Goal: Task Accomplishment & Management: Use online tool/utility

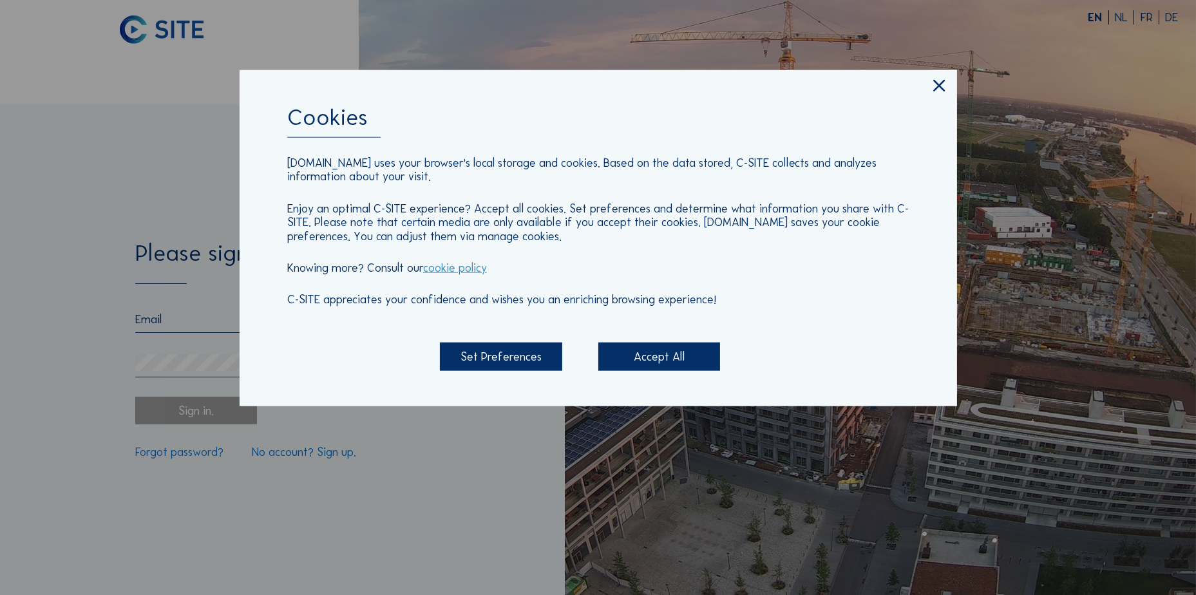
click at [644, 358] on div "Accept All" at bounding box center [659, 357] width 122 height 28
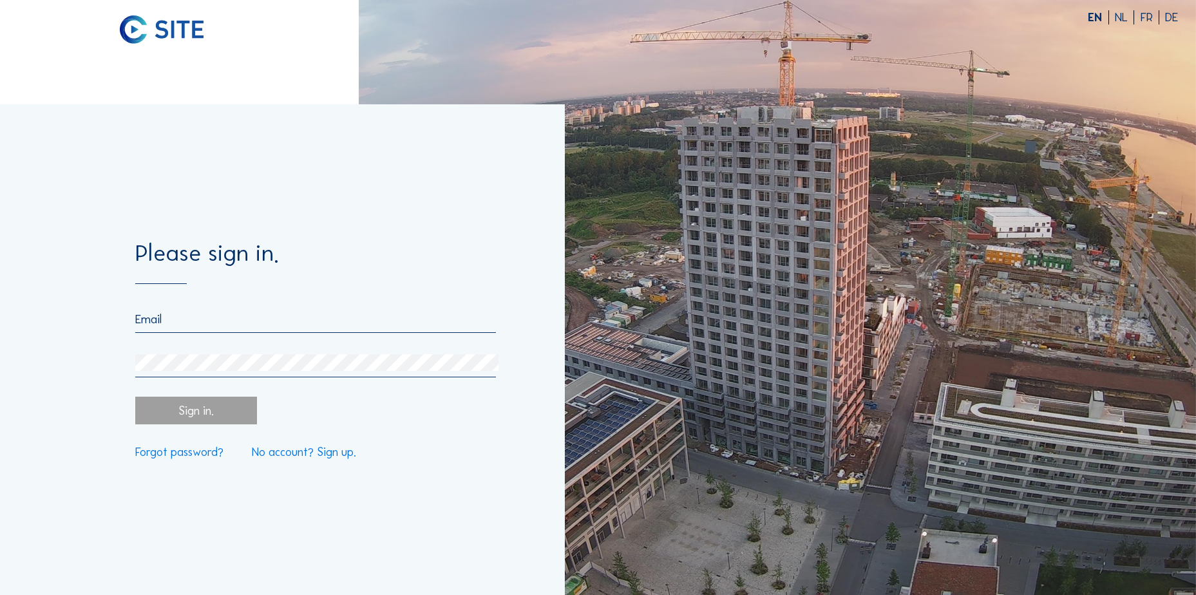
click at [335, 314] on input "email" at bounding box center [315, 319] width 361 height 14
paste input "[EMAIL_ADDRESS][PERSON_NAME][DOMAIN_NAME]"
type input "[EMAIL_ADDRESS][PERSON_NAME][DOMAIN_NAME]"
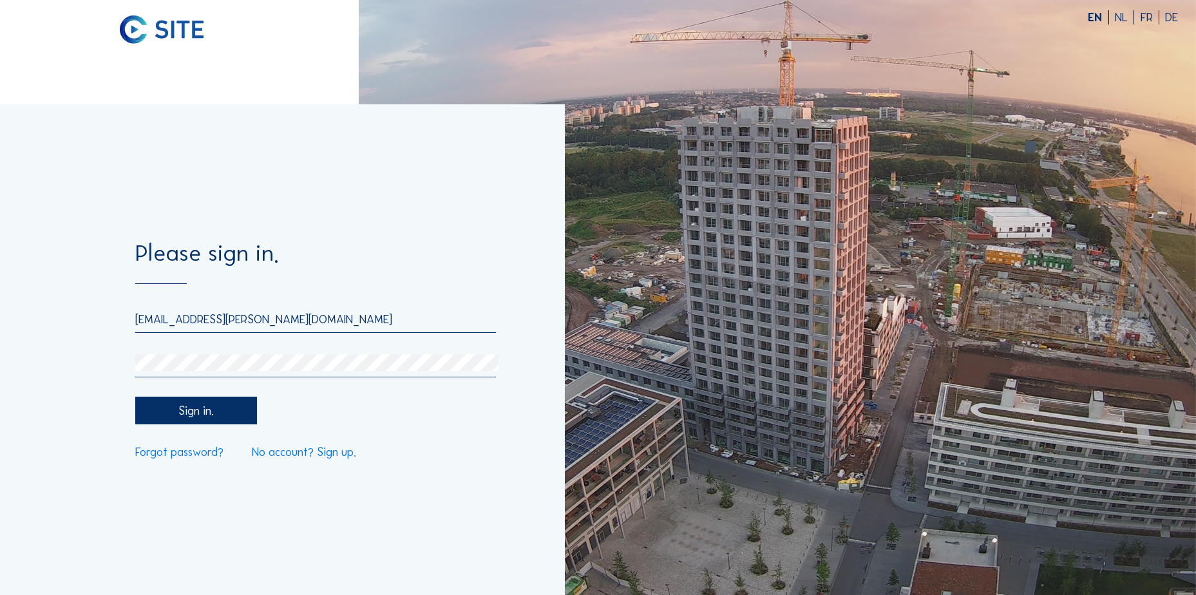
click at [231, 408] on div "Sign in." at bounding box center [196, 411] width 122 height 28
click at [240, 413] on div "Sign in." at bounding box center [196, 411] width 122 height 28
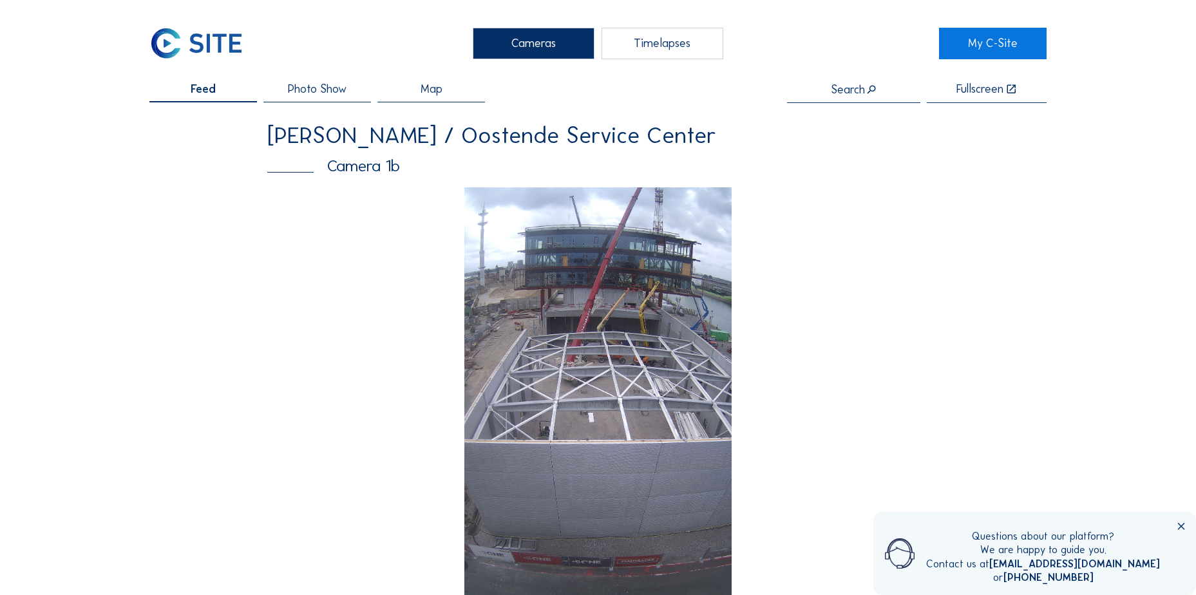
click at [638, 38] on div "Timelapses" at bounding box center [663, 44] width 122 height 32
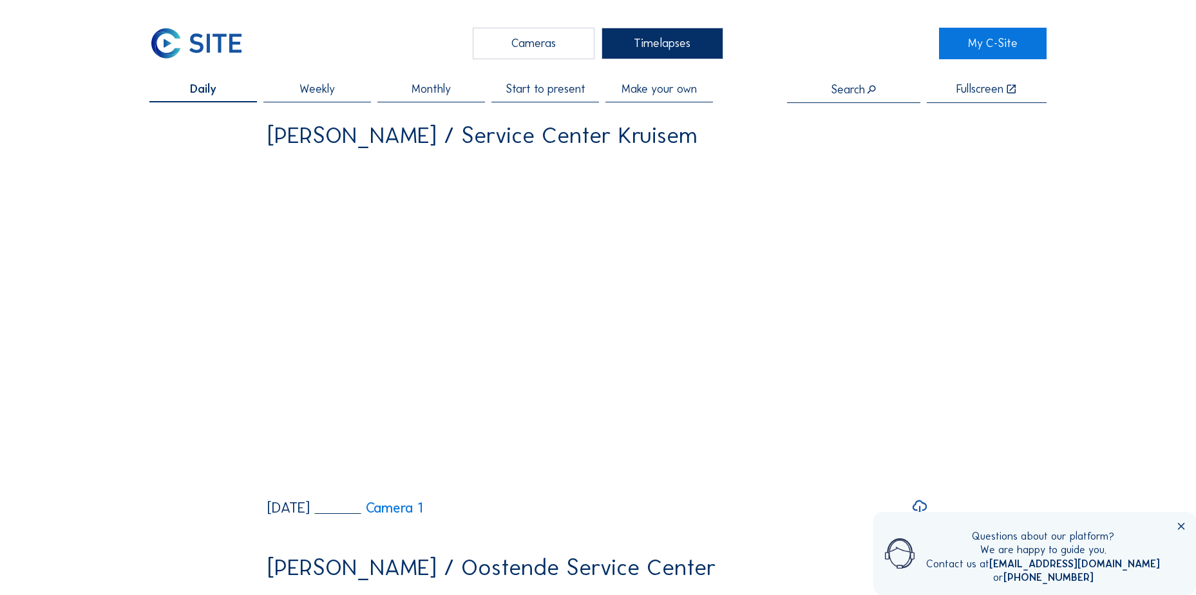
click at [669, 48] on div "Timelapses" at bounding box center [663, 44] width 122 height 32
click at [672, 92] on span "Make your own" at bounding box center [659, 89] width 75 height 12
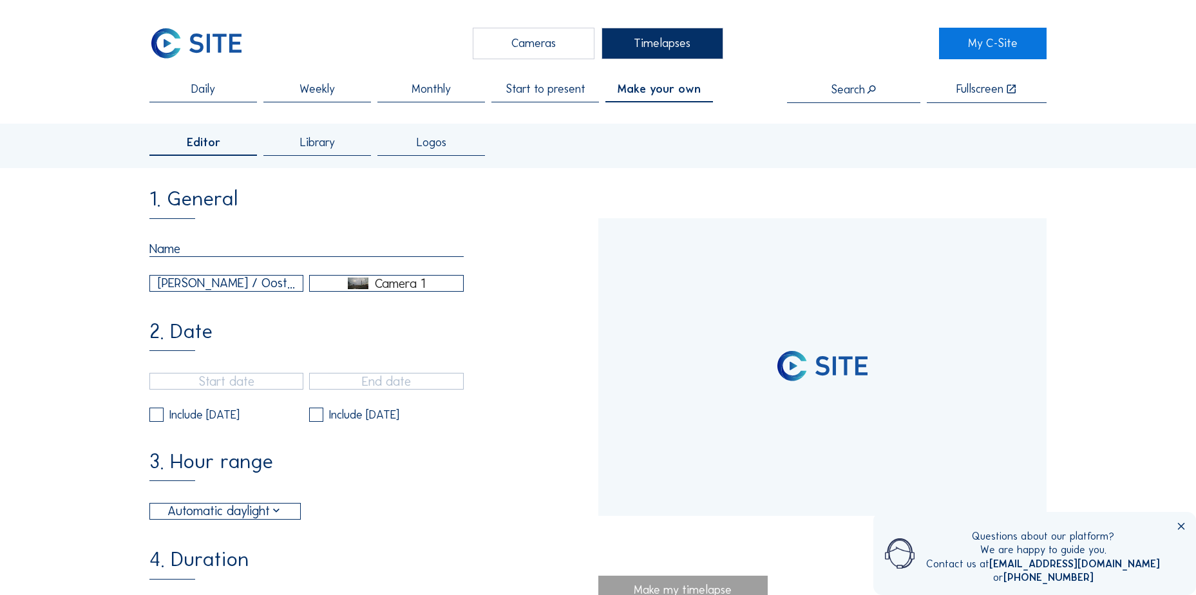
type input "[DATE] 14:45"
type input "[DATE] 10:15"
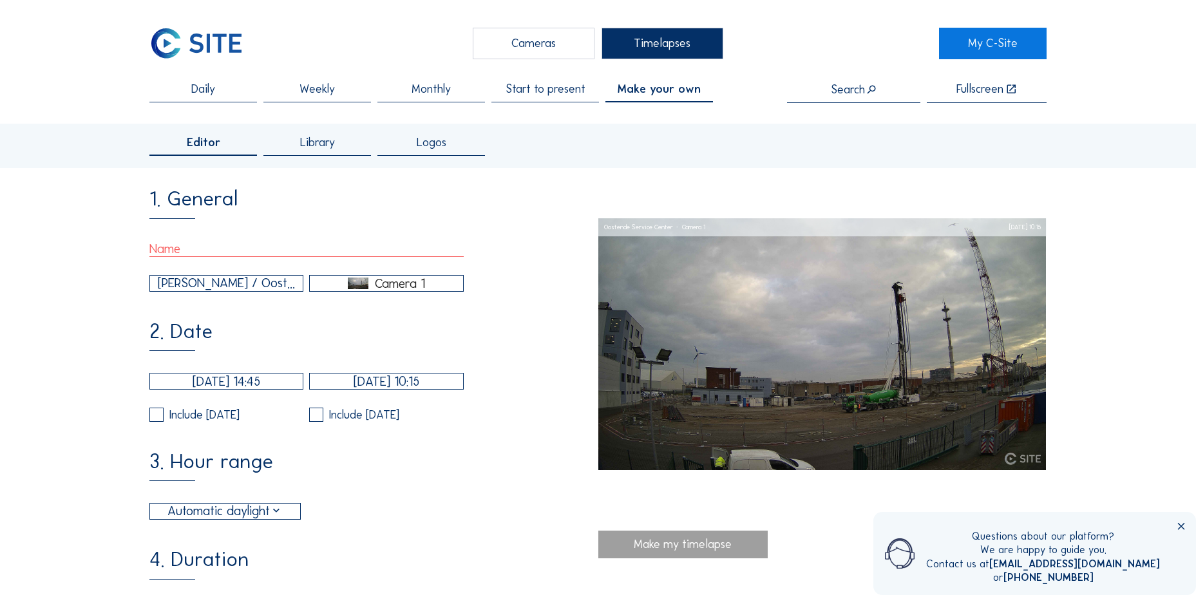
click at [247, 291] on div "[PERSON_NAME] / Oostende Service Center" at bounding box center [226, 283] width 137 height 19
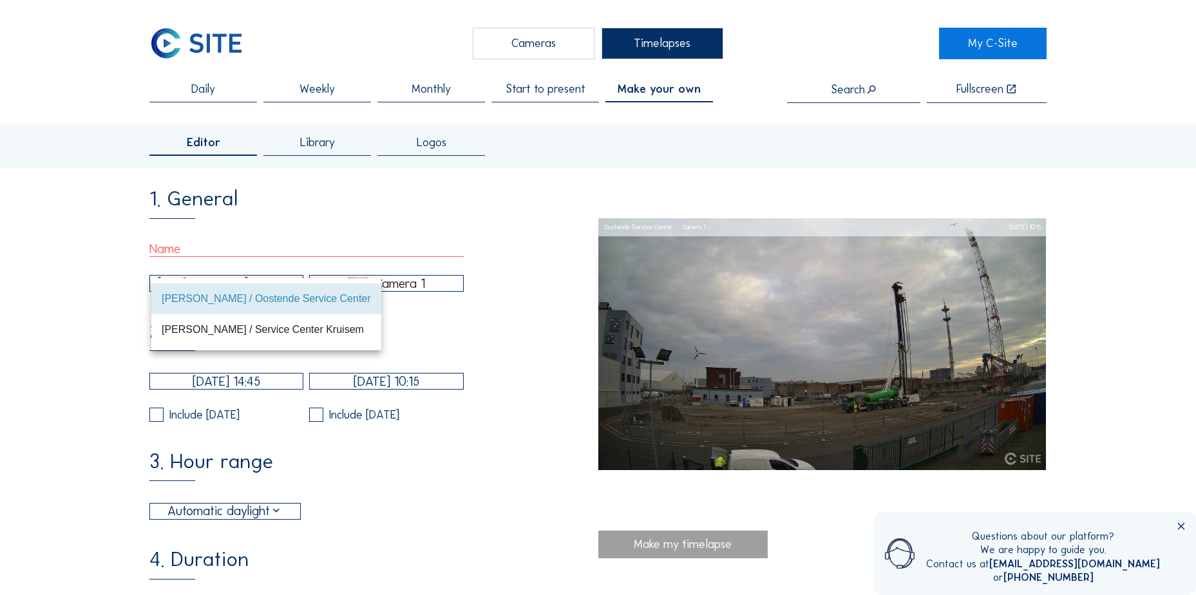
click at [258, 300] on div "[PERSON_NAME] / Oostende Service Center" at bounding box center [266, 298] width 209 height 12
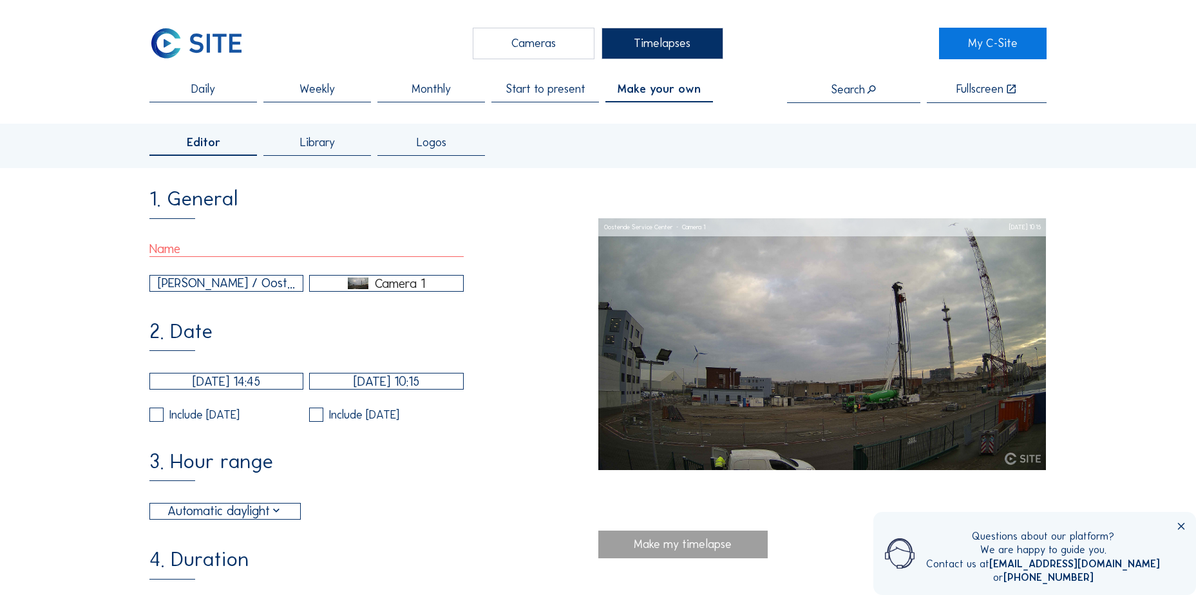
click at [252, 292] on div "[PERSON_NAME] / Oostende Service Center" at bounding box center [226, 283] width 137 height 19
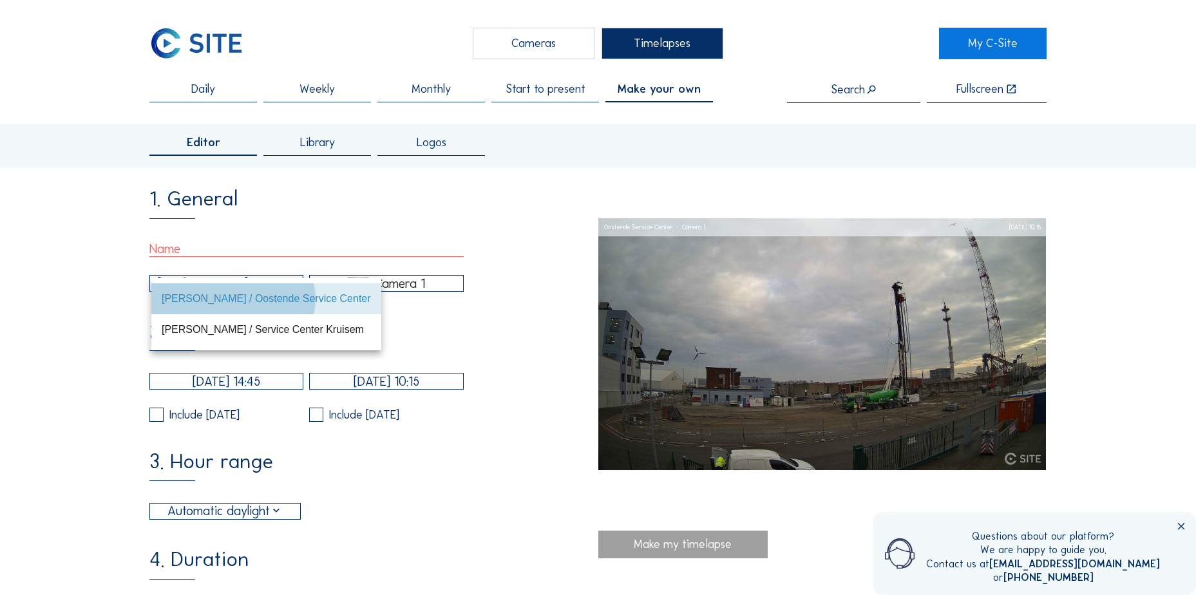
click at [269, 287] on div "[PERSON_NAME] / Oostende Service Center" at bounding box center [266, 299] width 209 height 28
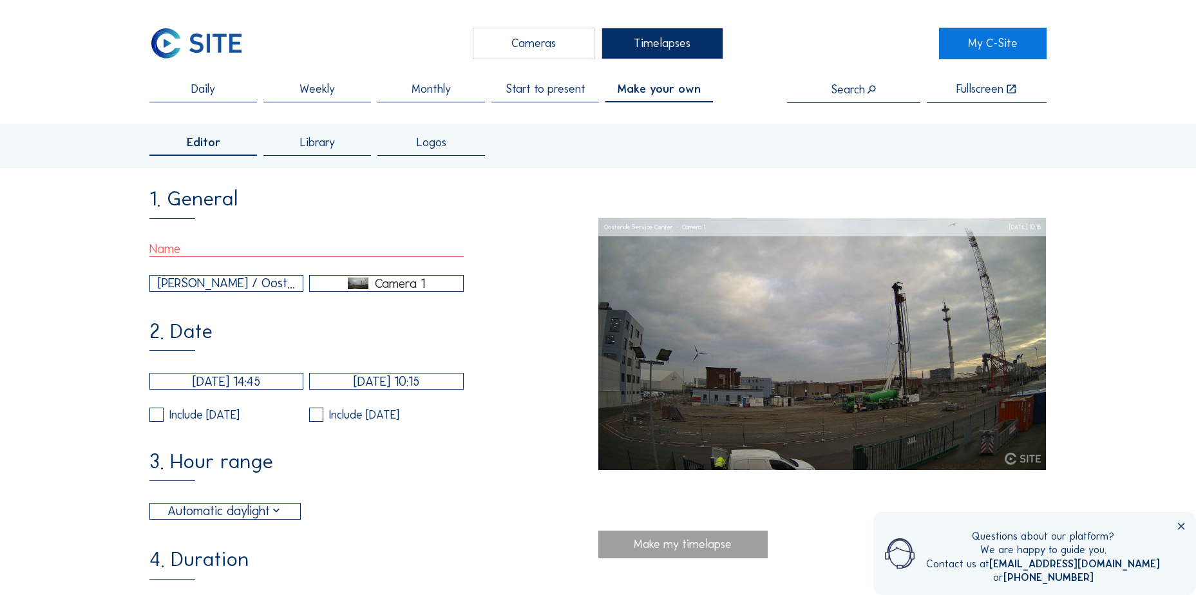
click at [251, 388] on input "[DATE] 14:45" at bounding box center [226, 381] width 154 height 17
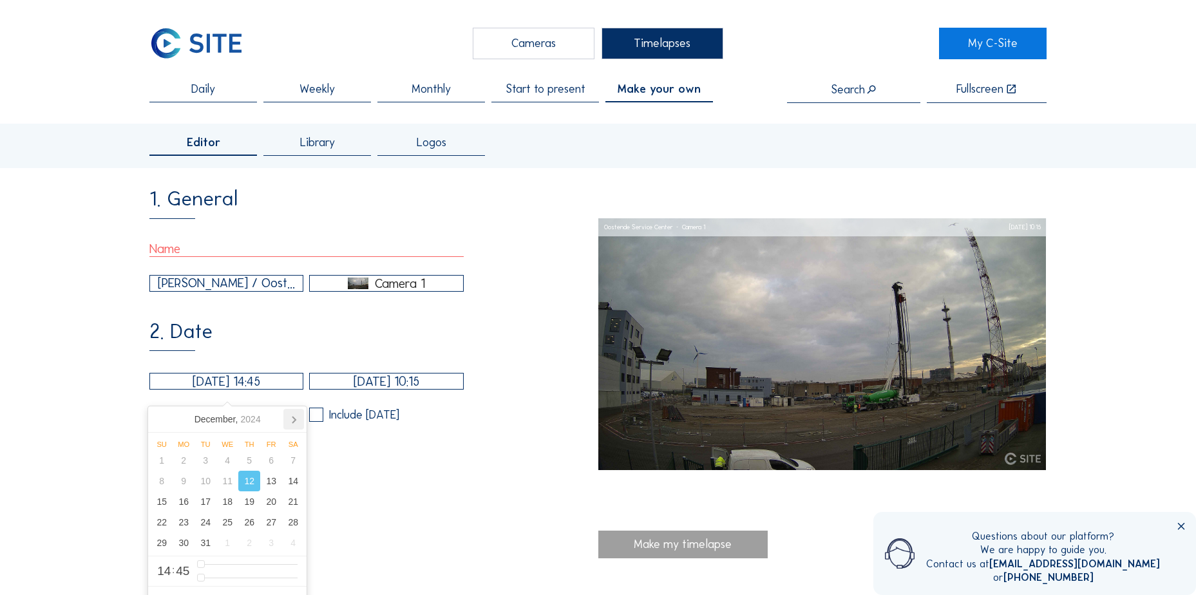
click at [291, 421] on icon at bounding box center [293, 419] width 21 height 21
click at [166, 419] on icon at bounding box center [161, 419] width 21 height 21
click at [296, 423] on icon at bounding box center [293, 419] width 21 height 21
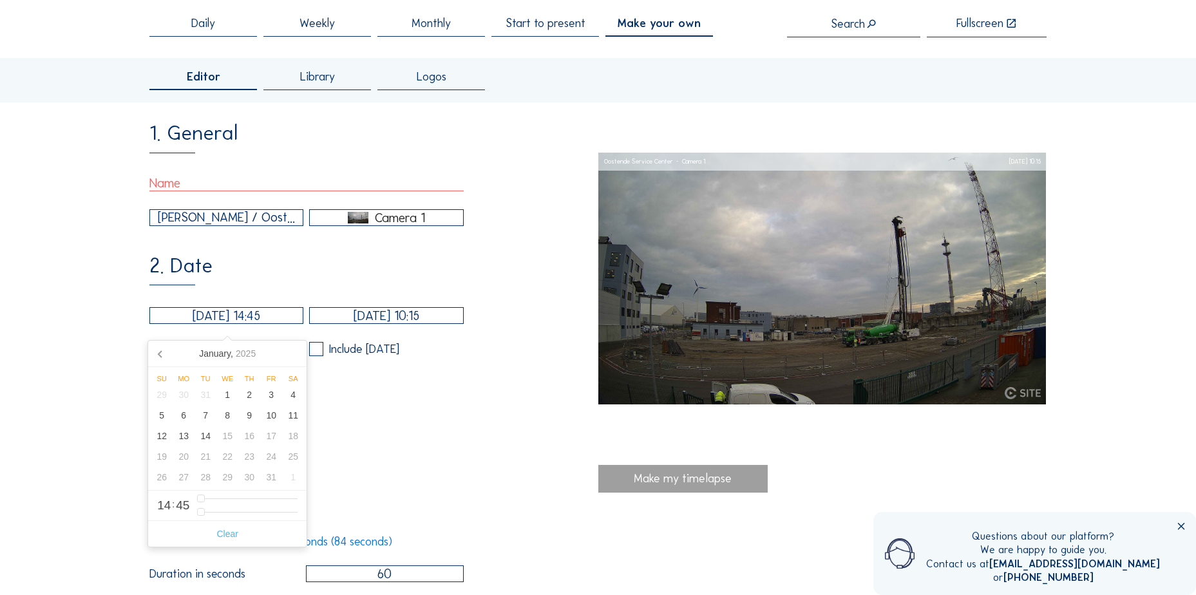
scroll to position [129, 0]
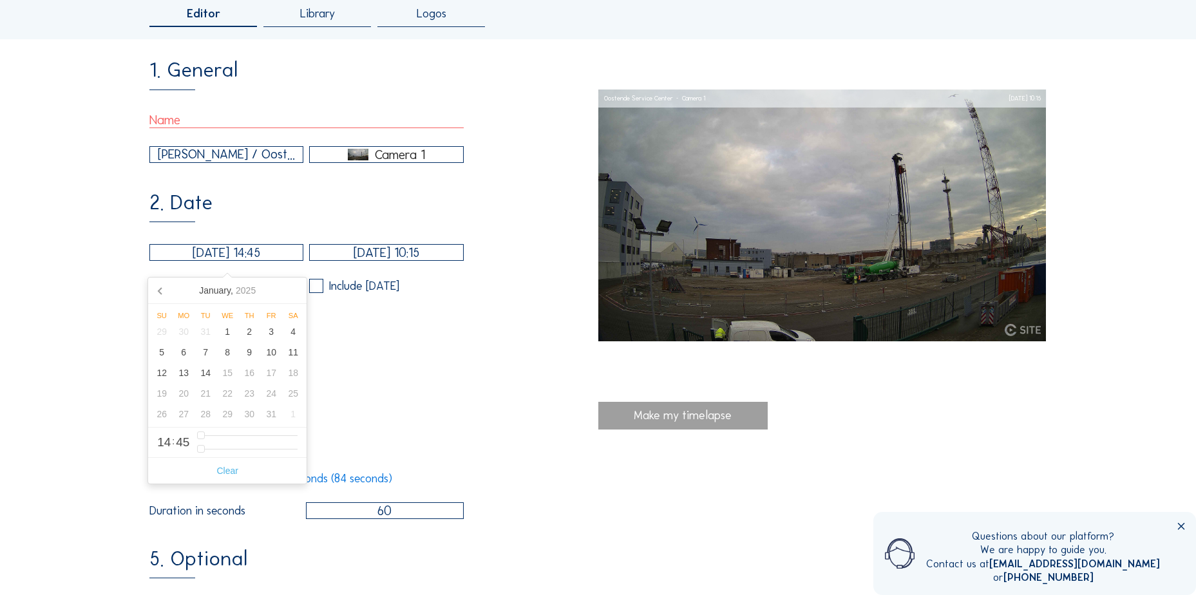
click at [381, 261] on input "[DATE] 10:15" at bounding box center [386, 252] width 154 height 17
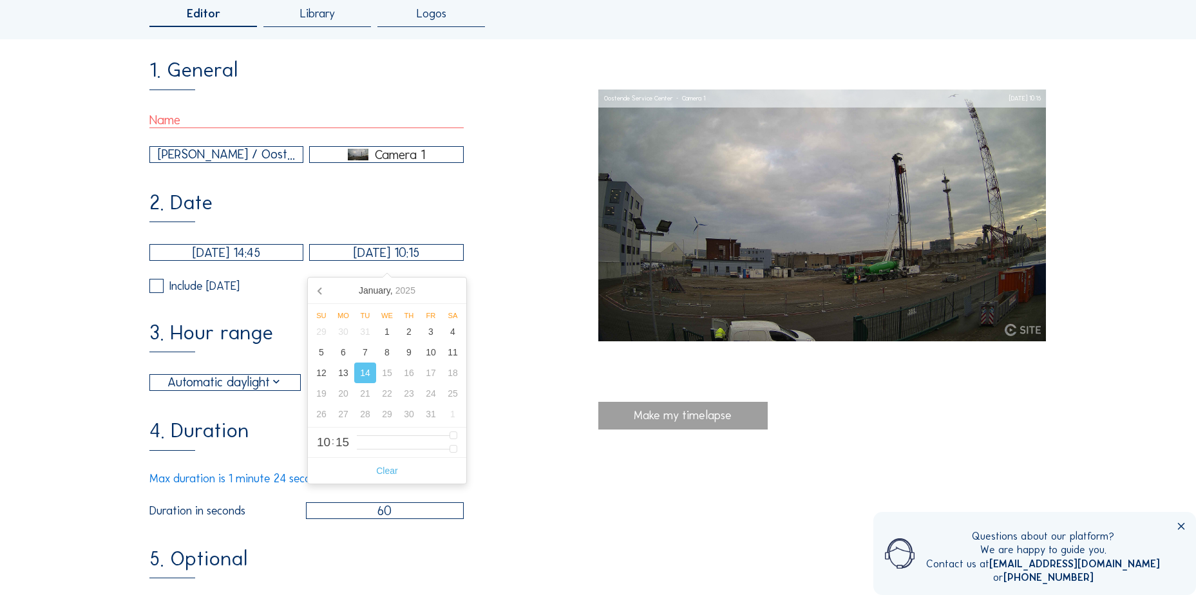
click at [452, 191] on div "1. General Elia / Oostende Service Center Camera 1 2. Date 12/12/2024 14:45 14/…" at bounding box center [373, 429] width 448 height 738
click at [204, 261] on input "[DATE] 14:45" at bounding box center [226, 252] width 154 height 17
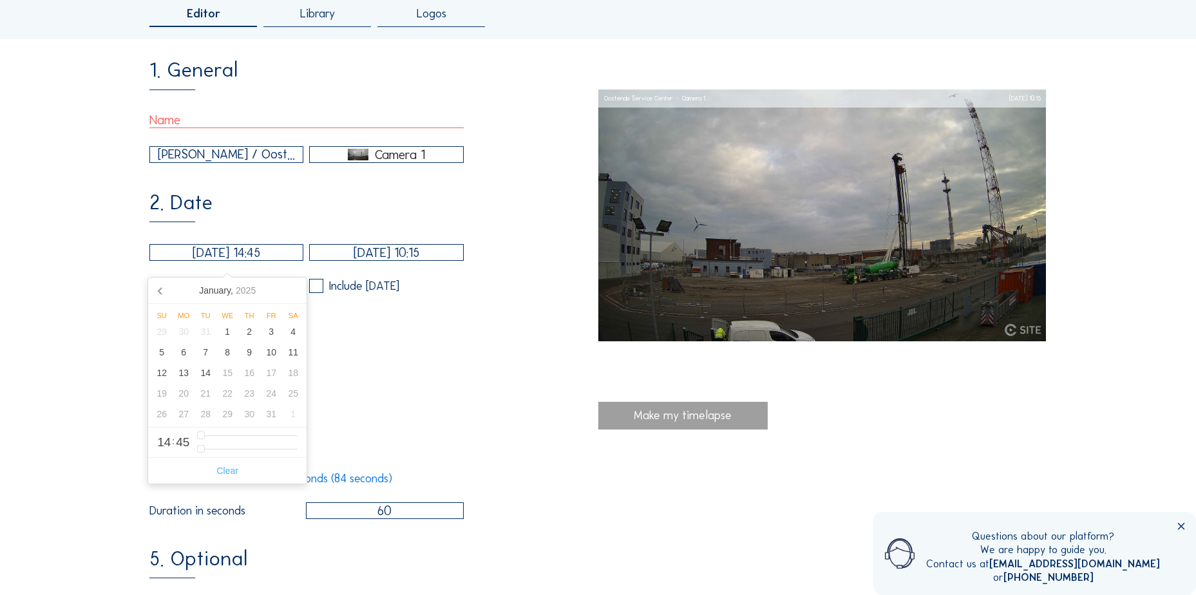
click at [294, 290] on nav "January, 2025" at bounding box center [227, 291] width 158 height 26
click at [287, 291] on nav "January, 2025" at bounding box center [227, 291] width 158 height 26
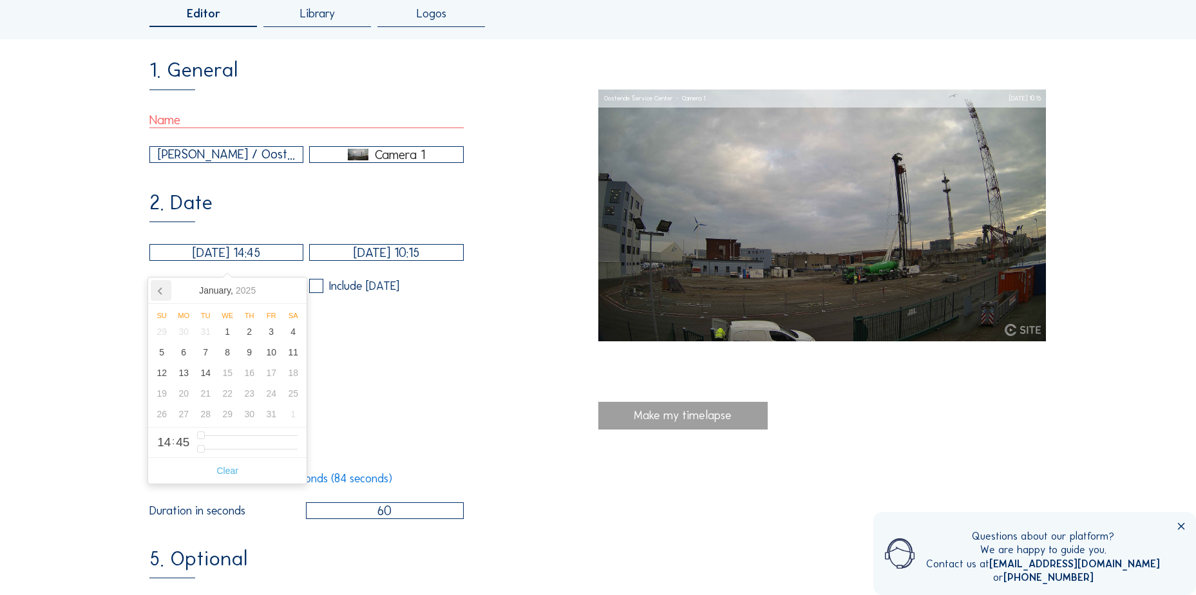
click at [166, 295] on icon at bounding box center [161, 290] width 21 height 21
click at [291, 296] on icon at bounding box center [293, 290] width 21 height 21
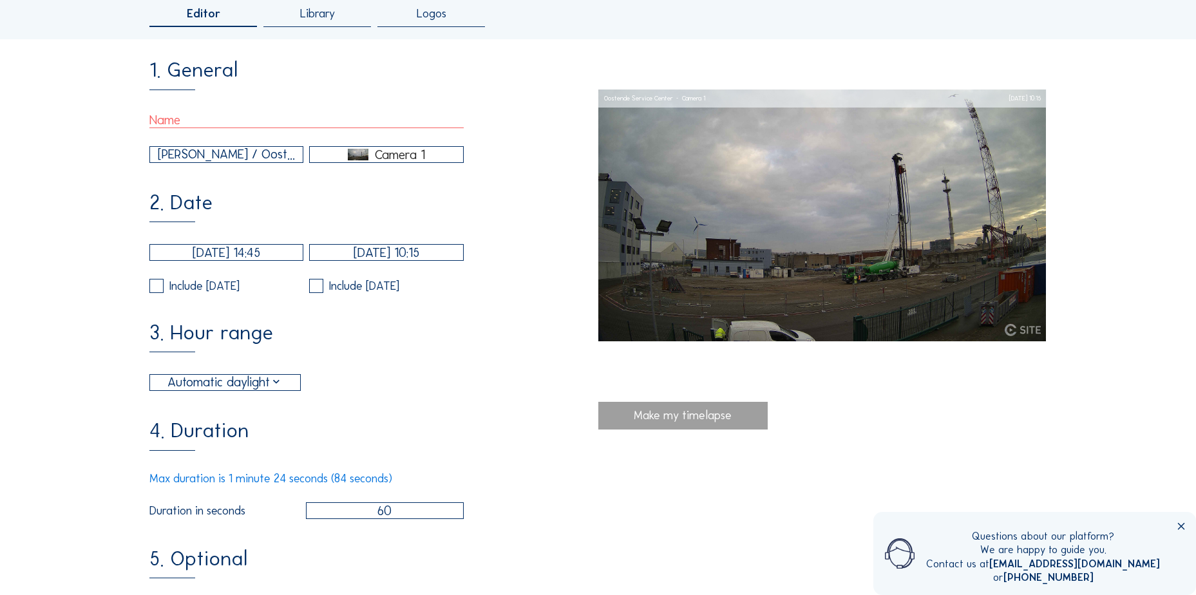
click at [296, 211] on div "2. Date 12/12/2024 14:45 14/01/2025 10:15 Include Saturday Include Sunday" at bounding box center [373, 243] width 448 height 100
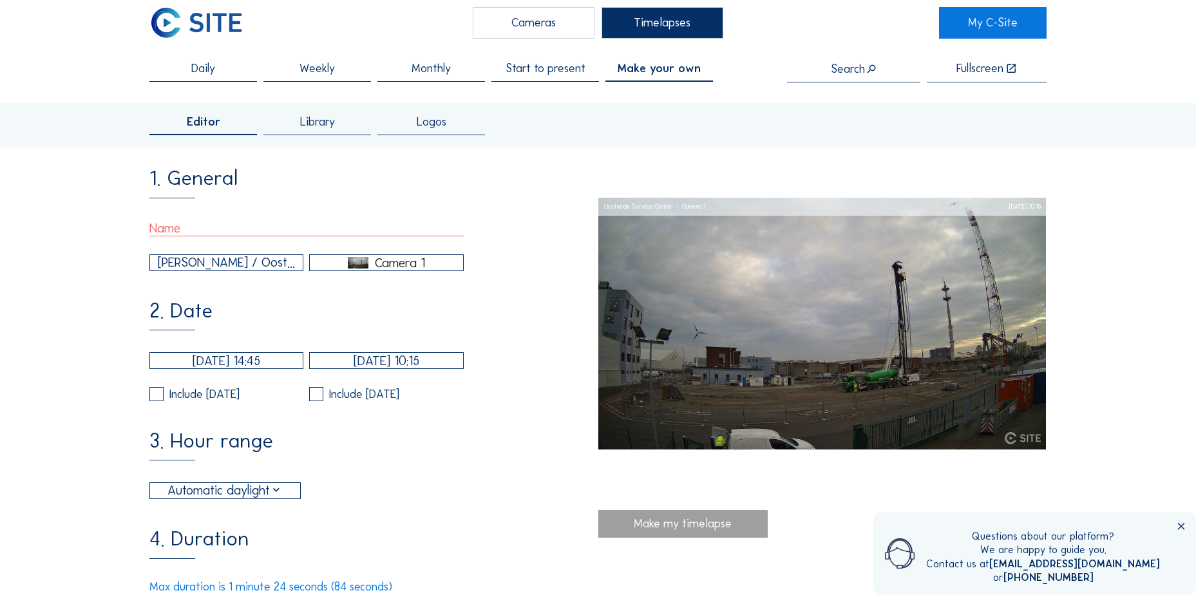
scroll to position [0, 0]
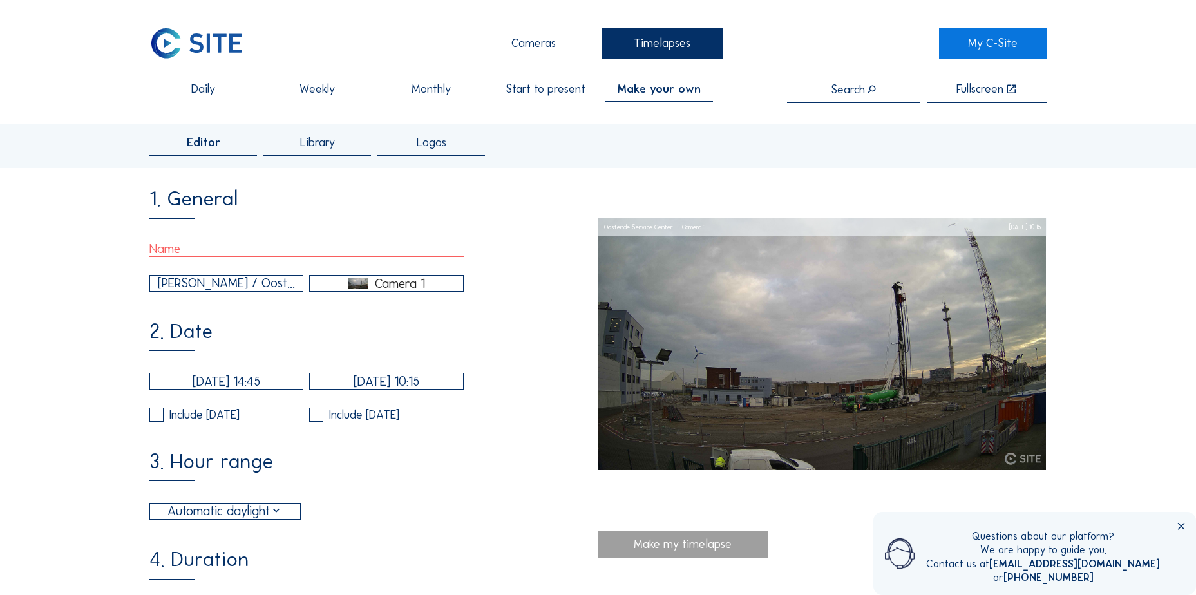
click at [277, 285] on div "[PERSON_NAME] / Oostende Service Center" at bounding box center [226, 283] width 137 height 19
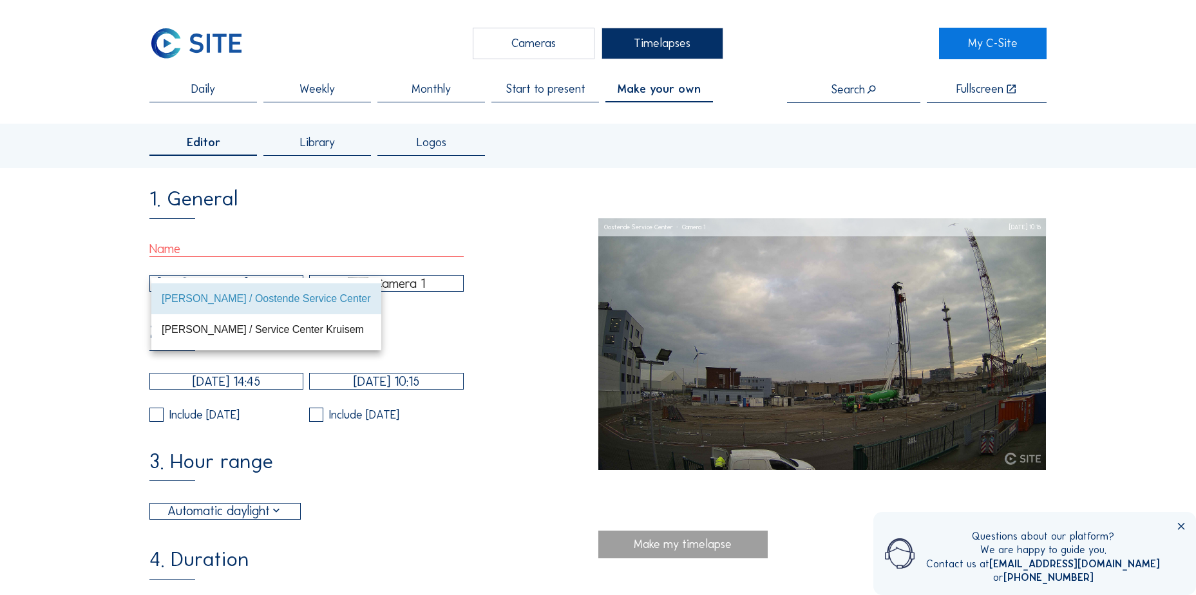
click at [367, 286] on img at bounding box center [358, 284] width 21 height 12
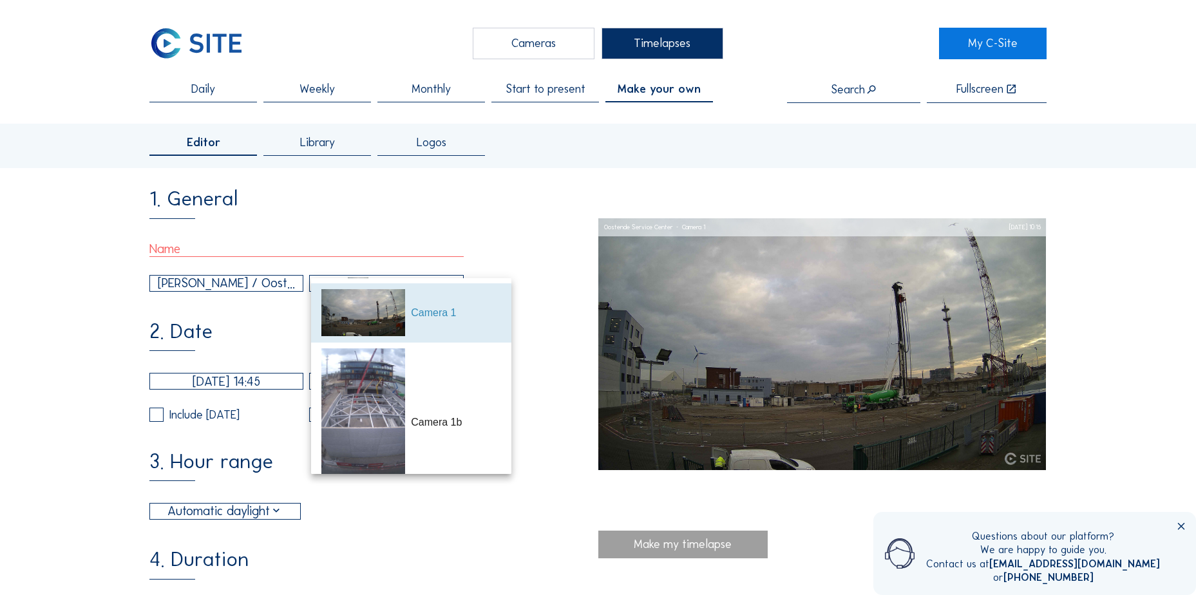
click at [542, 291] on div "1. General Elia / Oostende Service Center Camera 1" at bounding box center [373, 240] width 448 height 102
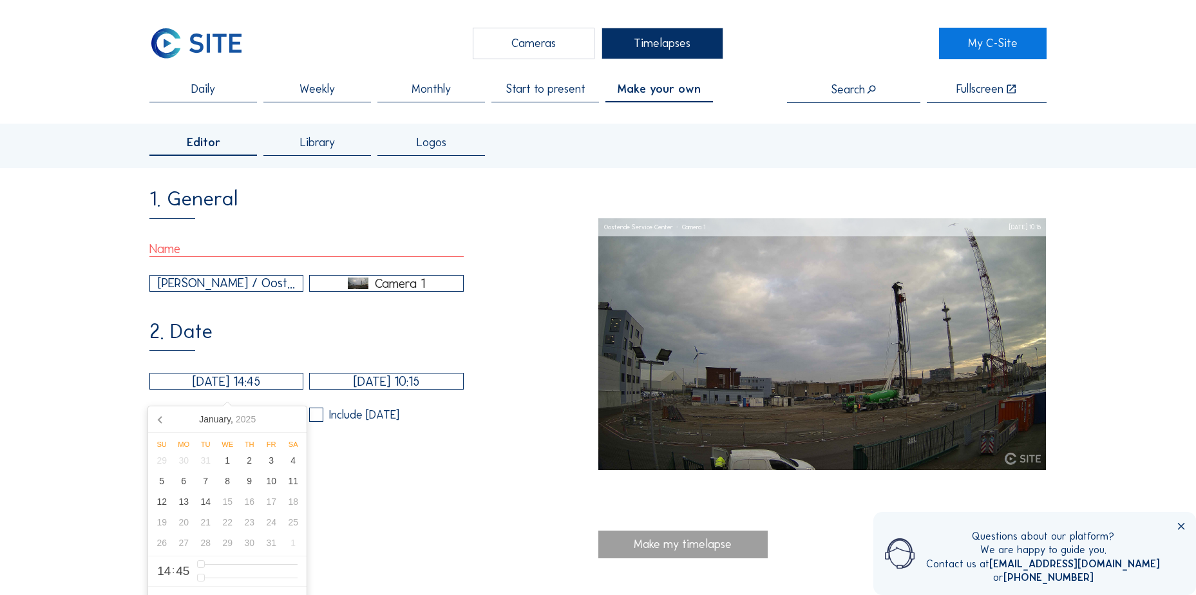
click at [286, 385] on input "[DATE] 14:45" at bounding box center [226, 381] width 154 height 17
click at [291, 430] on nav "January, 2025" at bounding box center [227, 419] width 158 height 26
click at [206, 379] on input "[DATE] 14:45" at bounding box center [226, 381] width 154 height 17
click at [191, 386] on input "[DATE] 14:45" at bounding box center [226, 381] width 154 height 17
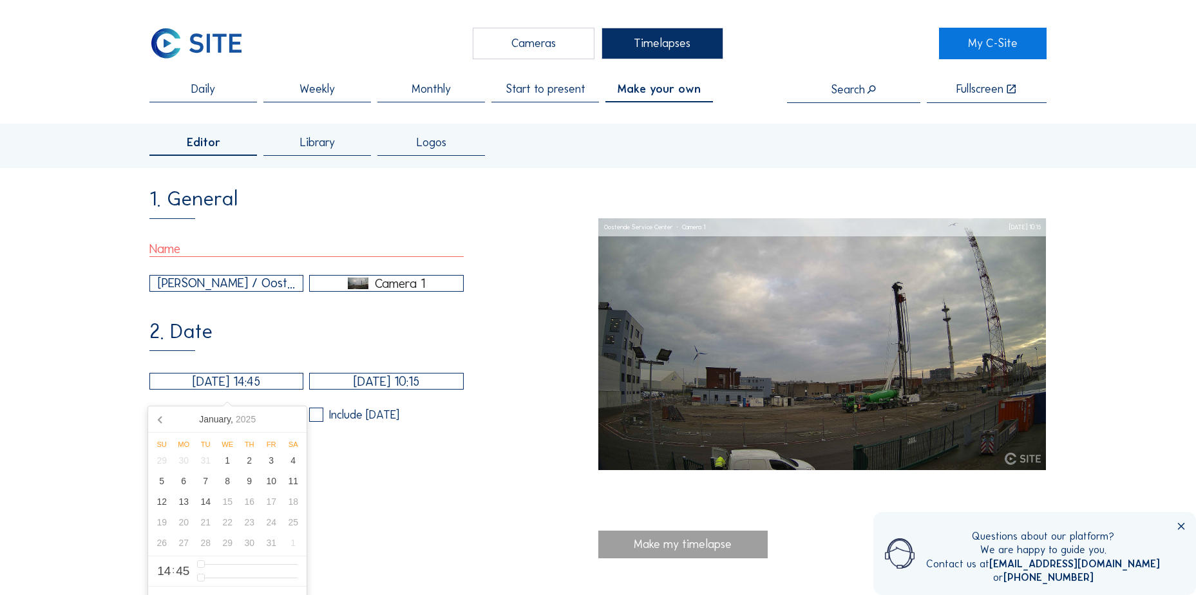
click at [191, 386] on input "[DATE] 14:45" at bounding box center [226, 381] width 154 height 17
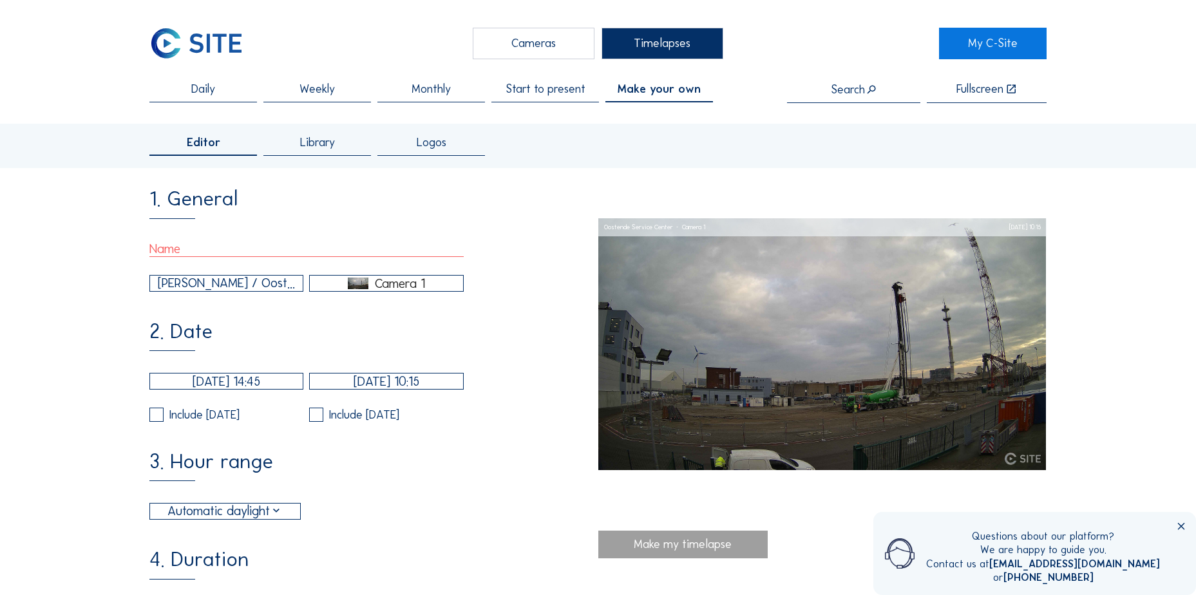
click at [347, 342] on div "2. Date 12/12/2024 14:45 14/01/2025 10:15 Include Saturday Include Sunday" at bounding box center [373, 371] width 448 height 100
click at [394, 399] on div "12/12/2024 14:45 14/01/2025 10:15 Include Saturday Include Sunday" at bounding box center [306, 397] width 314 height 48
click at [397, 389] on input "[DATE] 10:15" at bounding box center [386, 381] width 154 height 17
click at [226, 381] on input "[DATE] 14:45" at bounding box center [226, 381] width 154 height 17
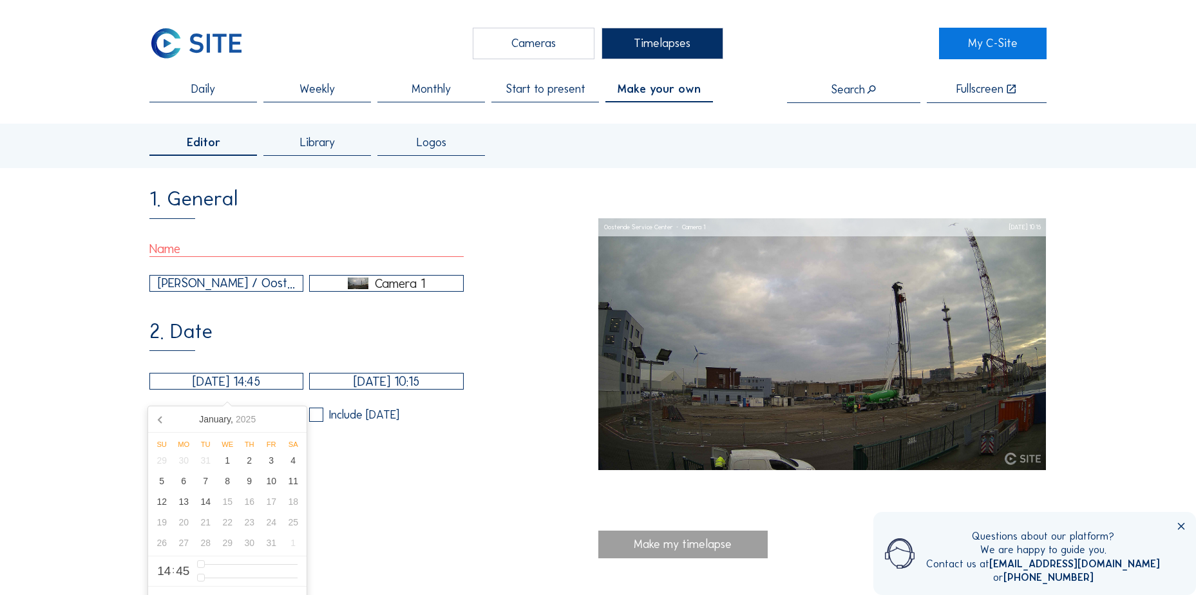
click at [297, 417] on nav "January, 2025" at bounding box center [227, 419] width 158 height 26
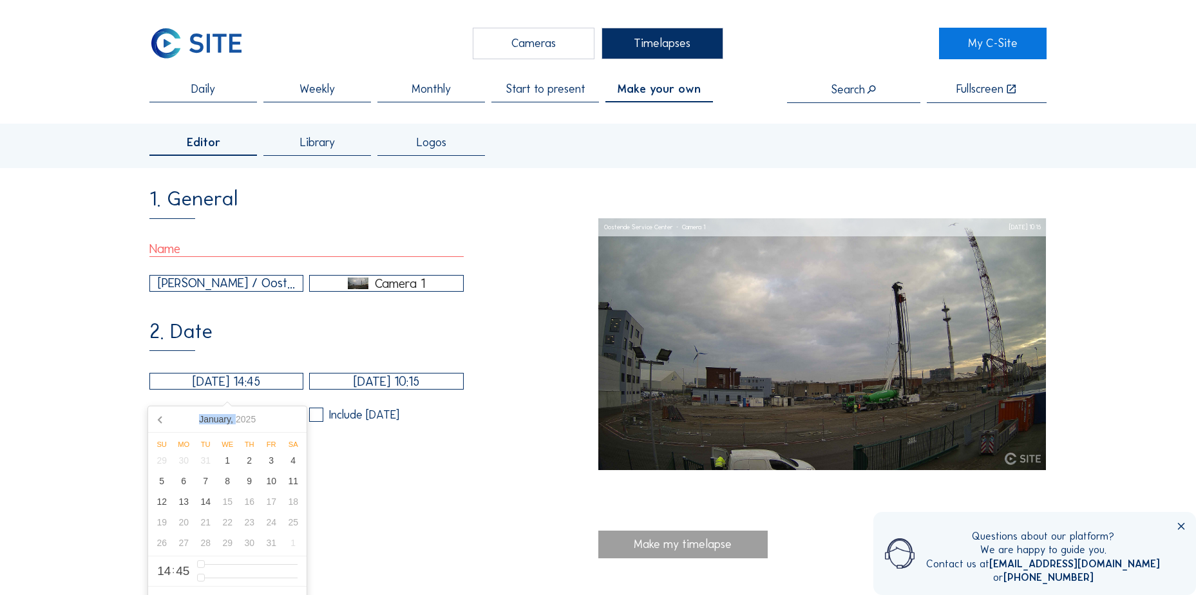
click at [297, 417] on nav "January, 2025" at bounding box center [227, 419] width 158 height 26
click at [468, 502] on div "3. Hour range Automatic daylight 06:00 From 18:00 To" at bounding box center [373, 486] width 448 height 69
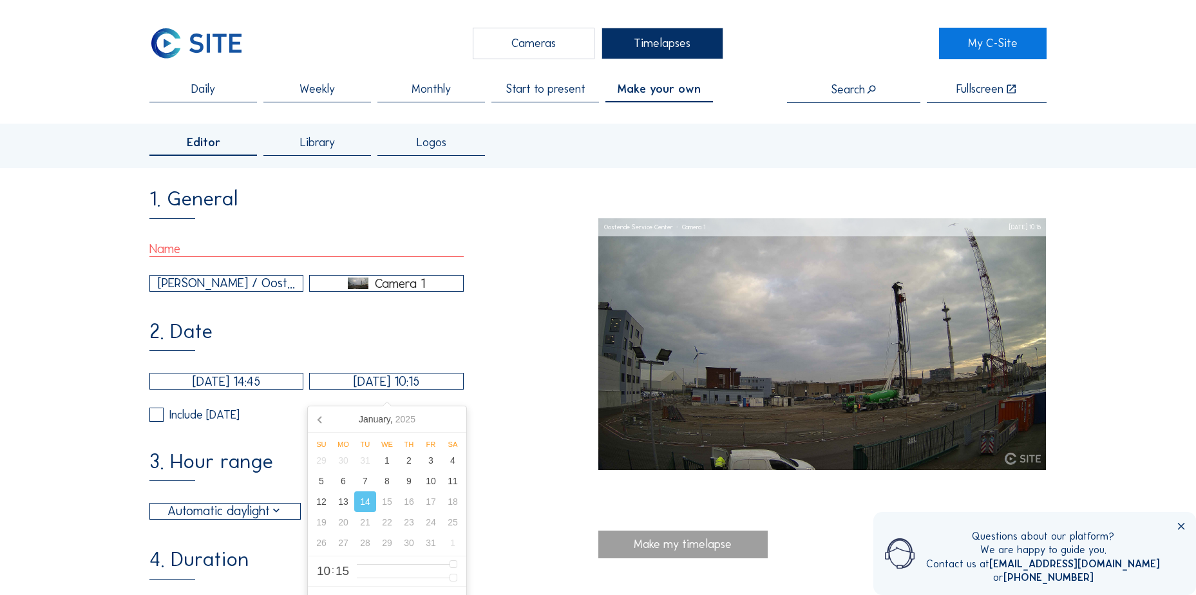
click at [405, 386] on input "[DATE] 10:15" at bounding box center [386, 381] width 154 height 17
click at [457, 400] on div "12/12/2024 14:45 14/01/2025 10:15 Include Saturday Include Sunday" at bounding box center [306, 397] width 314 height 48
click at [439, 385] on input "[DATE] 10:15" at bounding box center [386, 381] width 154 height 17
click at [453, 423] on nav "January, 2025" at bounding box center [387, 419] width 158 height 26
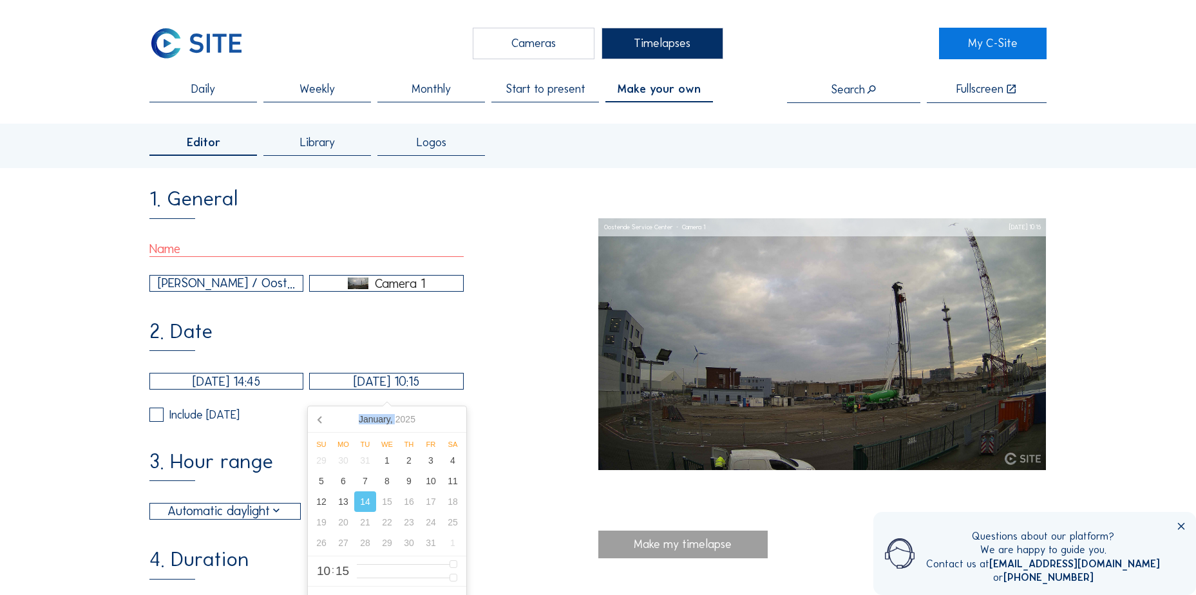
click at [453, 423] on nav "January, 2025" at bounding box center [387, 419] width 158 height 26
click at [511, 462] on div "3. Hour range Automatic daylight 06:00 From 18:00 To" at bounding box center [373, 486] width 448 height 69
click at [254, 389] on input "[DATE] 14:45" at bounding box center [226, 381] width 154 height 17
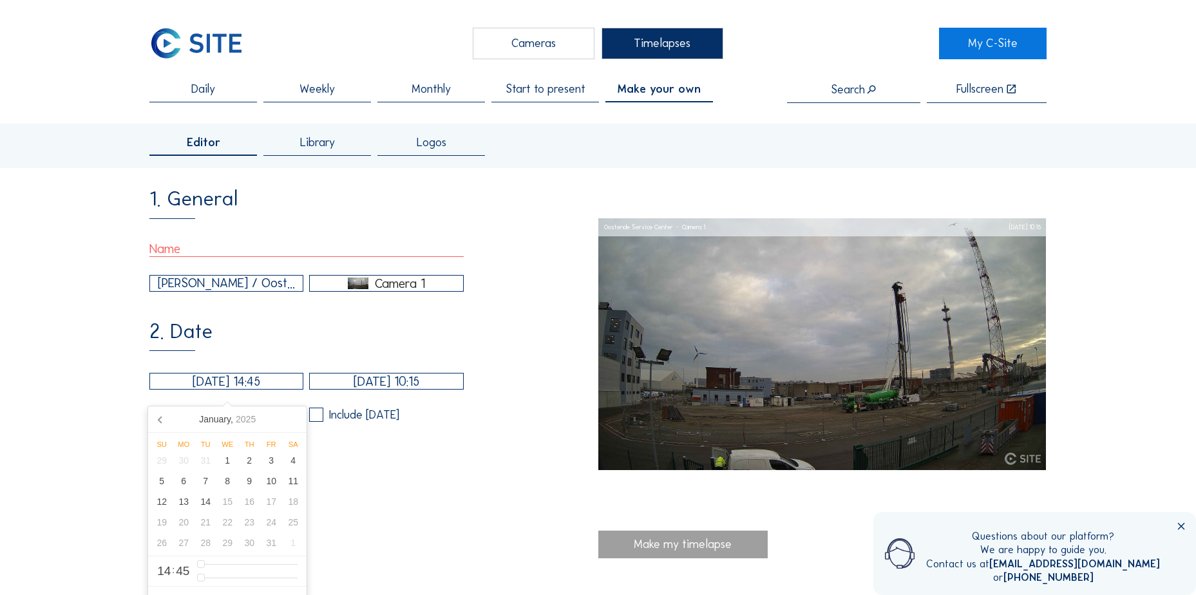
click at [283, 421] on nav "January, 2025" at bounding box center [227, 419] width 158 height 26
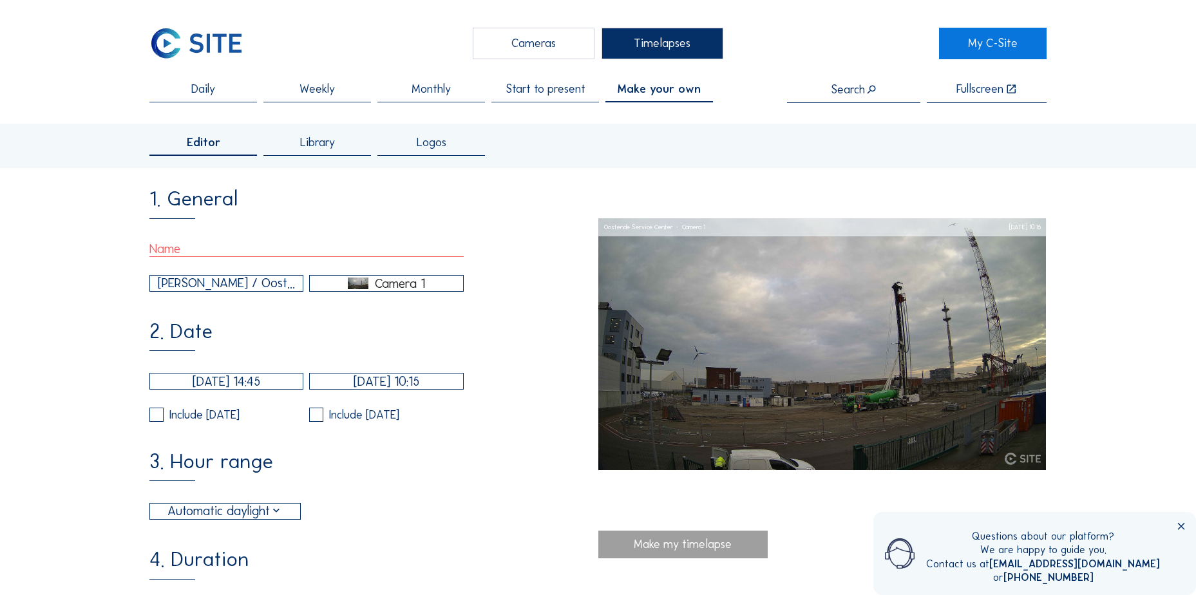
click at [381, 371] on div "2. Date 12/12/2024 14:45 14/01/2025 10:15 Include Saturday Include Sunday" at bounding box center [373, 371] width 448 height 100
click at [403, 390] on input "[DATE] 10:15" at bounding box center [386, 381] width 154 height 17
click at [374, 423] on div "January, 2025" at bounding box center [387, 419] width 67 height 21
click at [382, 502] on div "Aug" at bounding box center [386, 503] width 51 height 27
click at [390, 507] on div "Aug" at bounding box center [386, 503] width 51 height 27
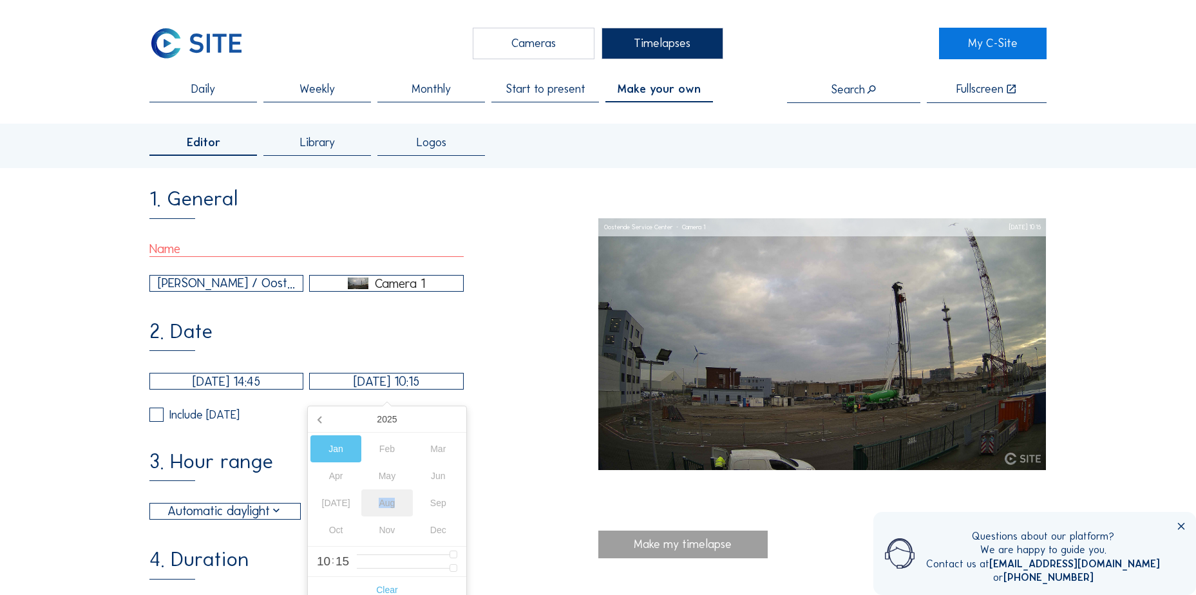
click at [390, 507] on div "Aug" at bounding box center [386, 503] width 51 height 27
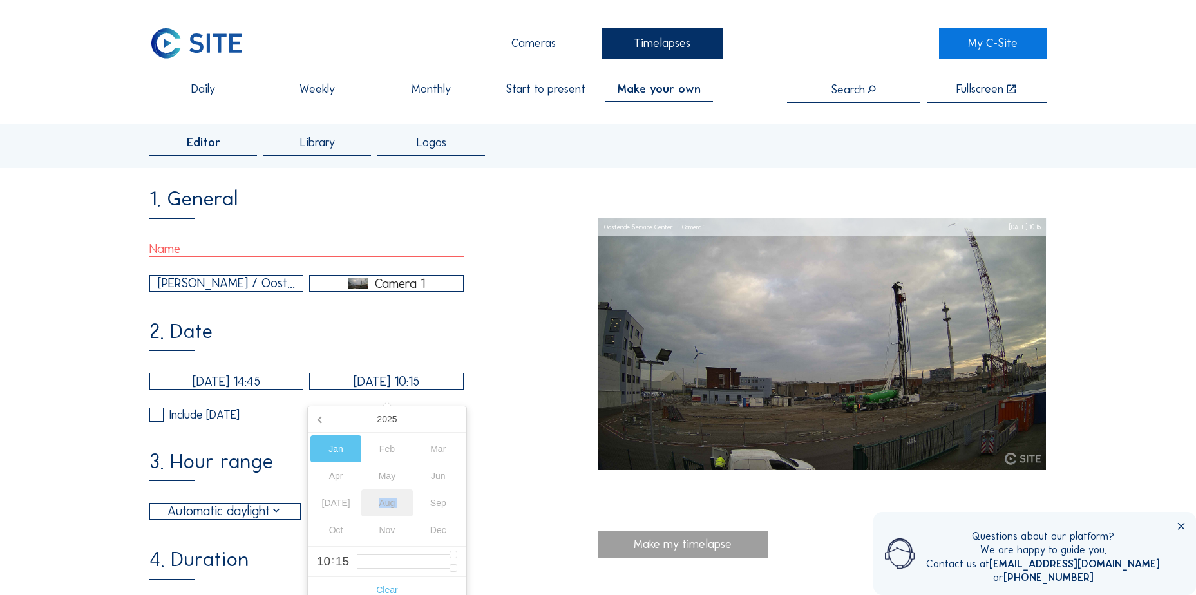
click at [390, 507] on div "Aug" at bounding box center [386, 503] width 51 height 27
click at [671, 38] on div "Timelapses" at bounding box center [663, 44] width 122 height 32
click at [196, 240] on div "1. General Elia / Oostende Service Center Camera 1" at bounding box center [373, 240] width 448 height 102
click at [194, 245] on input "text" at bounding box center [306, 249] width 314 height 16
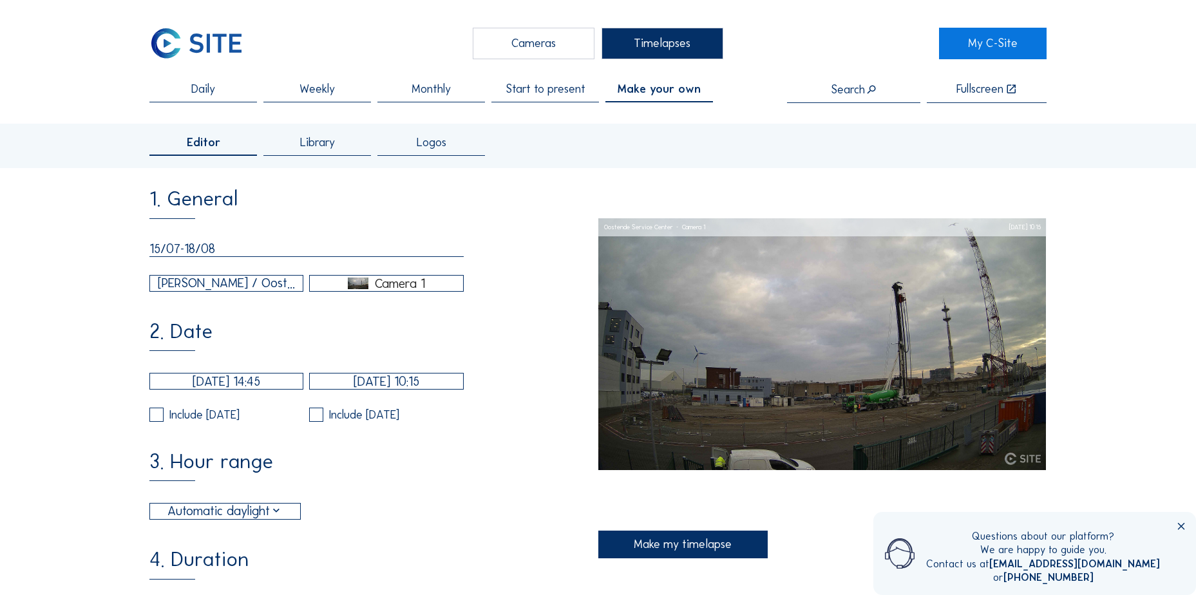
click at [152, 247] on input "15/07-18/08" at bounding box center [306, 249] width 314 height 16
type input "OST | 15/07-18/08"
click at [256, 390] on input "[DATE] 14:45" at bounding box center [226, 381] width 154 height 17
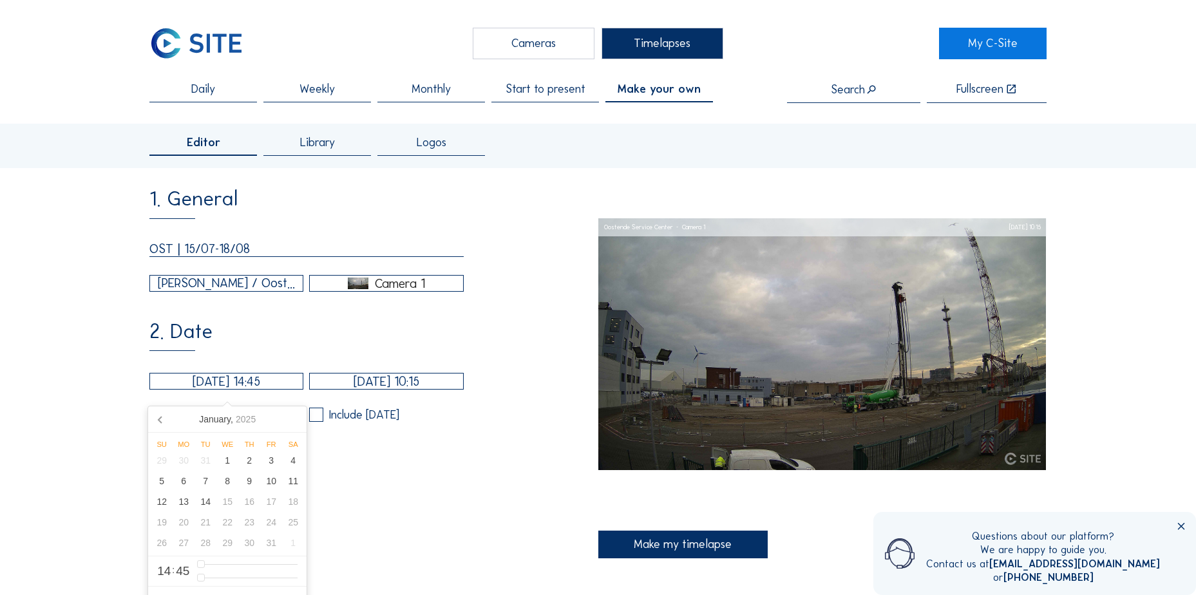
click at [394, 289] on div "Camera 1" at bounding box center [400, 284] width 50 height 12
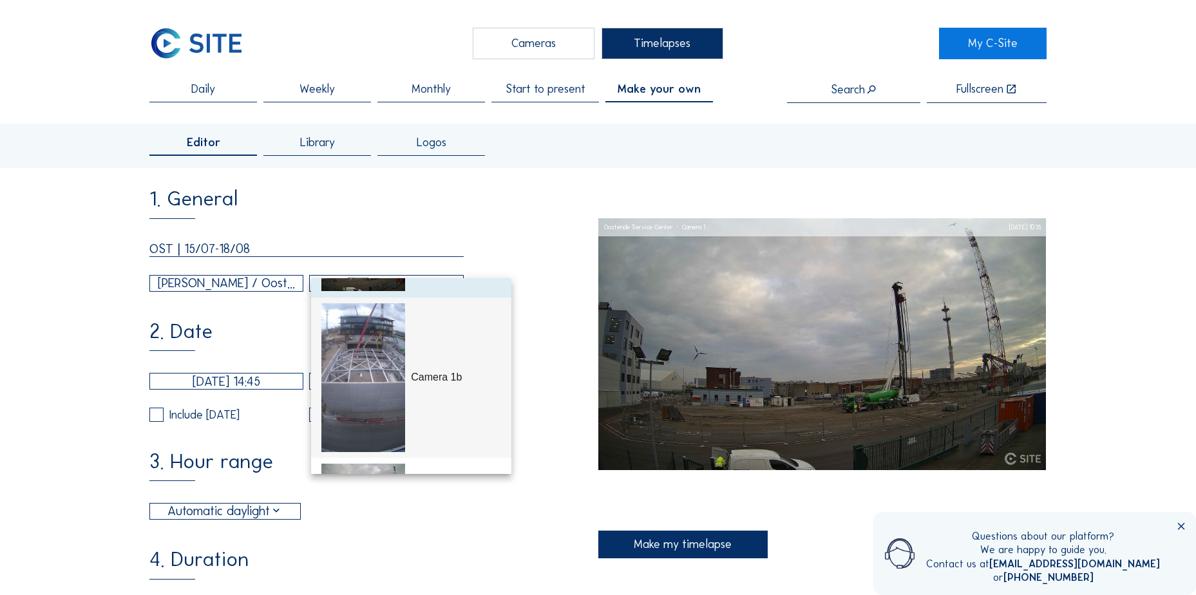
scroll to position [64, 0]
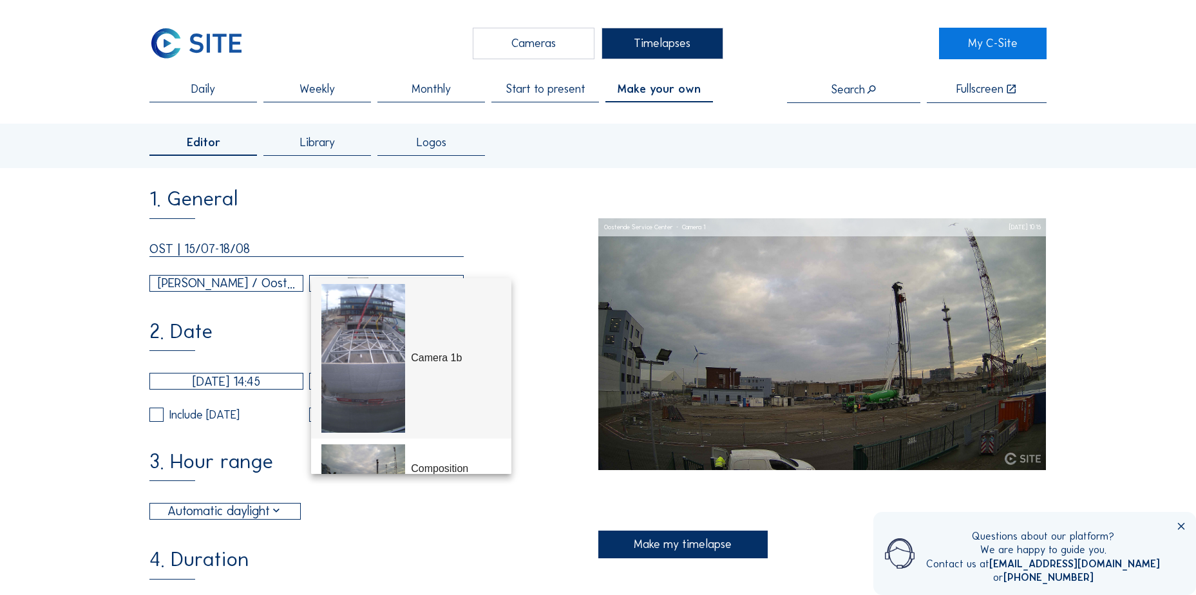
click at [461, 374] on div "Camera 1b" at bounding box center [411, 358] width 180 height 161
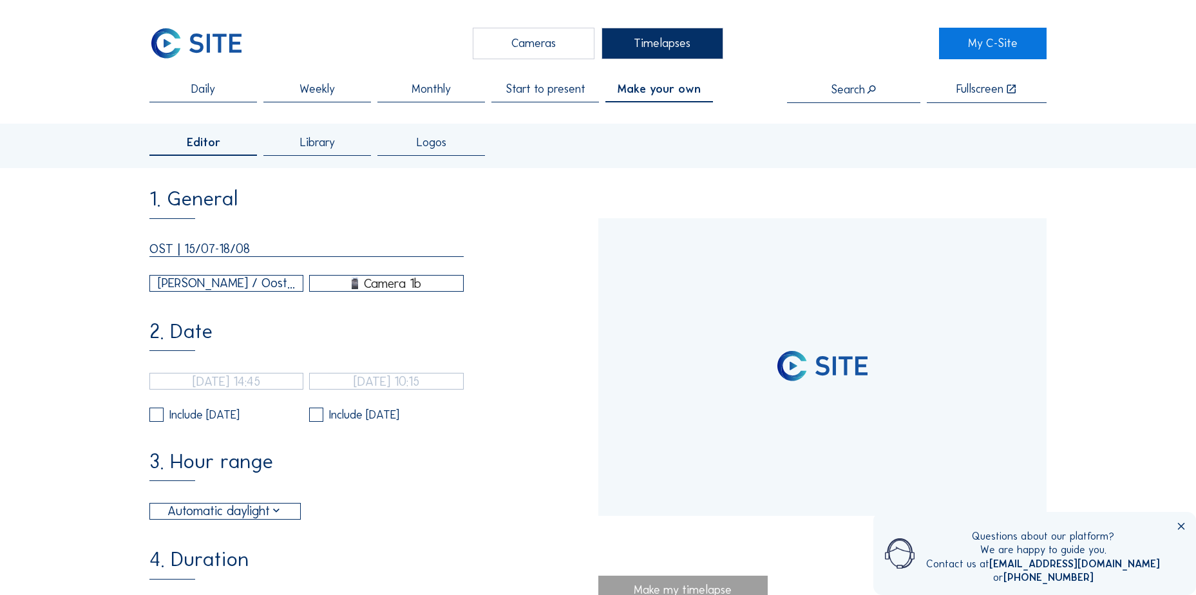
scroll to position [0, 0]
type input "14/01/2025 12:29"
type input "18/08/2025 10:30"
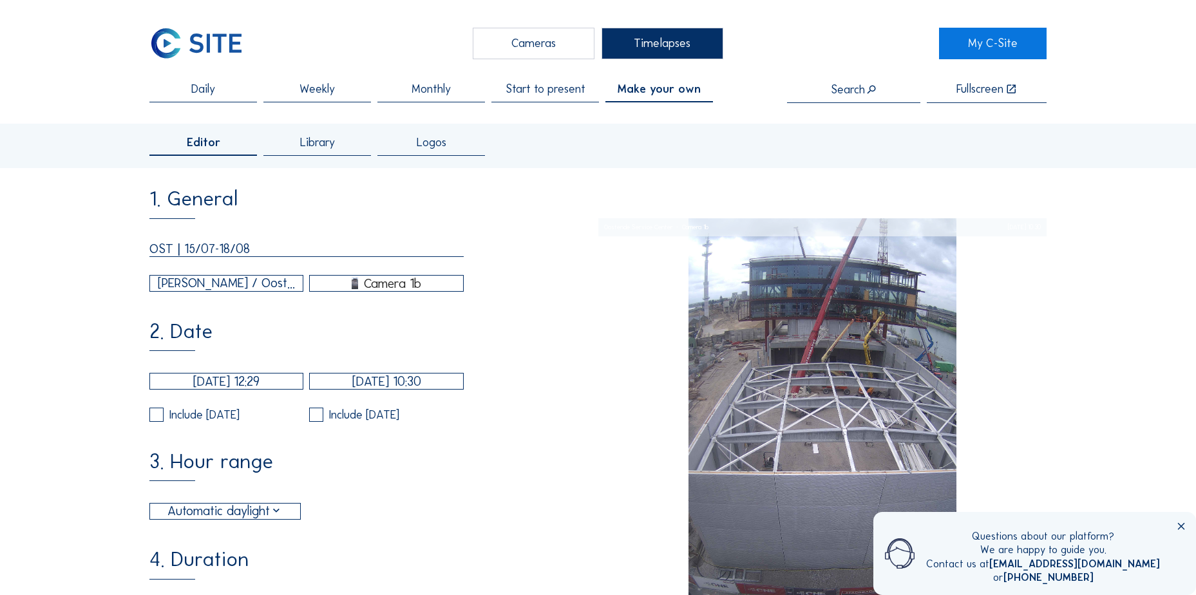
type input "60"
click at [356, 287] on img at bounding box center [355, 284] width 6 height 12
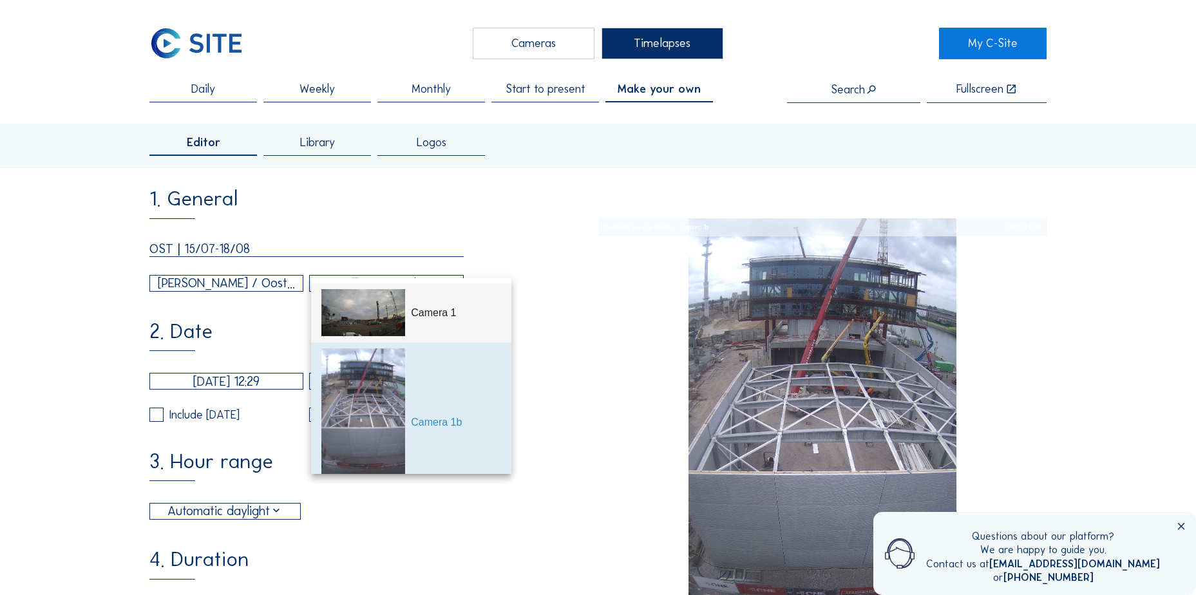
click at [412, 310] on div "Camera 1" at bounding box center [456, 312] width 90 height 15
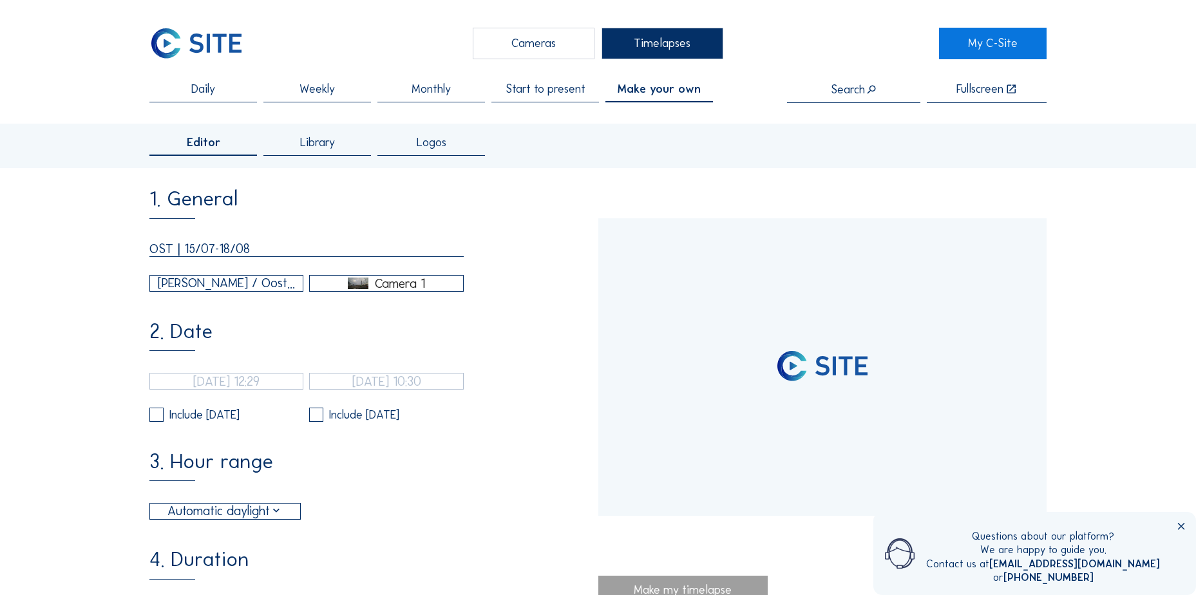
type input "[DATE] 14:45"
type input "[DATE] 10:15"
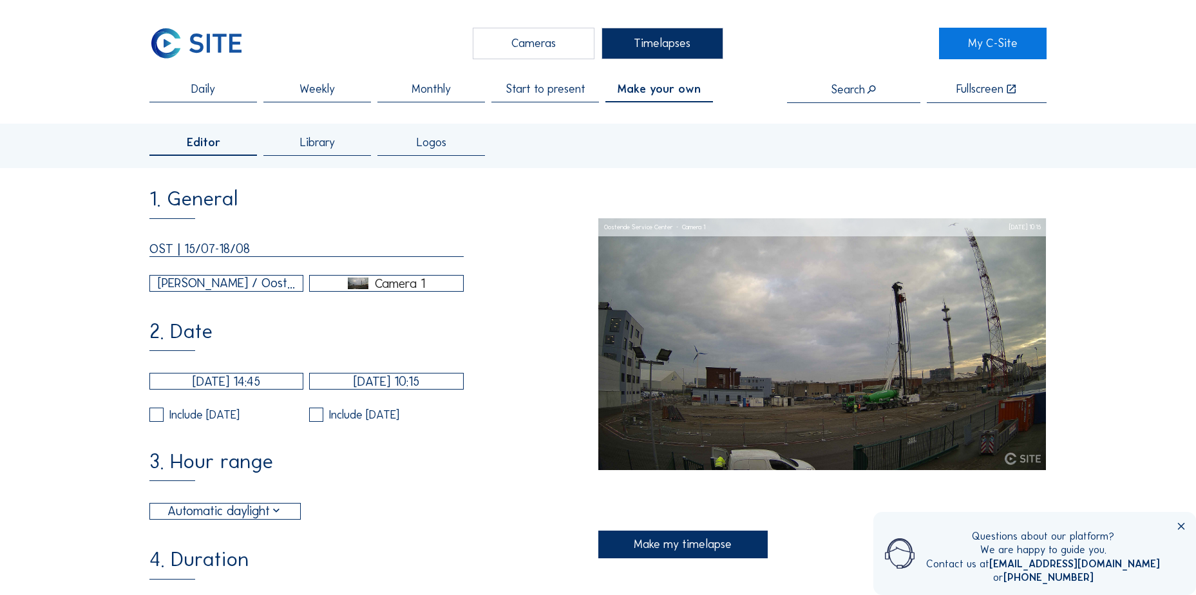
click at [357, 282] on img at bounding box center [358, 284] width 21 height 12
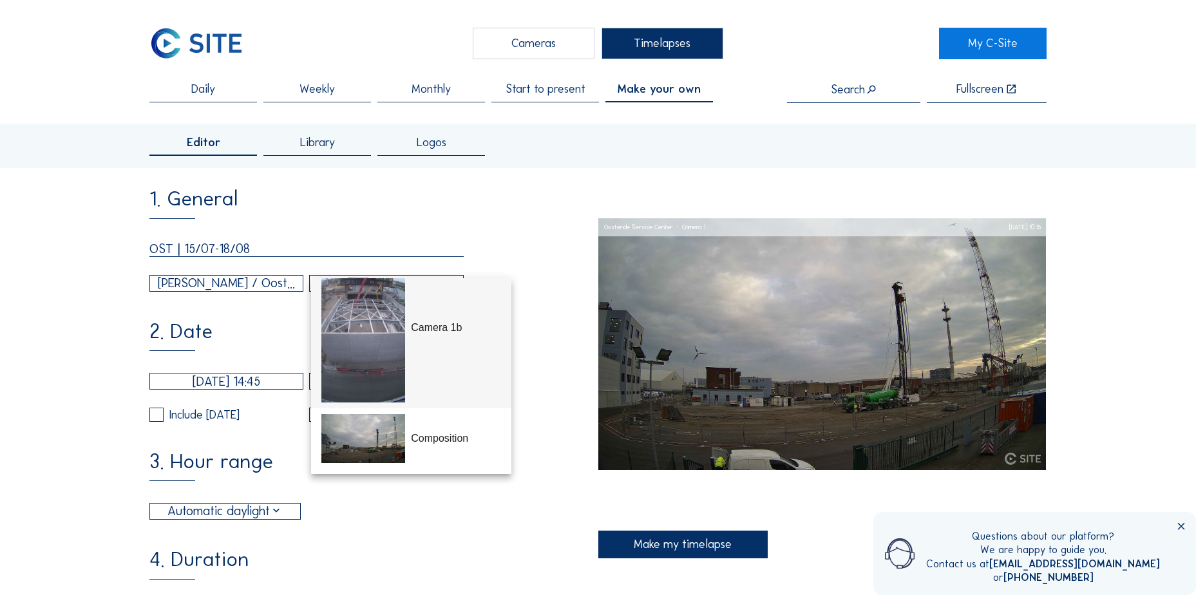
scroll to position [97, 0]
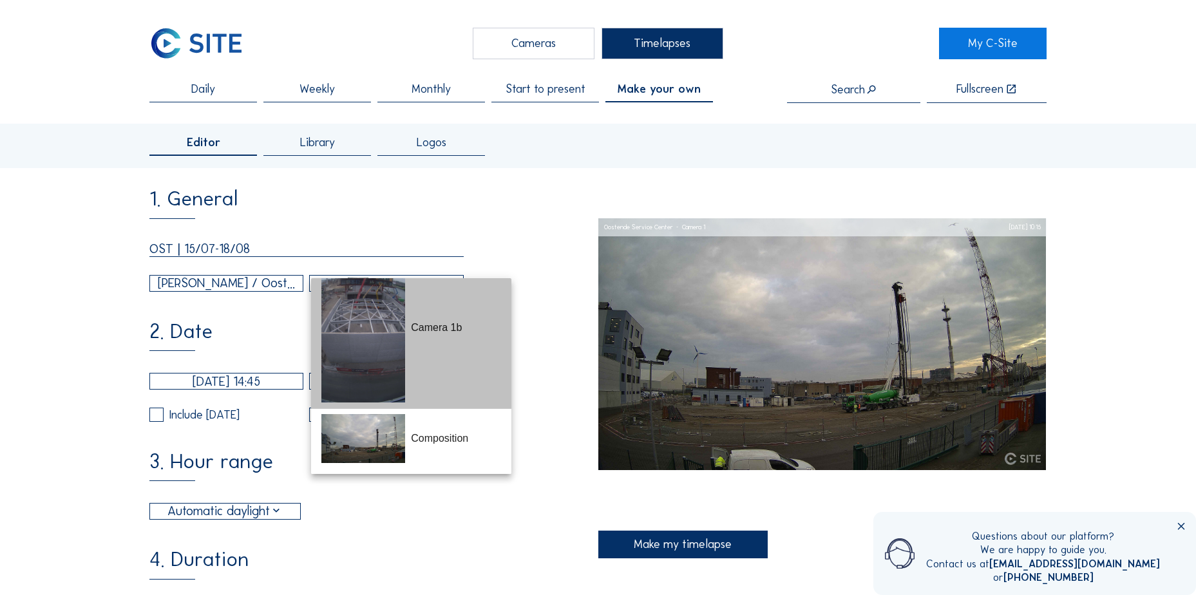
click at [408, 352] on div "Camera 1b" at bounding box center [411, 328] width 180 height 161
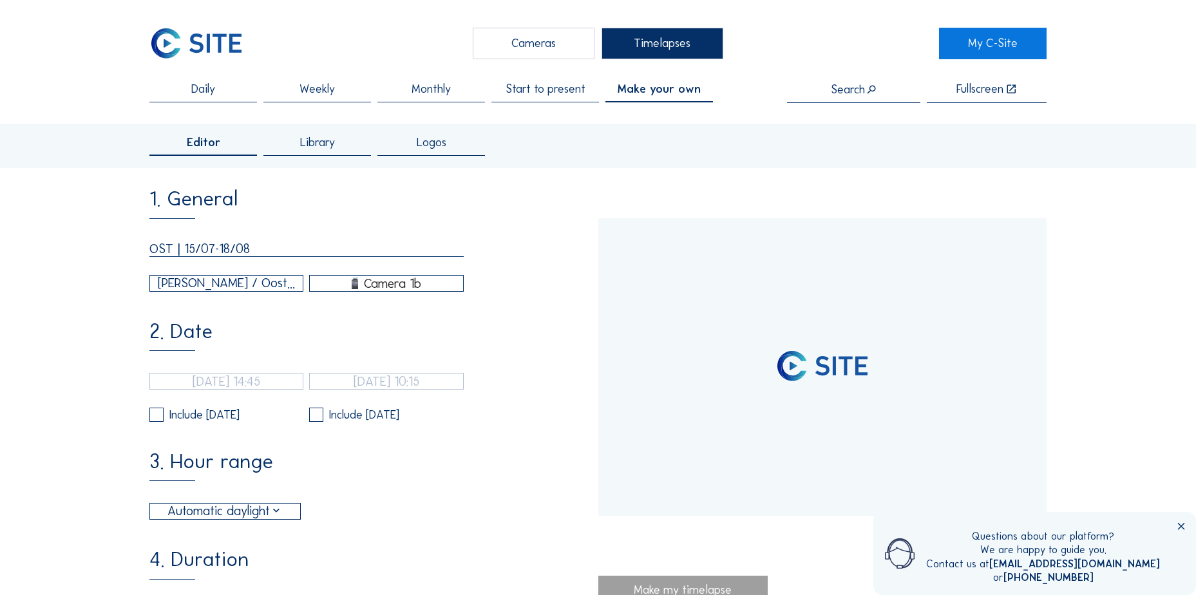
scroll to position [0, 0]
type input "14/01/2025 12:29"
type input "18/08/2025 10:30"
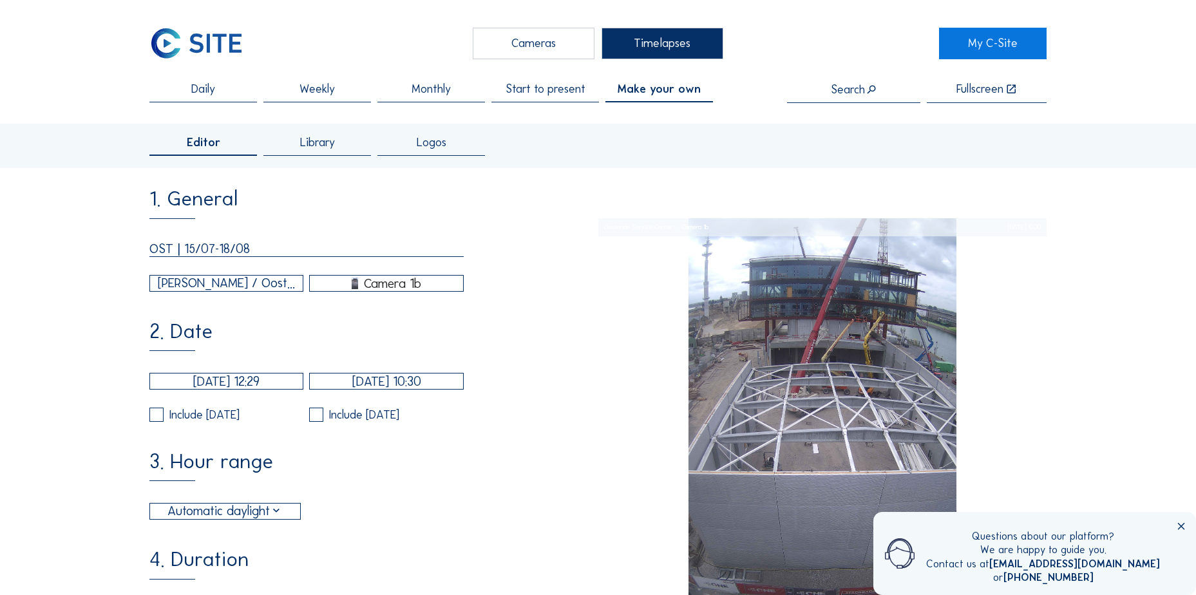
type input "0"
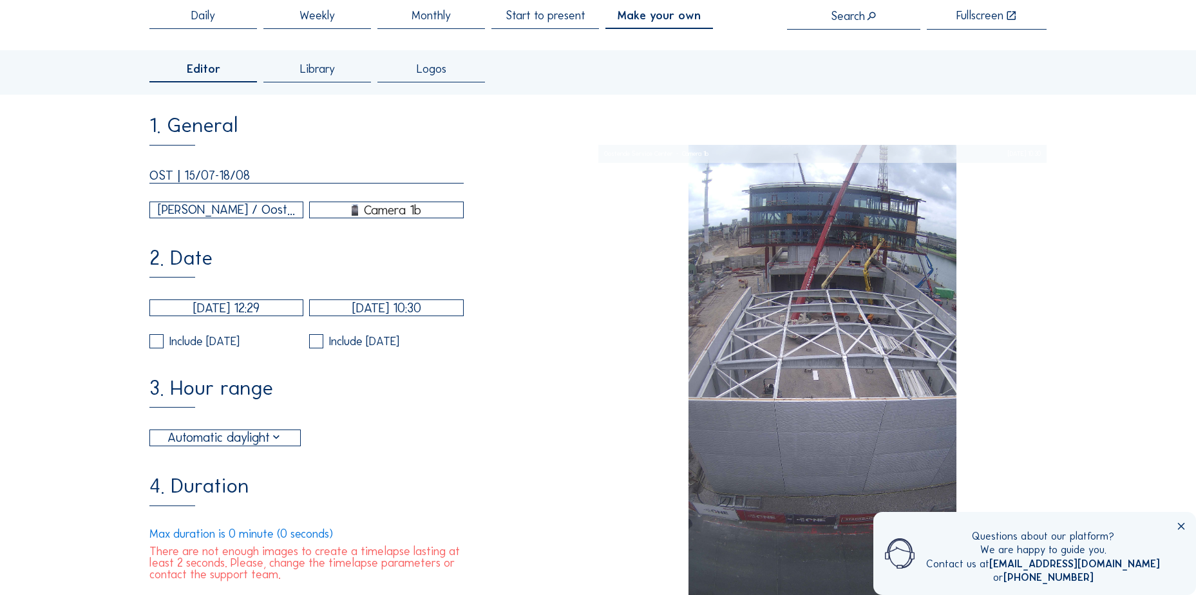
scroll to position [129, 0]
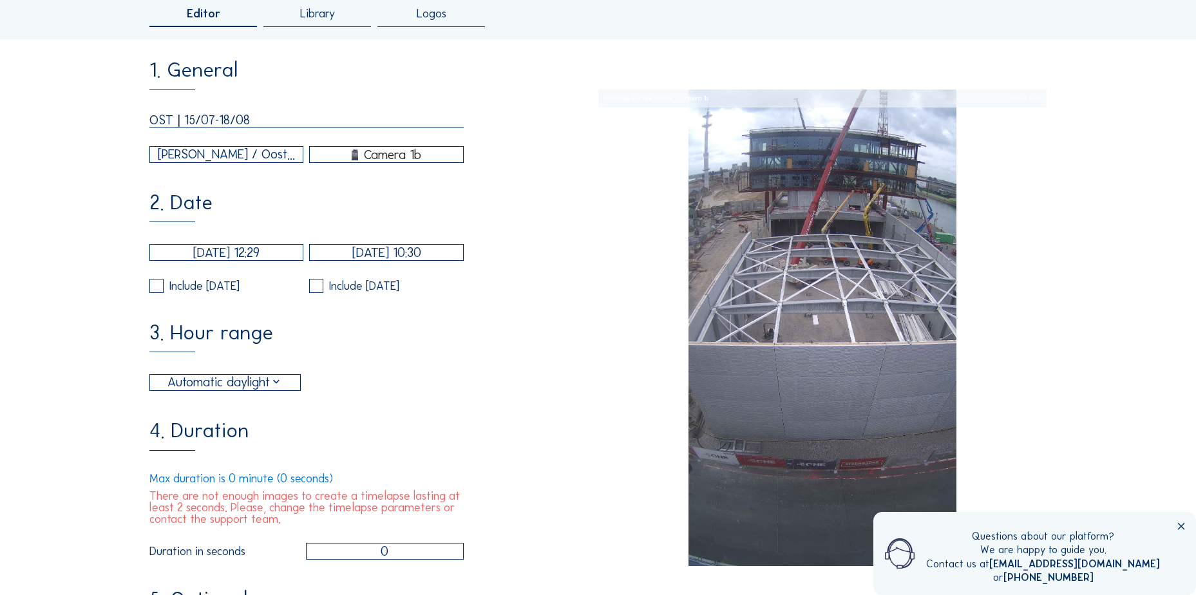
click at [195, 261] on input "14/01/2025 12:29" at bounding box center [226, 252] width 154 height 17
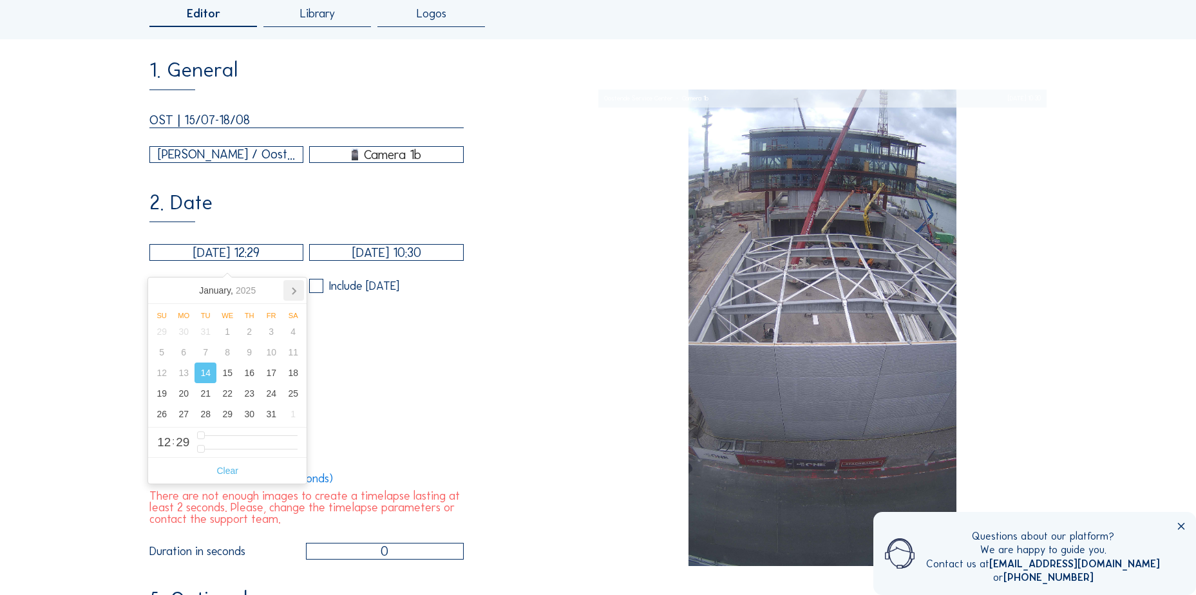
click at [292, 297] on icon at bounding box center [293, 290] width 21 height 21
click at [294, 293] on icon at bounding box center [293, 291] width 3 height 6
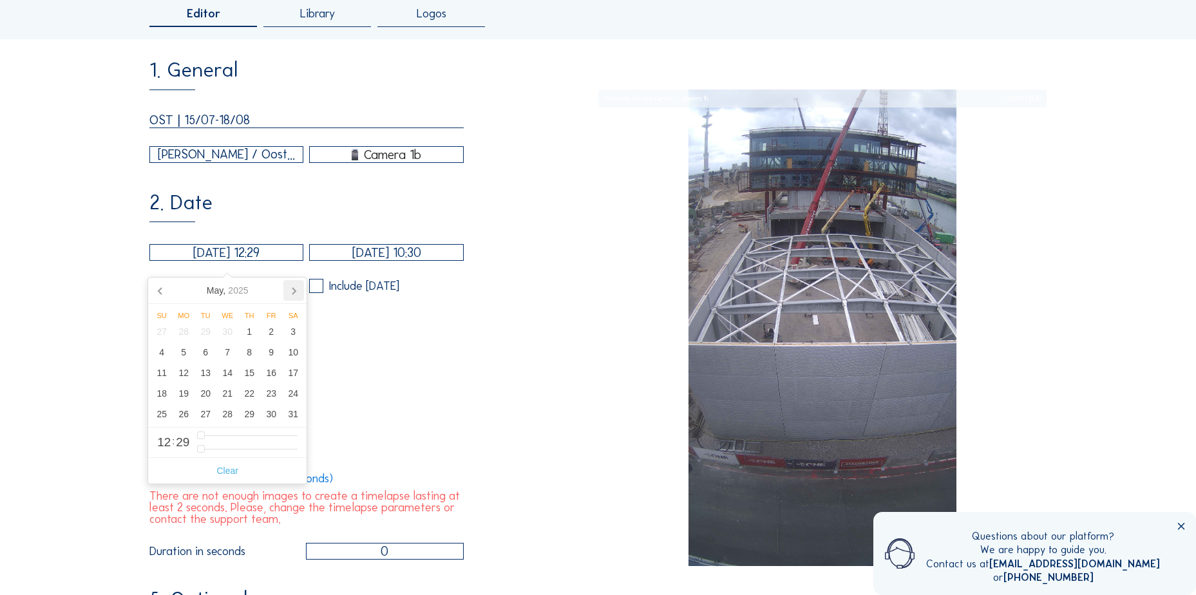
click at [294, 293] on icon at bounding box center [293, 291] width 3 height 6
click at [198, 377] on div "15" at bounding box center [206, 373] width 22 height 21
type input "15/07/2025 12:29"
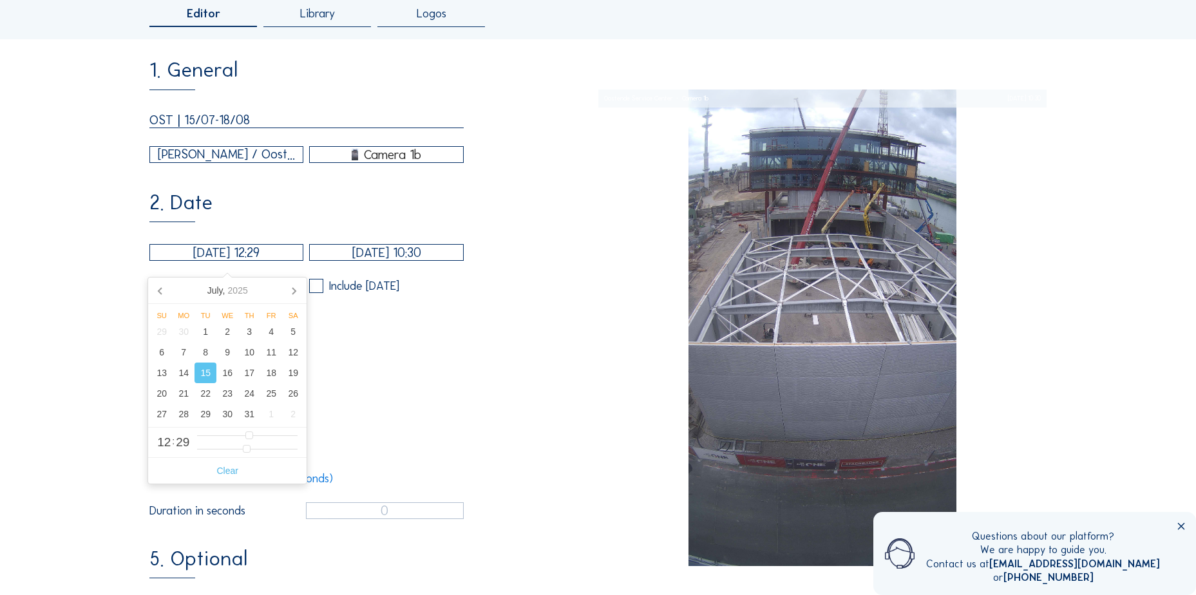
type input "60"
click at [432, 272] on div "15/07/2025 12:29 18/08/2025 10:30 Include Saturday Include Sunday" at bounding box center [306, 268] width 314 height 48
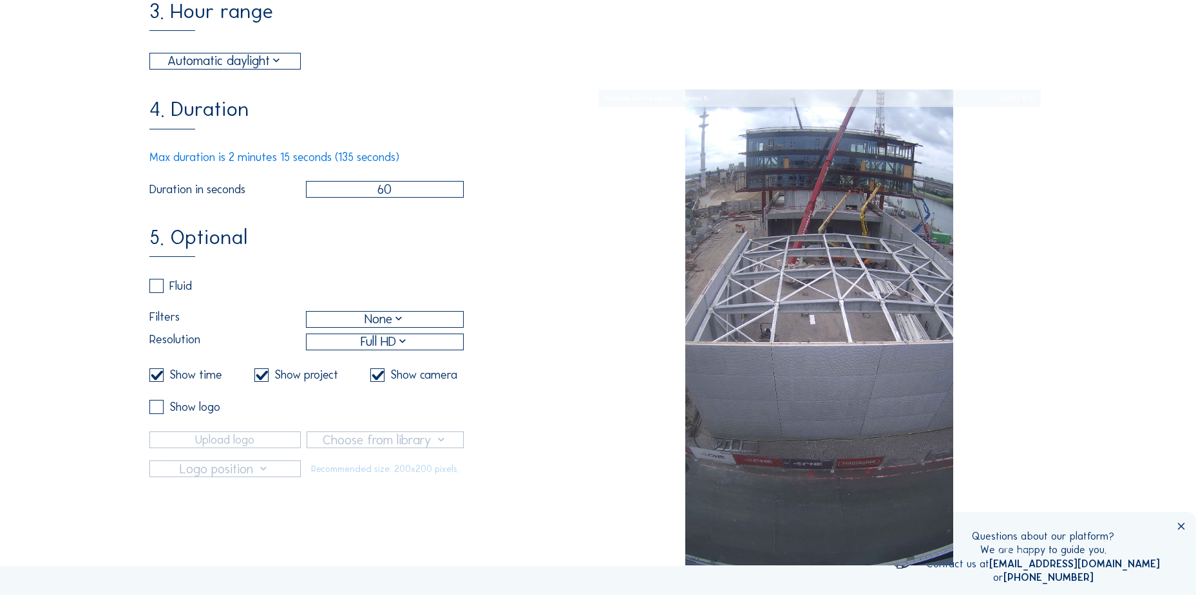
scroll to position [451, 0]
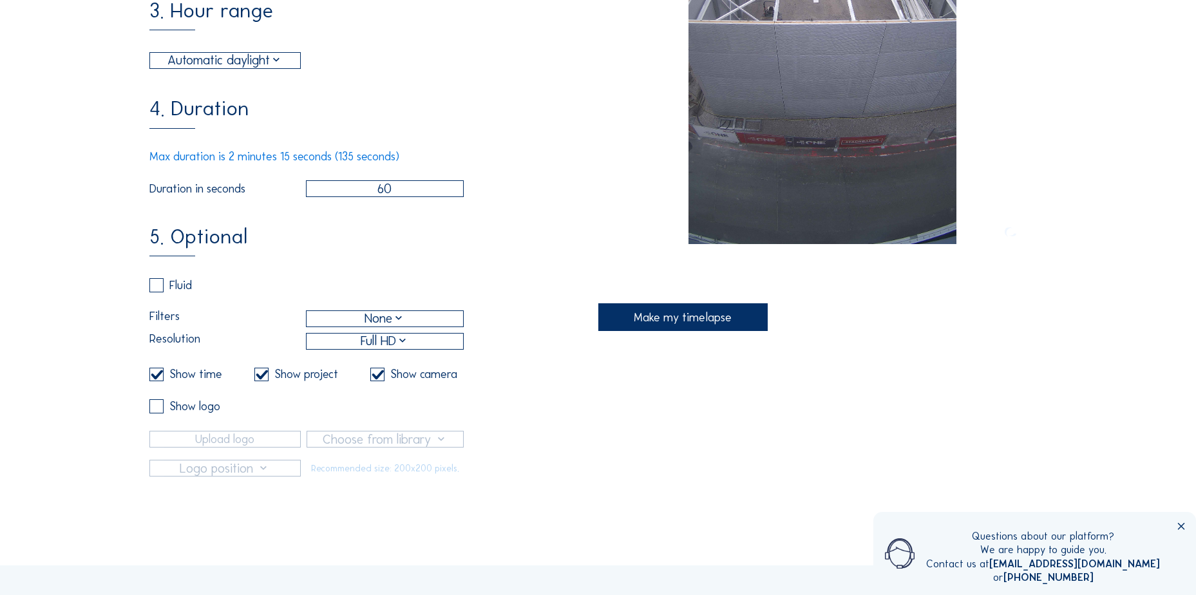
click at [265, 382] on label at bounding box center [261, 375] width 14 height 14
click at [263, 379] on input "checkbox" at bounding box center [258, 374] width 8 height 8
click at [278, 380] on div "Show project" at bounding box center [306, 374] width 64 height 12
click at [258, 382] on label at bounding box center [261, 375] width 14 height 14
click at [258, 379] on input "checkbox" at bounding box center [258, 374] width 8 height 8
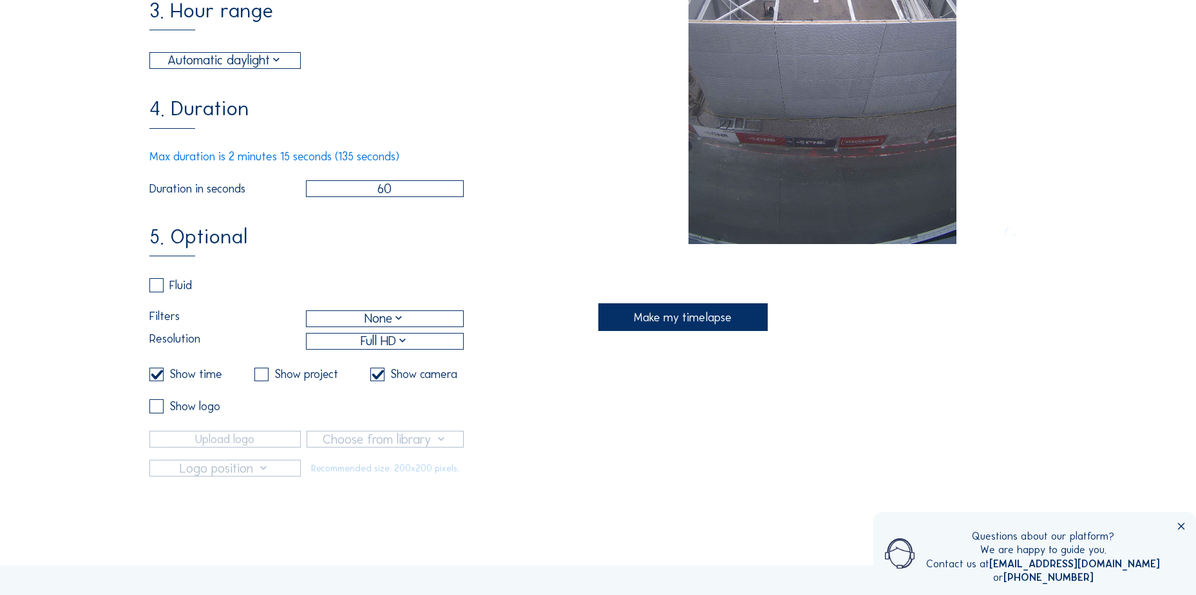
checkbox input "true"
click at [379, 379] on input "checkbox" at bounding box center [374, 374] width 8 height 8
checkbox input "false"
click at [159, 414] on label at bounding box center [156, 406] width 14 height 14
click at [158, 410] on input "checkbox" at bounding box center [153, 406] width 8 height 8
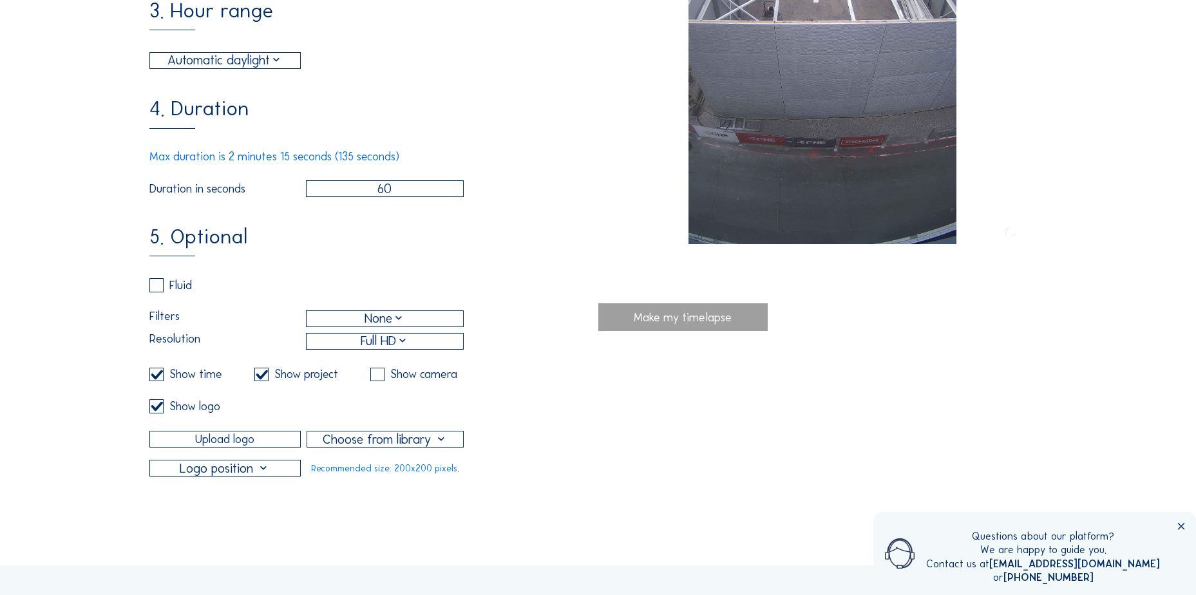
click at [543, 377] on div "5. Optional Fluid Filters None Resolution Full HD Show time Show project Show c…" at bounding box center [373, 352] width 448 height 250
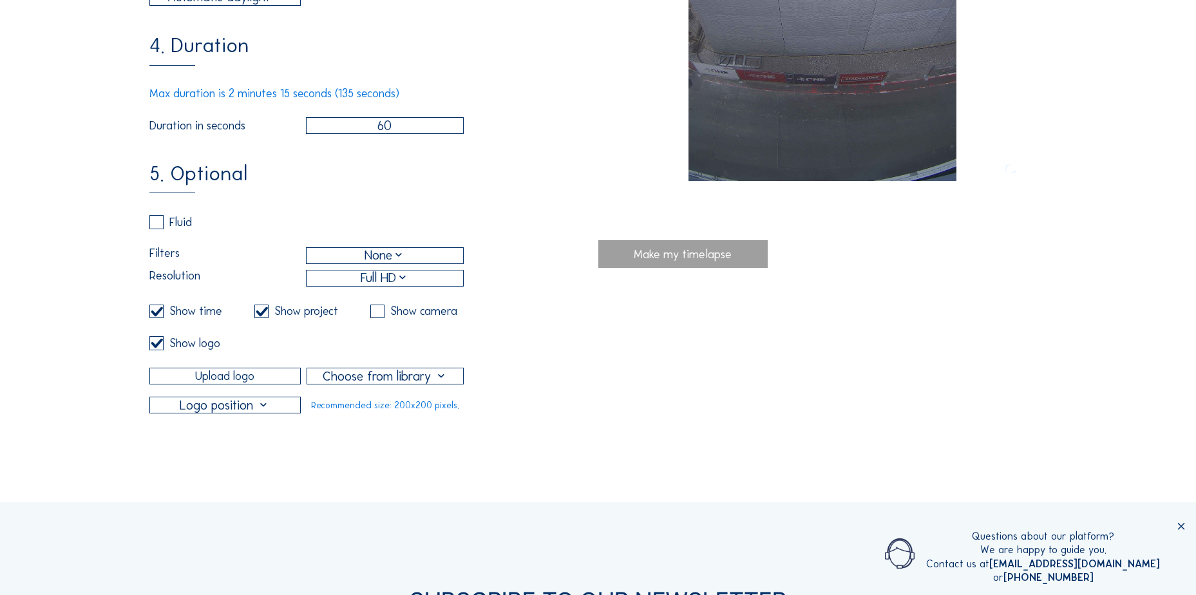
scroll to position [580, 0]
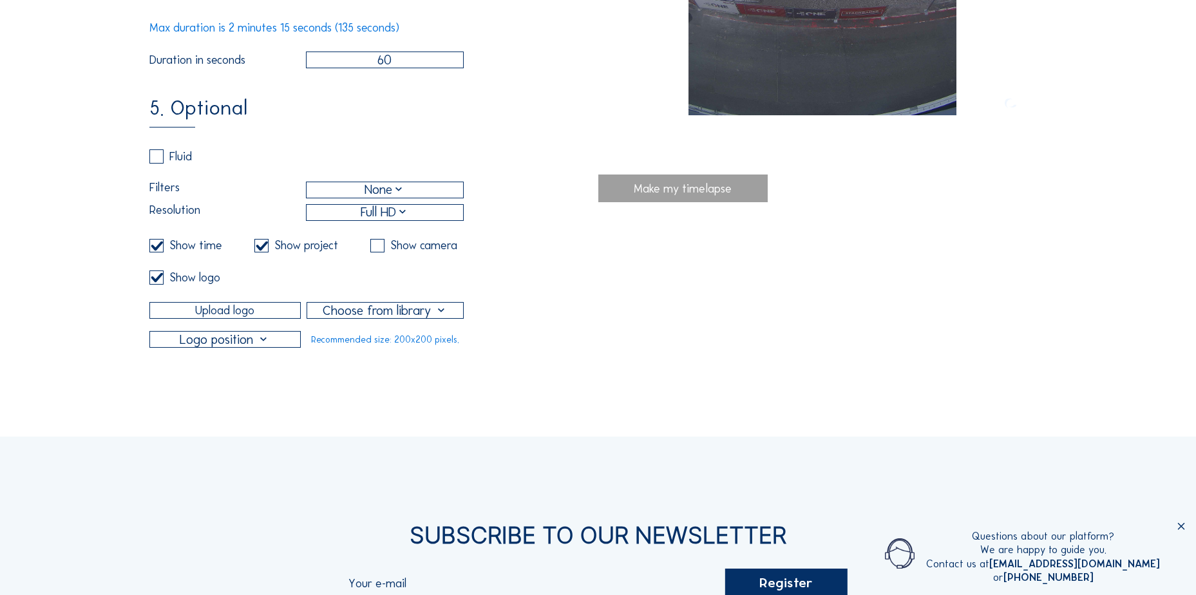
click at [710, 189] on div "Make my timelapse" at bounding box center [682, 189] width 169 height 28
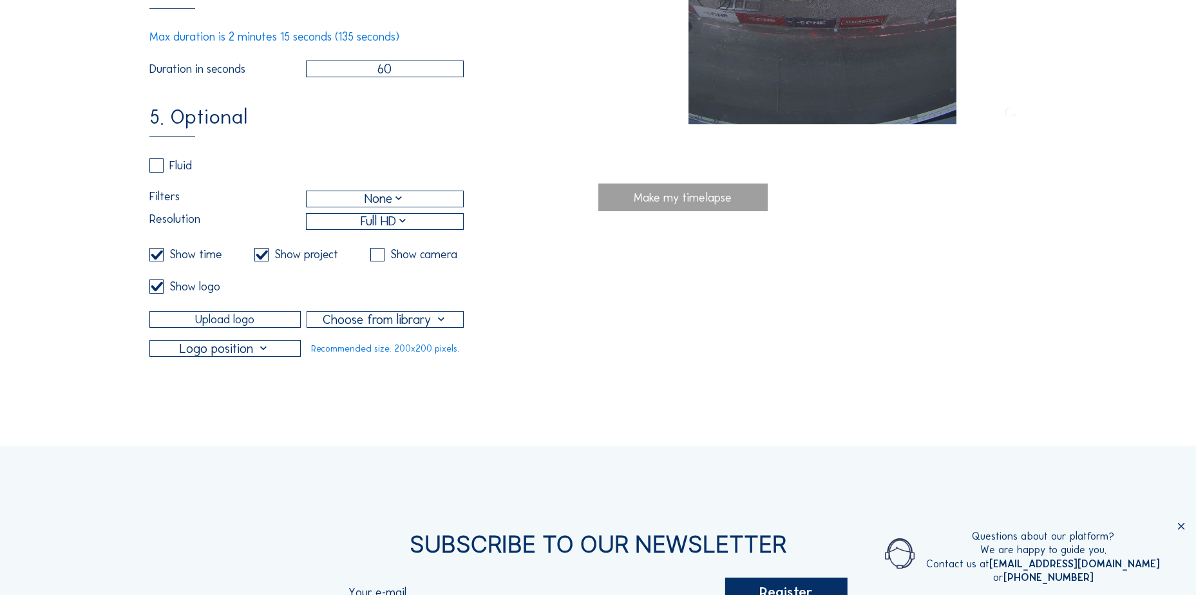
scroll to position [644, 0]
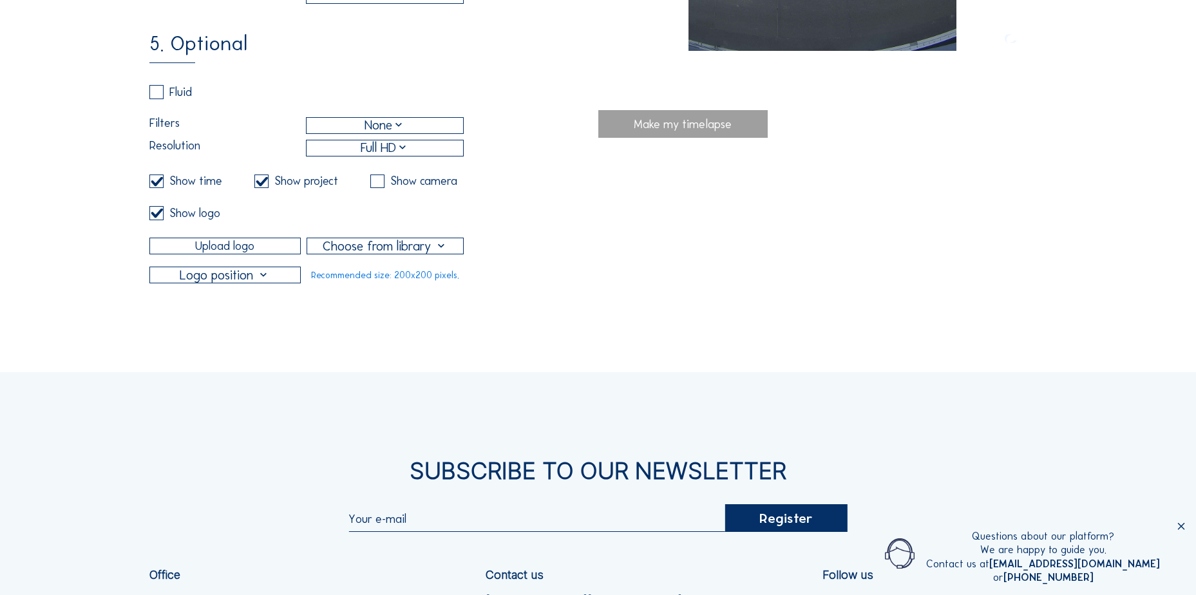
click at [173, 219] on div "Show logo" at bounding box center [194, 213] width 51 height 12
click at [159, 220] on label at bounding box center [156, 213] width 14 height 14
click at [158, 217] on input "checkbox" at bounding box center [153, 213] width 8 height 8
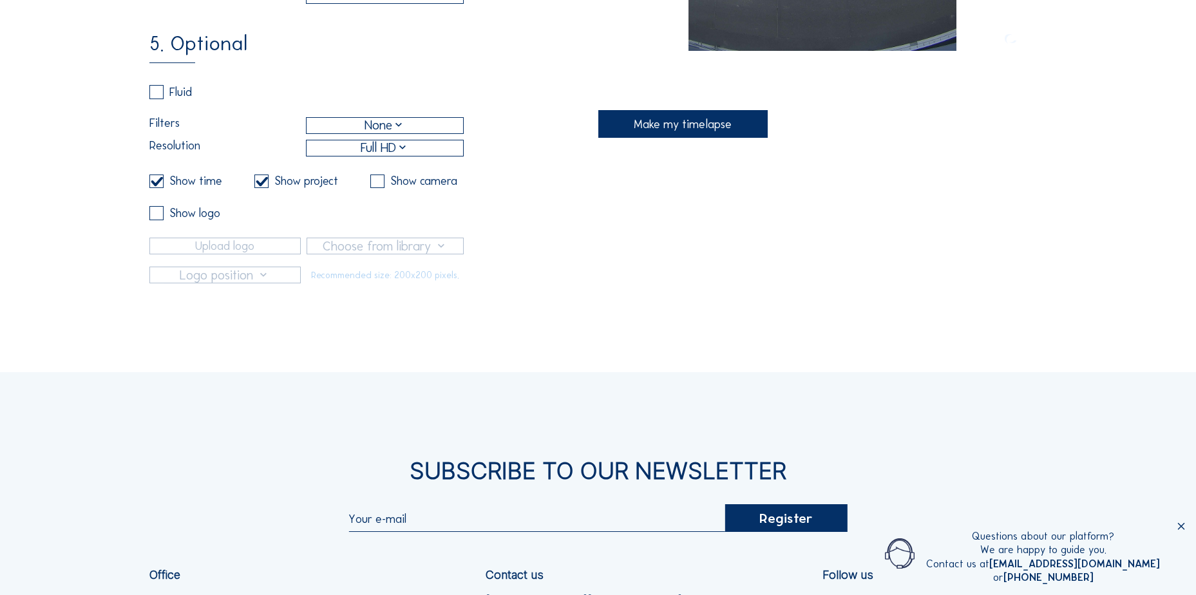
click at [159, 220] on label at bounding box center [156, 213] width 14 height 14
click at [158, 217] on input "checkbox" at bounding box center [153, 213] width 8 height 8
checkbox input "true"
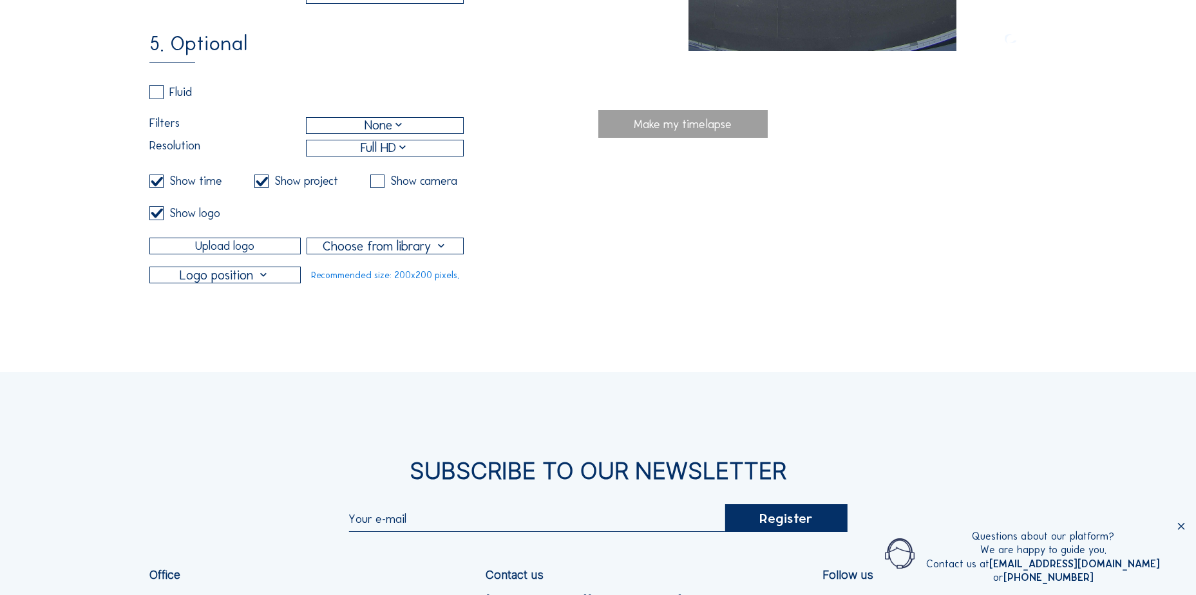
click at [444, 254] on div at bounding box center [385, 245] width 156 height 15
click at [480, 238] on div "5. Optional Fluid Filters None Resolution Full HD Show time Show project Show c…" at bounding box center [373, 158] width 448 height 250
click at [425, 254] on div at bounding box center [385, 245] width 156 height 15
click at [383, 294] on div at bounding box center [385, 277] width 155 height 41
click at [372, 281] on img at bounding box center [386, 276] width 36 height 14
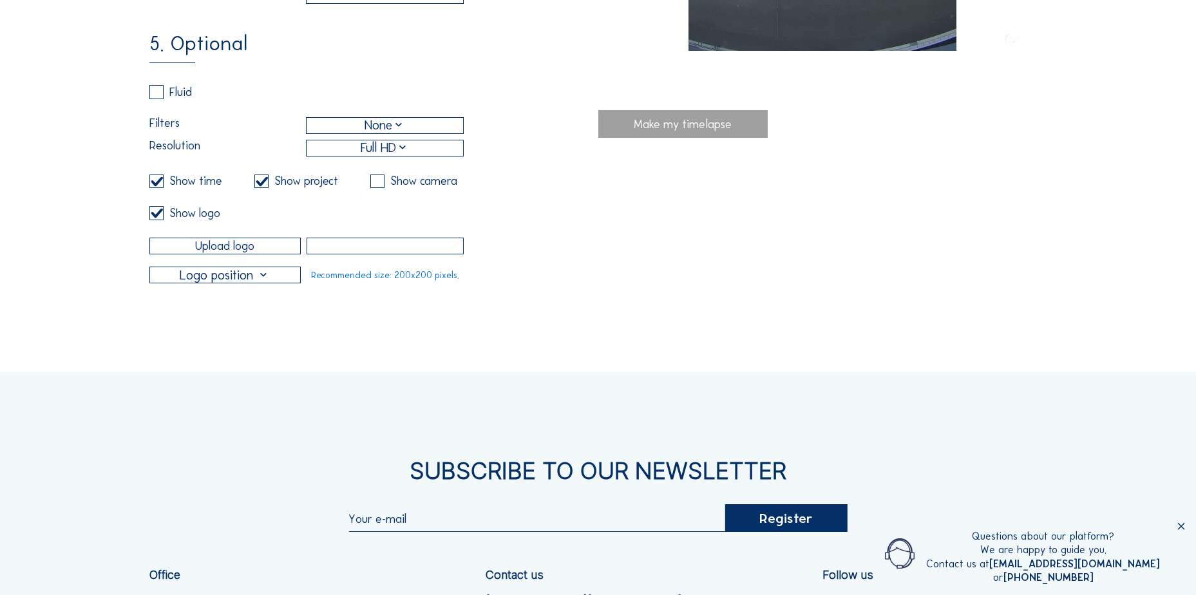
click at [246, 283] on div at bounding box center [224, 274] width 149 height 15
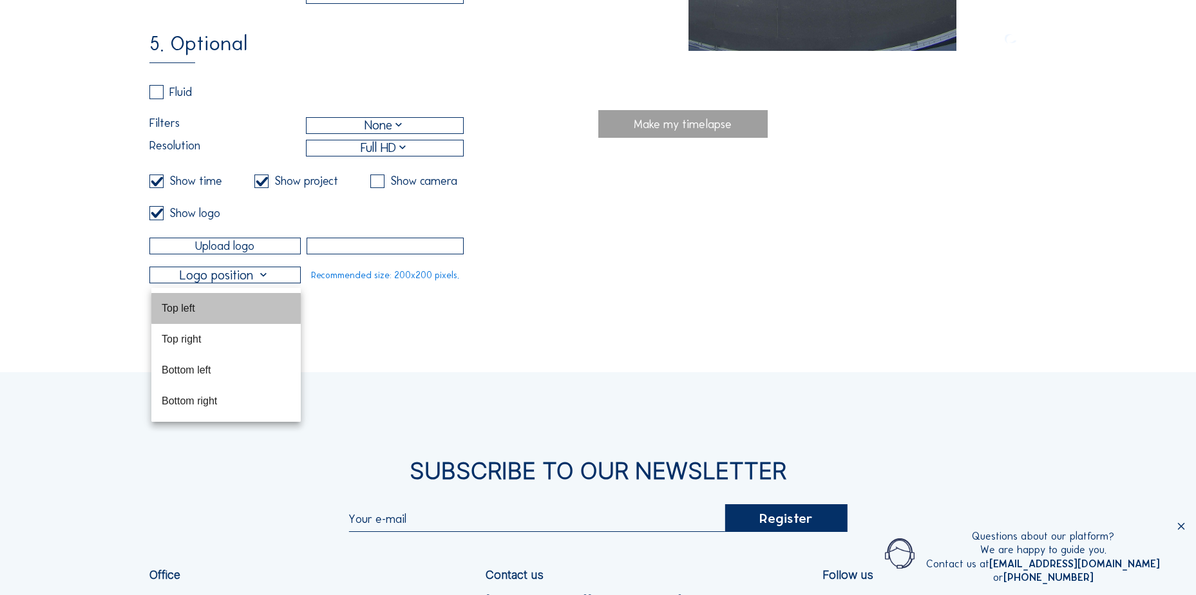
click at [222, 310] on div "Top left" at bounding box center [226, 308] width 129 height 12
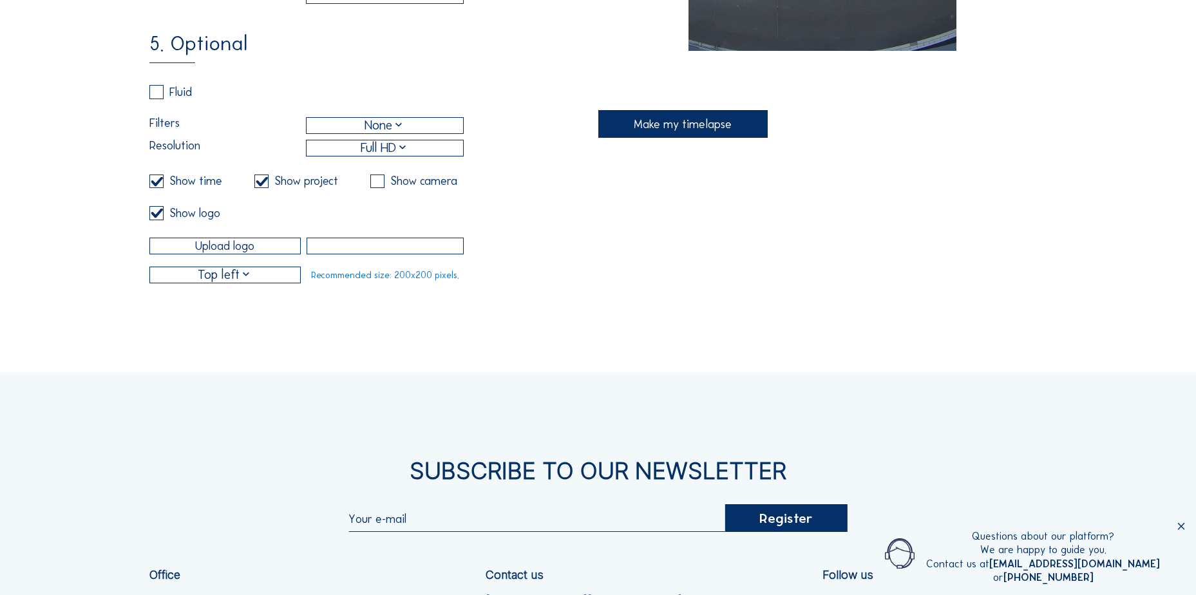
click at [551, 352] on div "Cameras Timelapses My C-Site Daily Weekly Monthly Start to present Make your ow…" at bounding box center [598, 99] width 1196 height 1487
click at [676, 126] on div "Make my timelapse" at bounding box center [682, 124] width 169 height 28
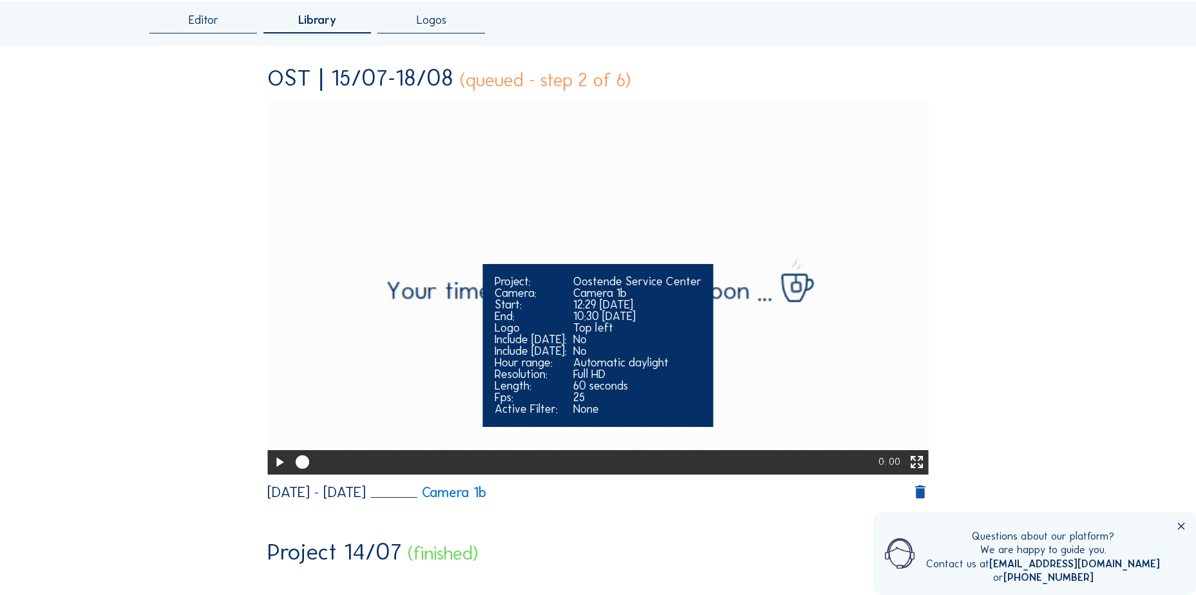
scroll to position [64, 0]
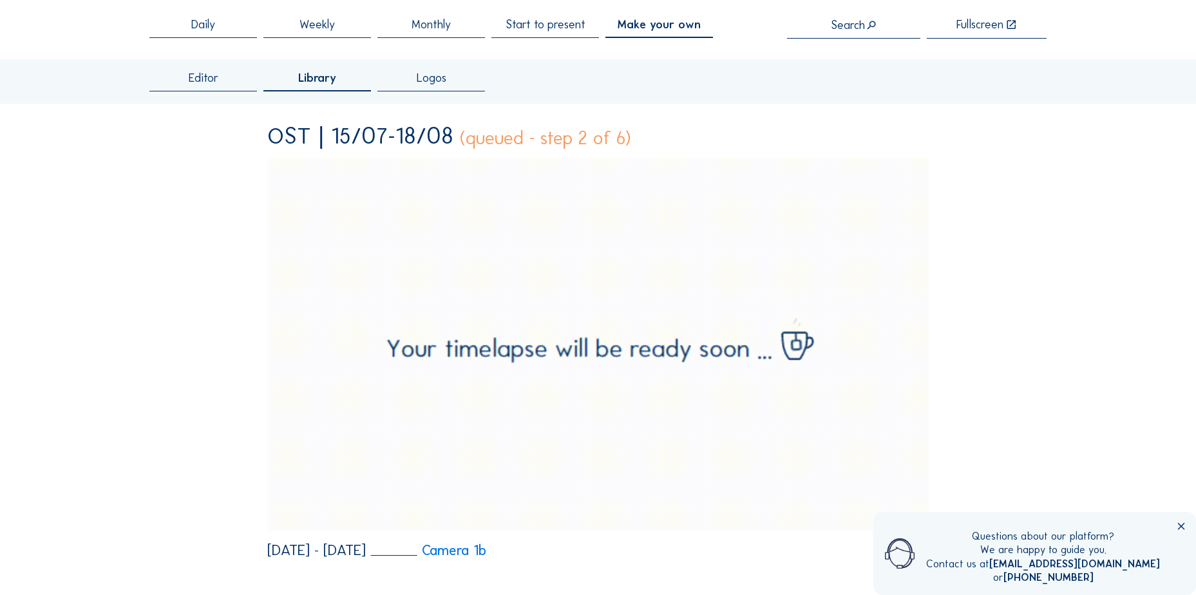
click at [700, 21] on span "Make your own" at bounding box center [659, 25] width 83 height 12
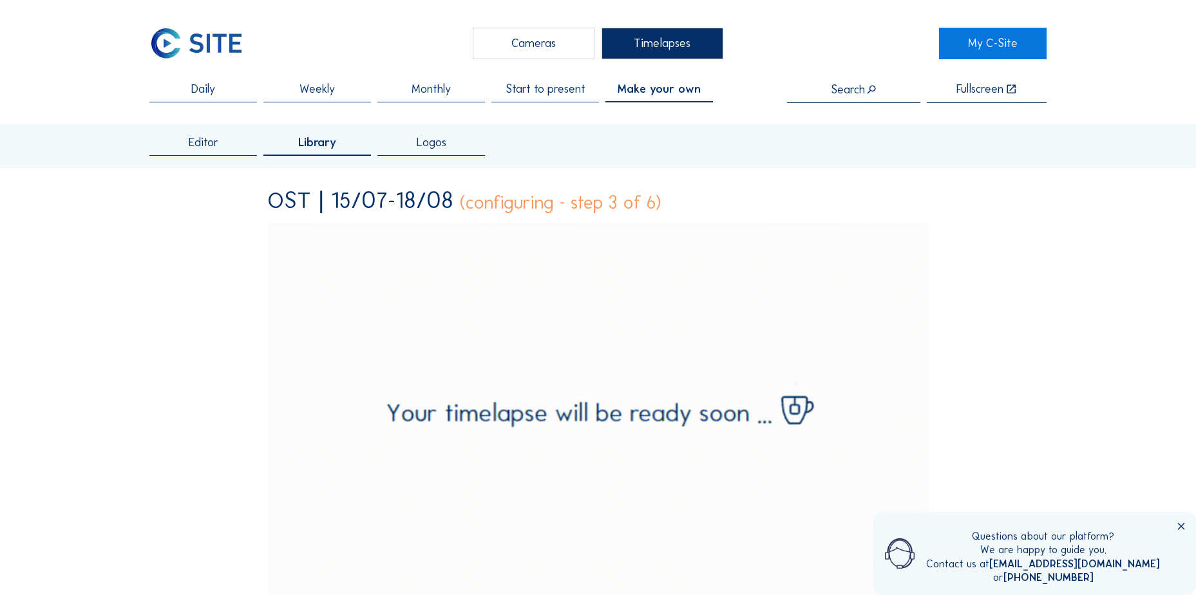
click at [206, 146] on span "Editor" at bounding box center [204, 143] width 30 height 12
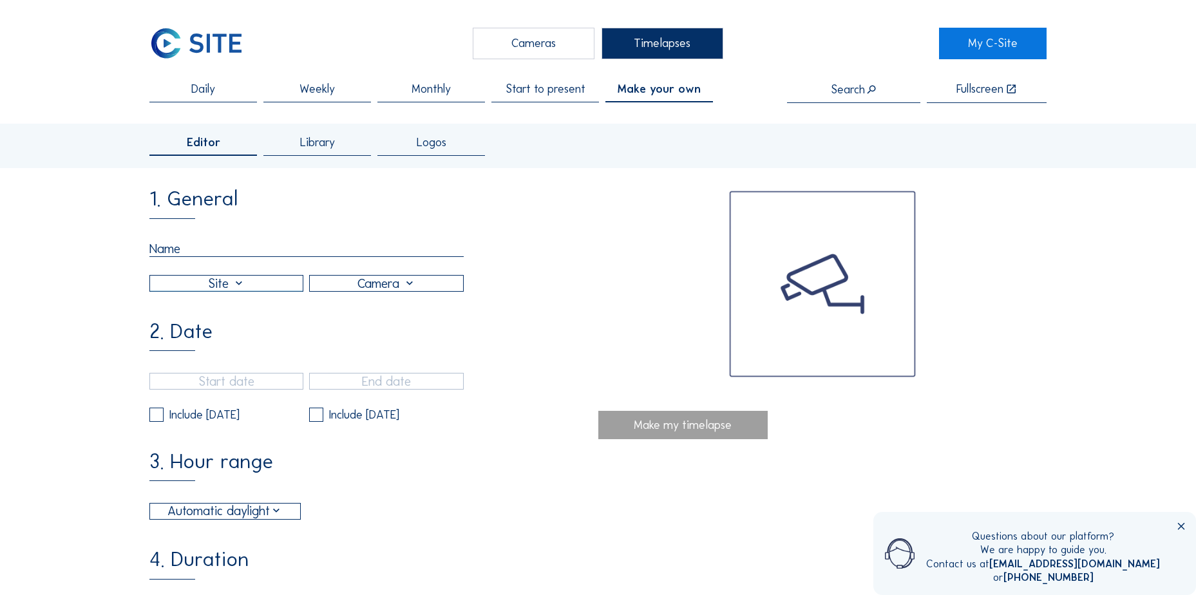
click at [190, 246] on input "text" at bounding box center [306, 249] width 314 height 16
type input "Kruisem"
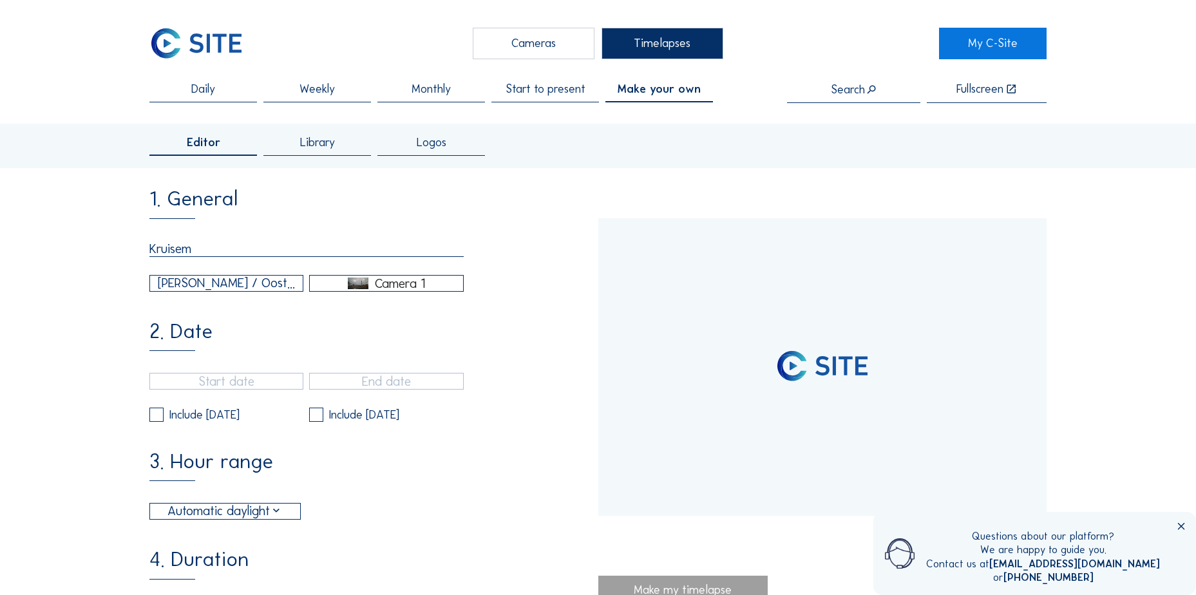
type input "[DATE] 14:45"
type input "[DATE] 10:15"
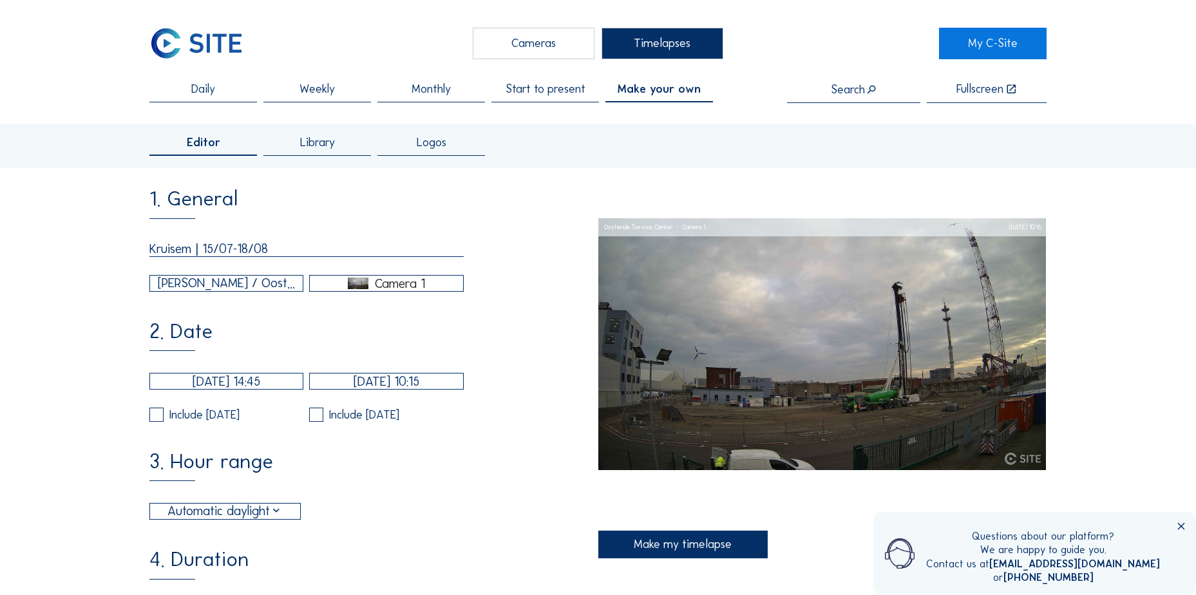
type input "Kruisem | 15/07-18/08"
click at [234, 287] on div "[PERSON_NAME] / Oostende Service Center" at bounding box center [226, 283] width 137 height 19
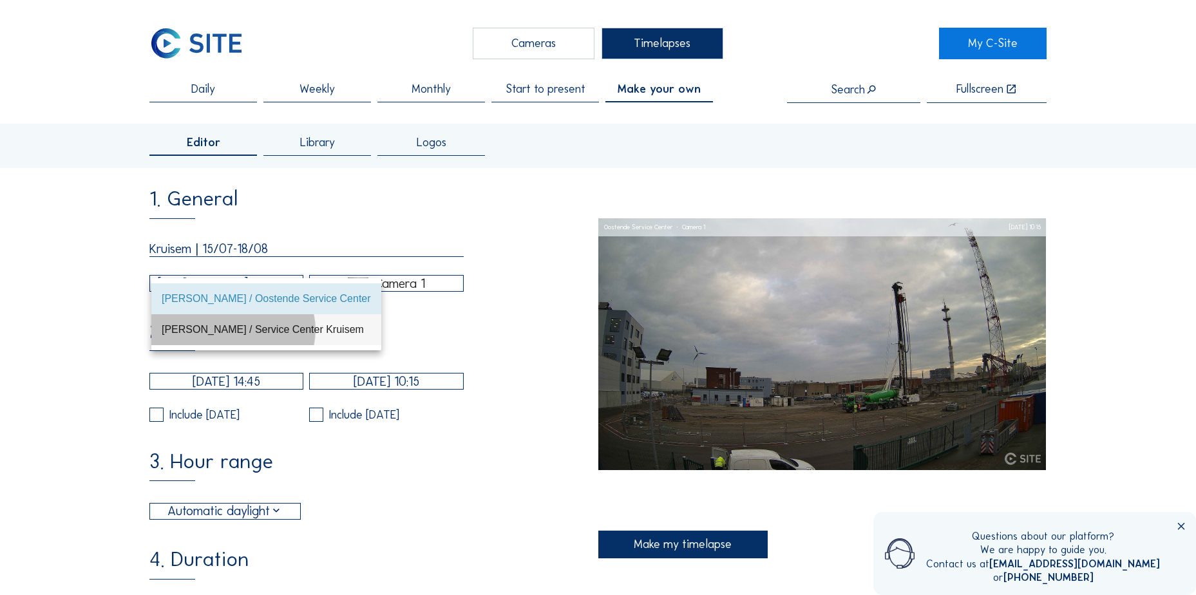
click at [226, 338] on div "[PERSON_NAME] / Service Center Kruisem" at bounding box center [266, 330] width 209 height 28
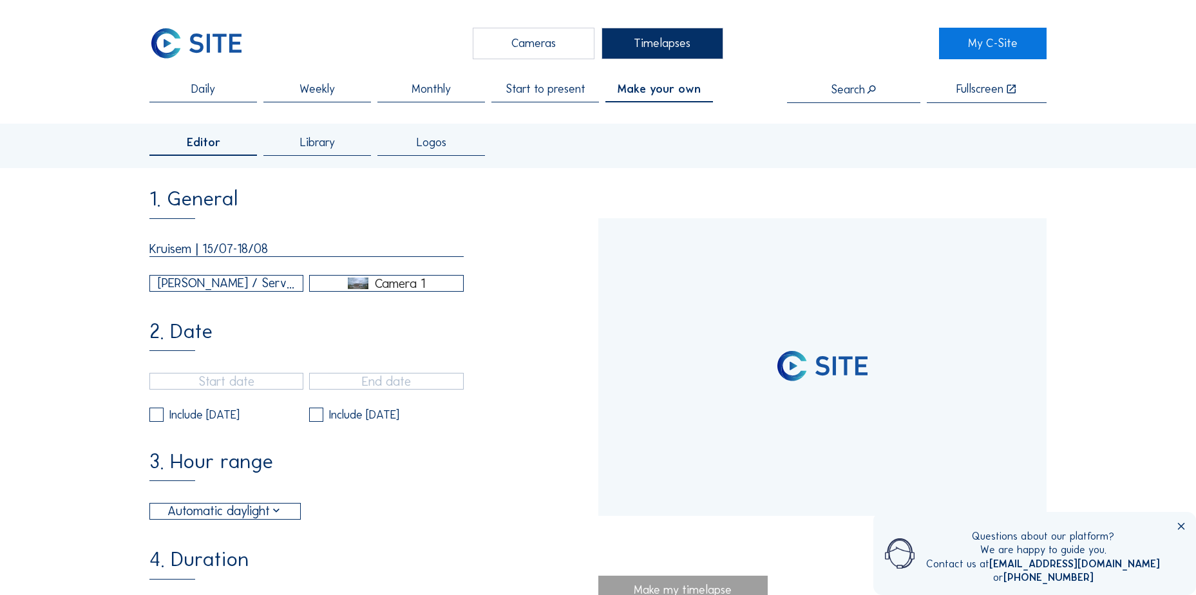
type input "08/10/2024 14:56"
type input "18/08/2025 10:36"
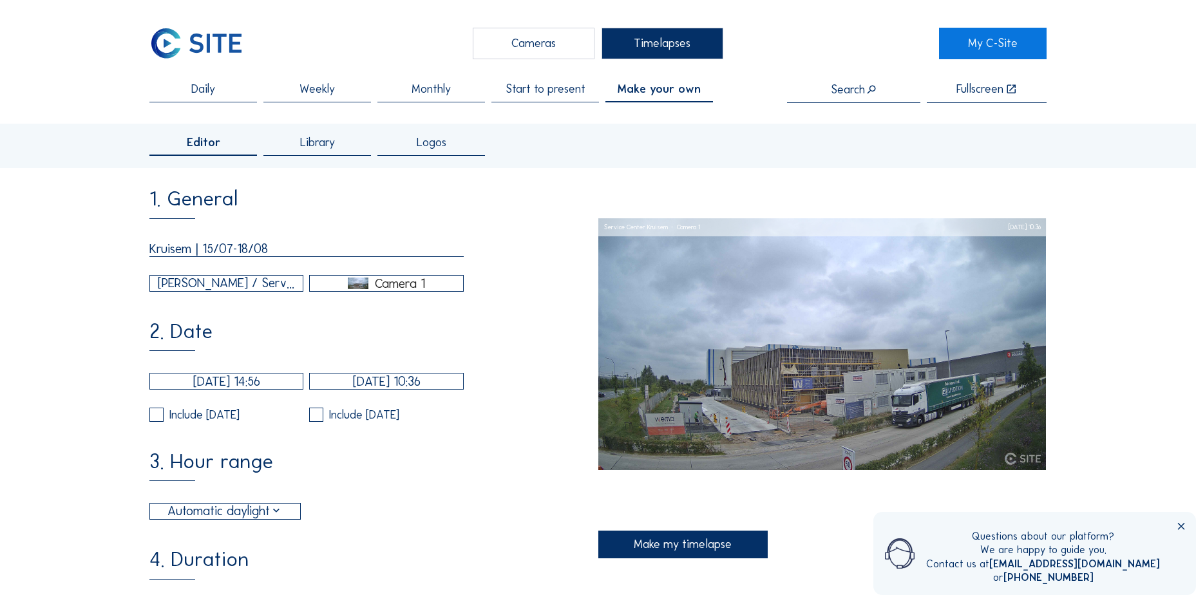
click at [385, 289] on div "Camera 1" at bounding box center [400, 284] width 50 height 12
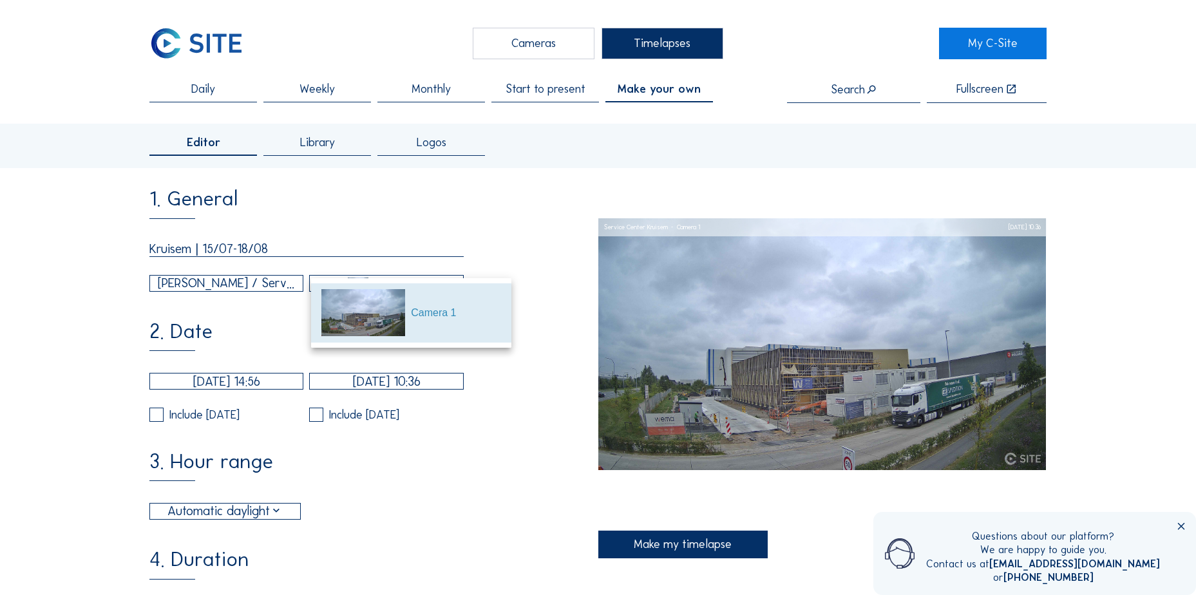
click at [552, 277] on div "1. General Kruisem | 15/07-18/08 Elia / Service Center Kruisem Camera 1" at bounding box center [373, 240] width 448 height 102
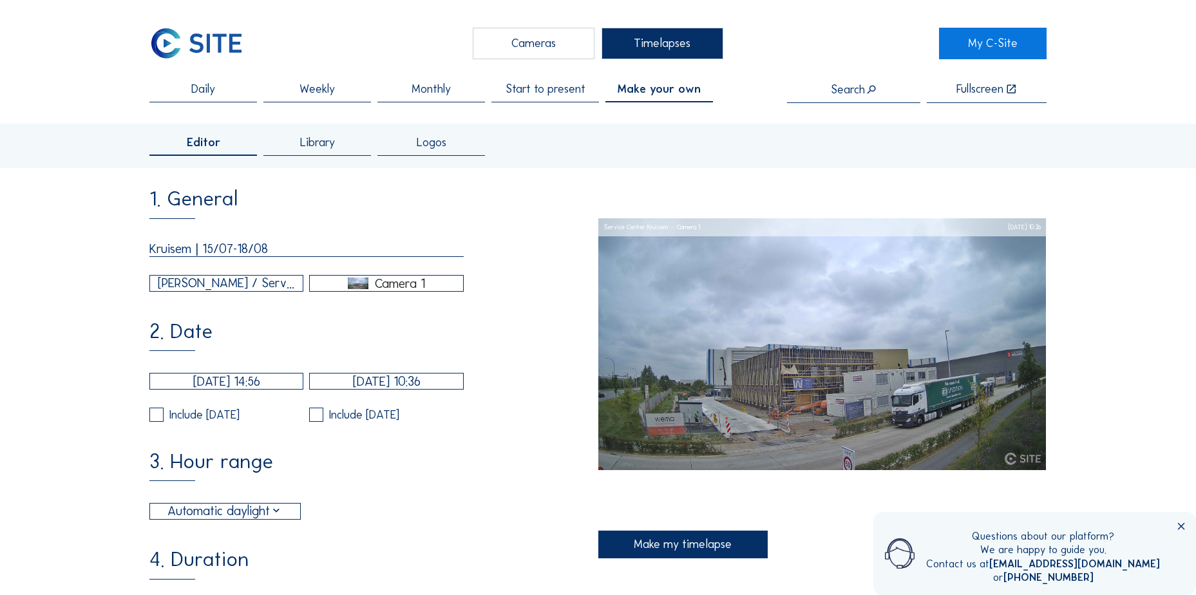
click at [256, 388] on input "08/10/2024 14:56" at bounding box center [226, 381] width 154 height 17
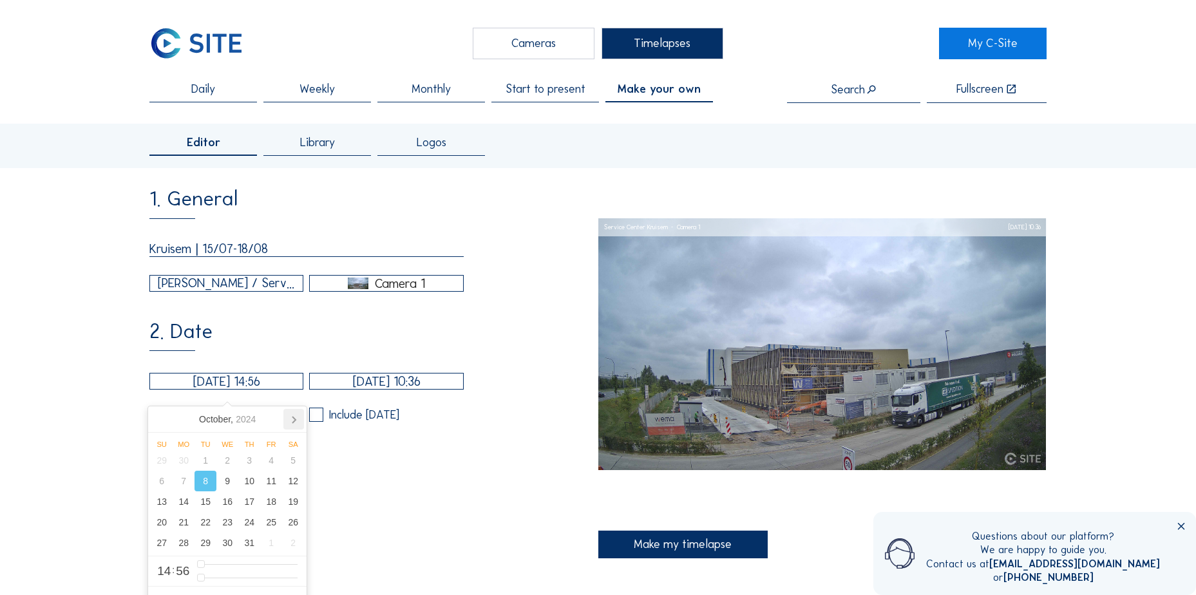
click at [296, 422] on icon at bounding box center [293, 419] width 21 height 21
click at [297, 421] on icon at bounding box center [293, 419] width 21 height 21
click at [297, 420] on icon at bounding box center [293, 419] width 21 height 21
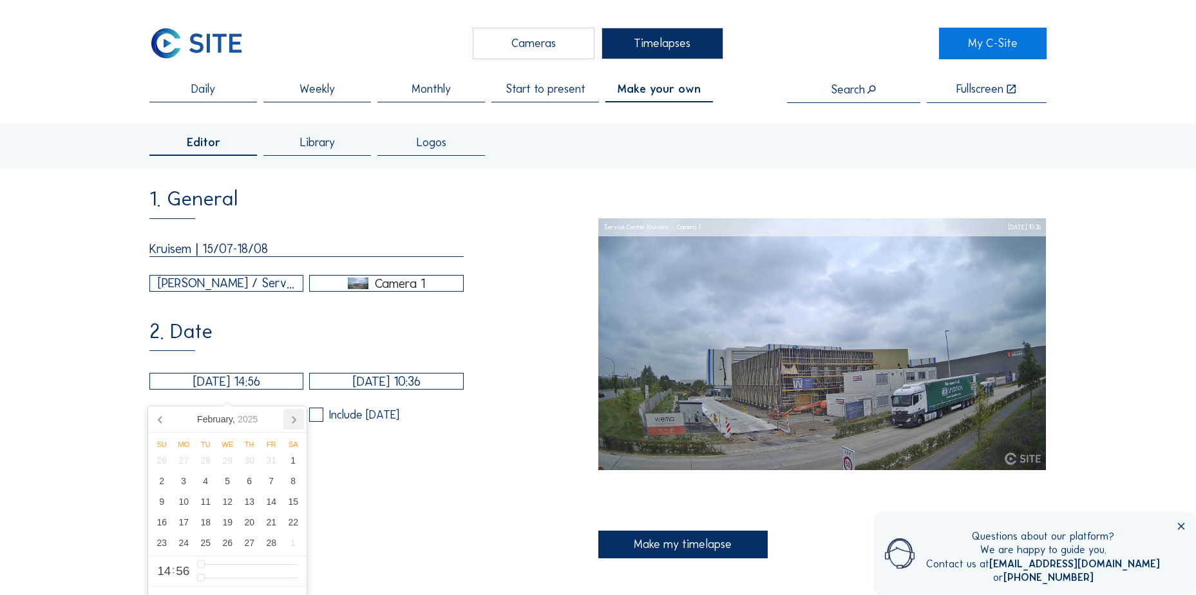
click at [297, 420] on icon at bounding box center [293, 419] width 21 height 21
click at [297, 419] on icon at bounding box center [293, 419] width 21 height 21
click at [201, 502] on div "15" at bounding box center [206, 501] width 22 height 21
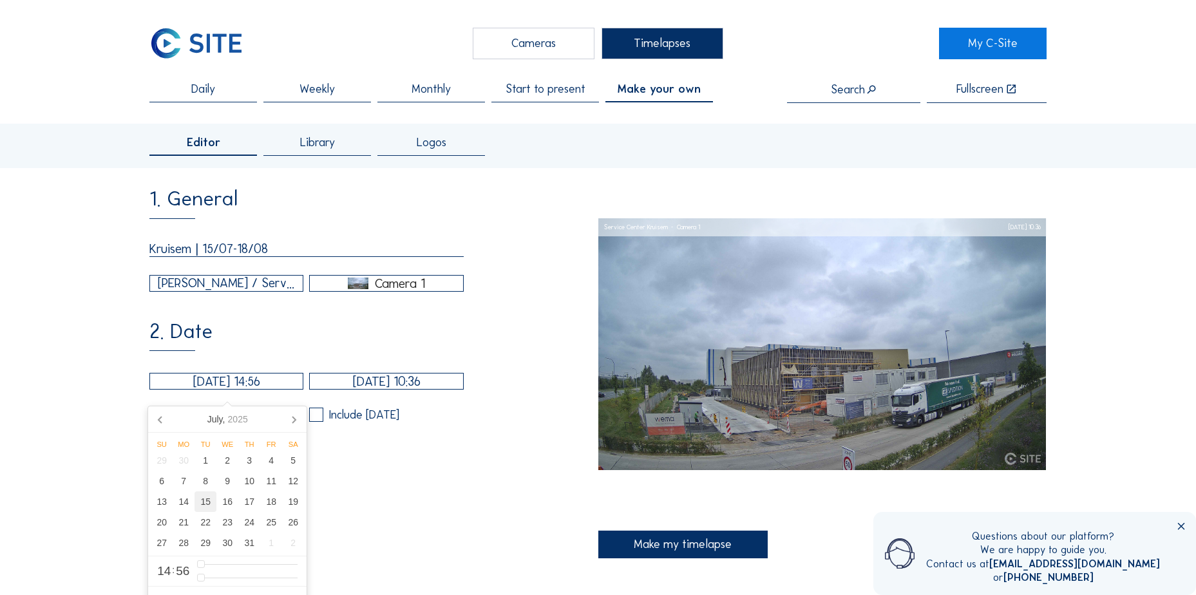
type input "15/07/2025 14:56"
click at [441, 465] on div "3. Hour range Automatic daylight 06:00 From 18:00 To" at bounding box center [373, 486] width 448 height 69
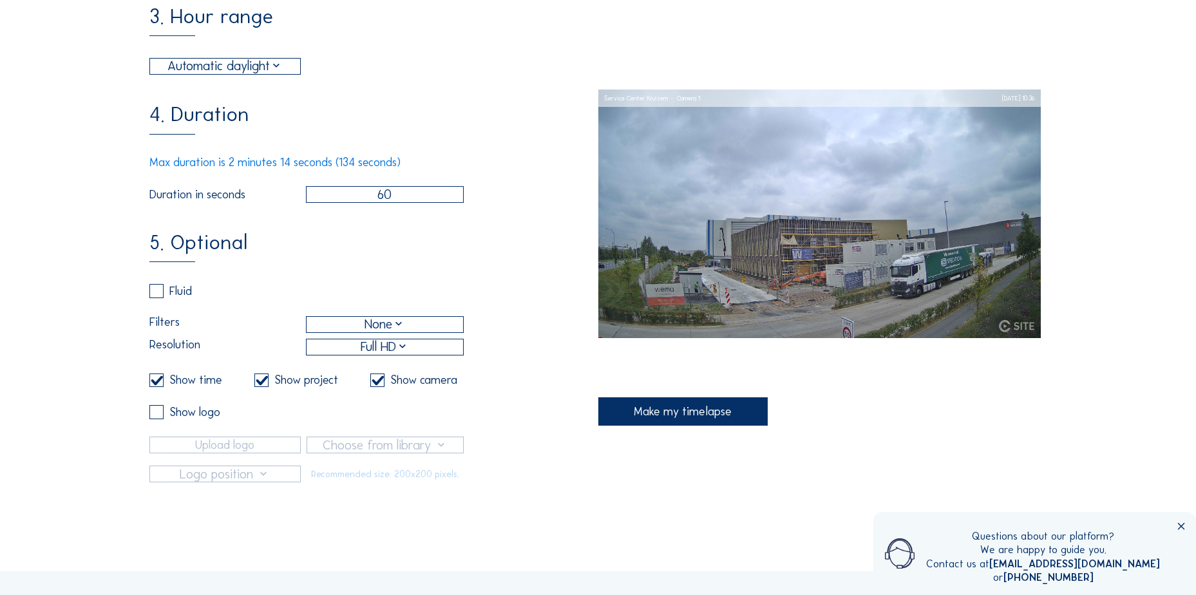
scroll to position [580, 0]
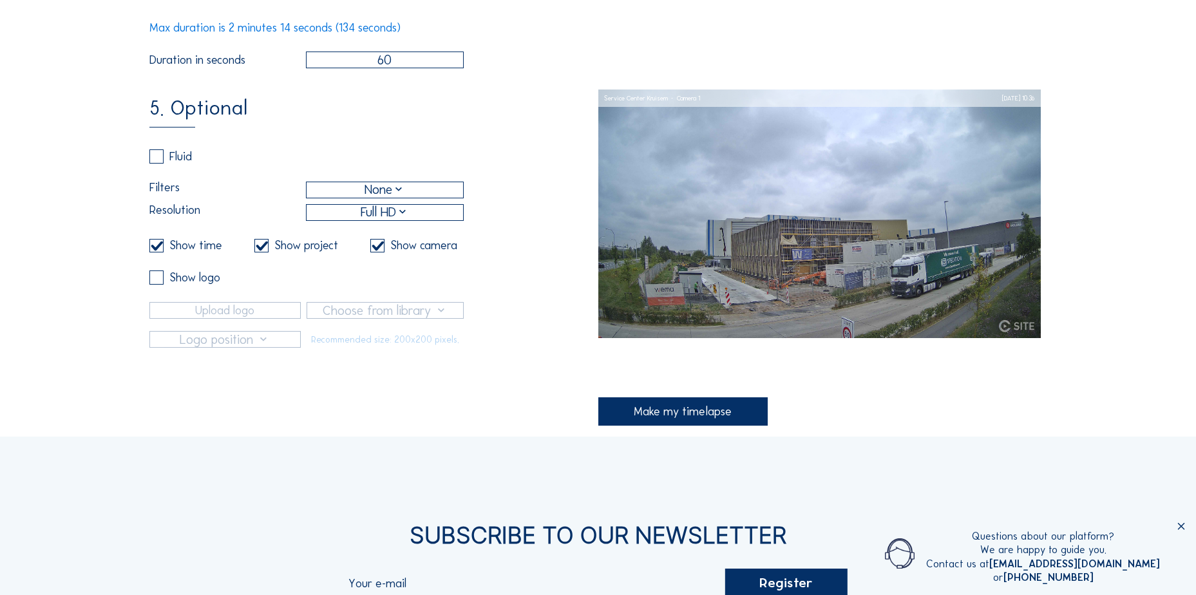
click at [157, 281] on input "checkbox" at bounding box center [153, 277] width 8 height 8
checkbox input "true"
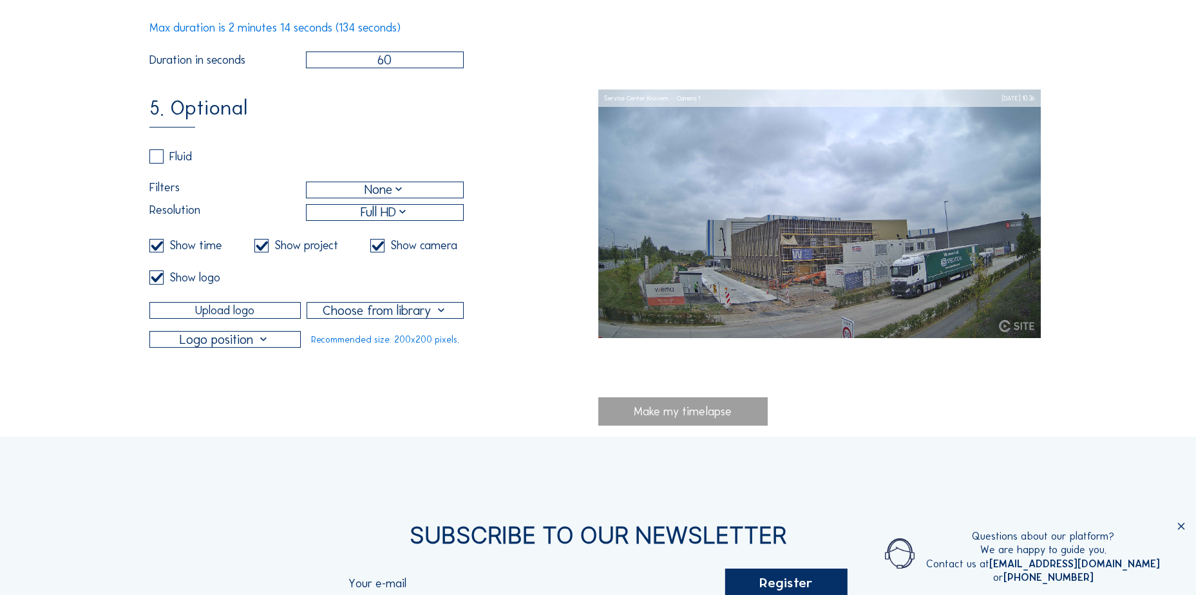
click at [298, 251] on div "Show project" at bounding box center [306, 246] width 64 height 12
click at [259, 253] on label at bounding box center [261, 246] width 14 height 14
click at [259, 250] on input "checkbox" at bounding box center [258, 246] width 8 height 8
checkbox input "false"
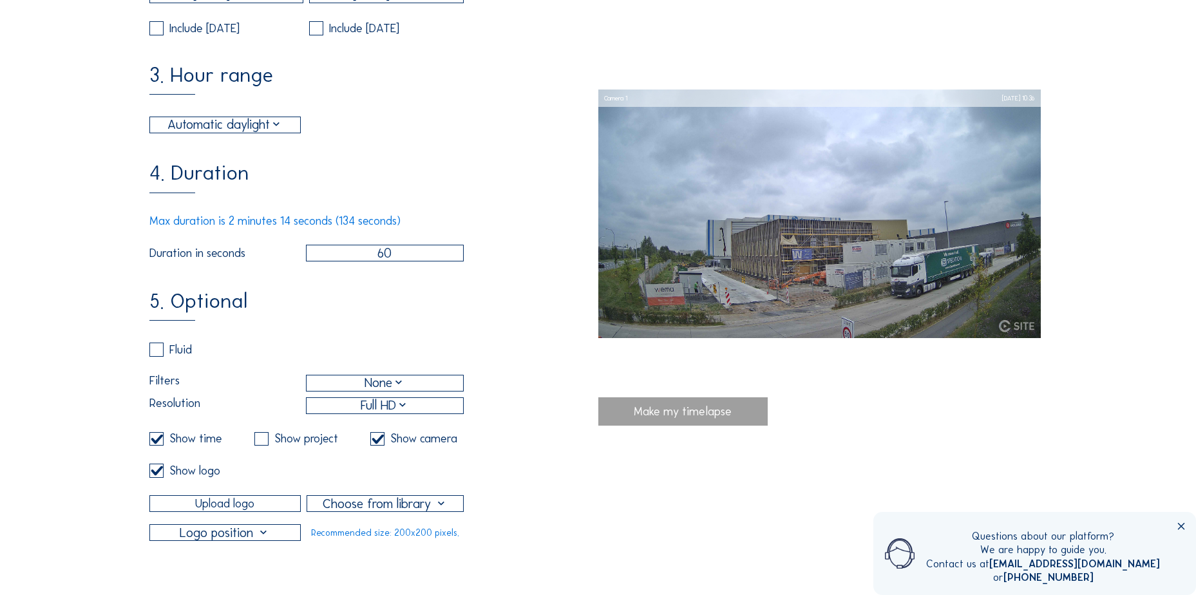
scroll to position [644, 0]
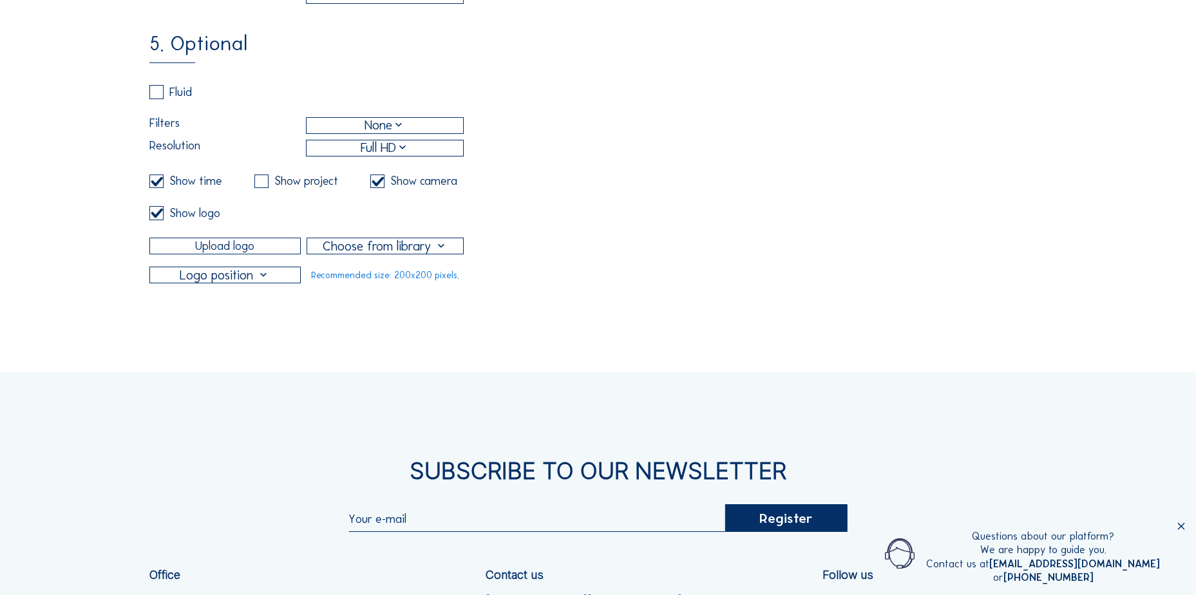
click at [259, 283] on div at bounding box center [224, 274] width 149 height 15
click at [209, 309] on div "Top left" at bounding box center [226, 308] width 129 height 12
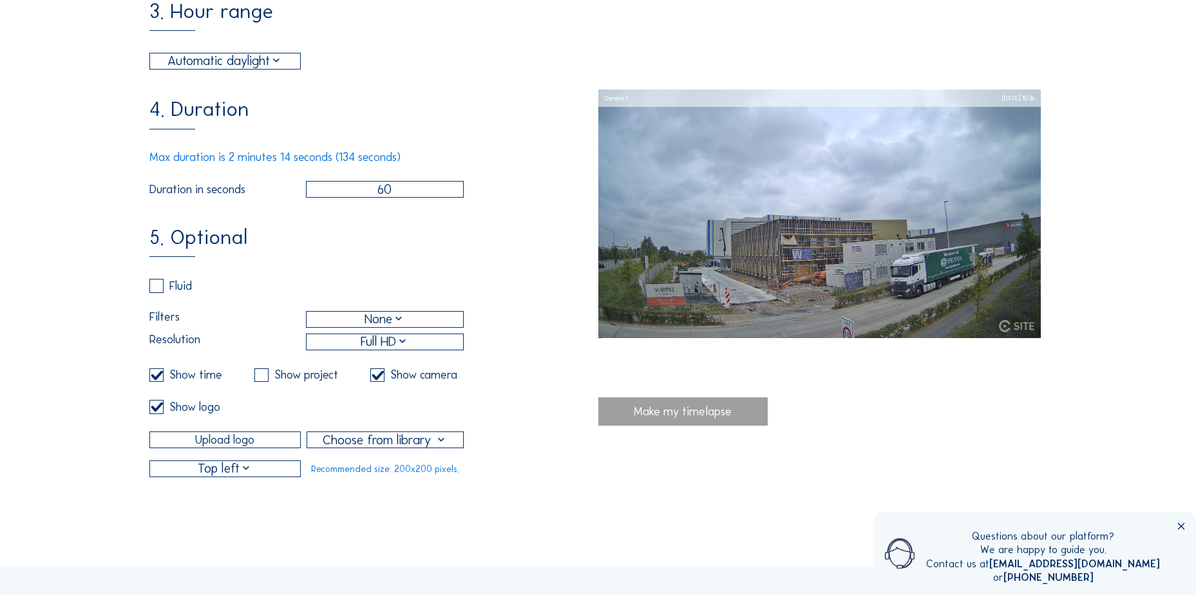
scroll to position [580, 0]
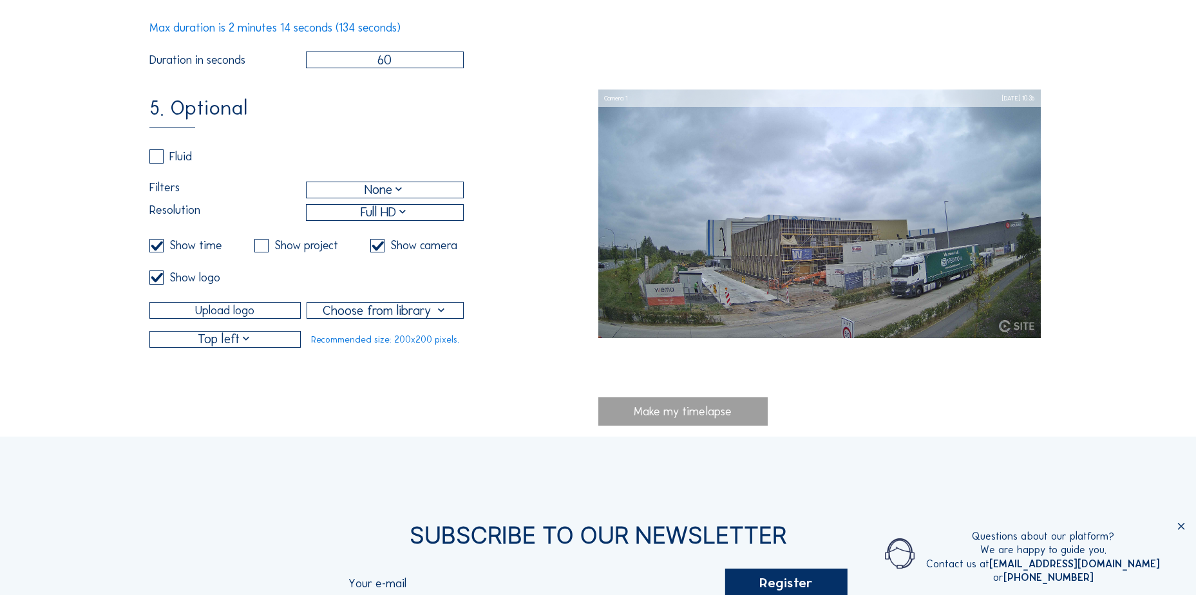
click at [416, 318] on div at bounding box center [385, 310] width 156 height 15
click at [390, 351] on div at bounding box center [385, 342] width 155 height 31
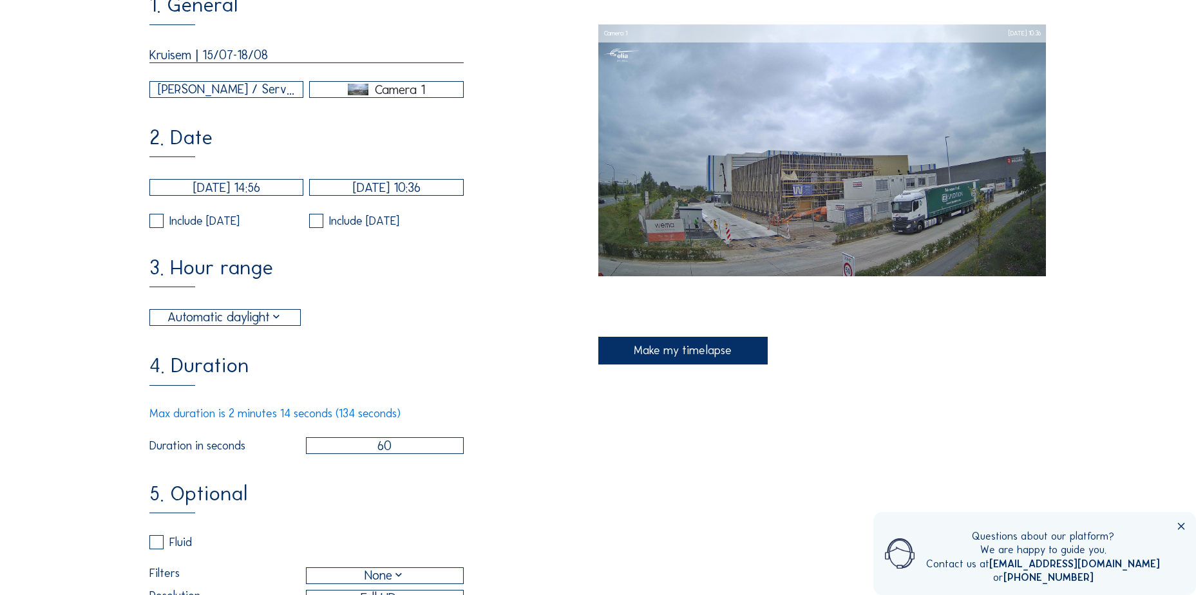
scroll to position [322, 0]
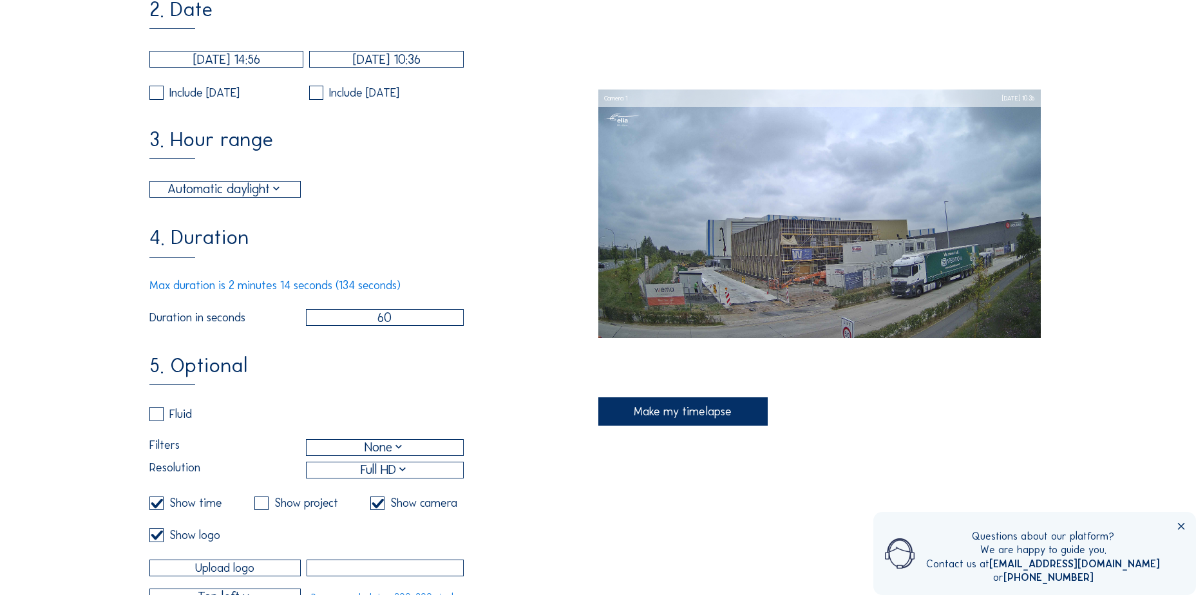
click at [650, 412] on div "Make my timelapse" at bounding box center [682, 411] width 169 height 28
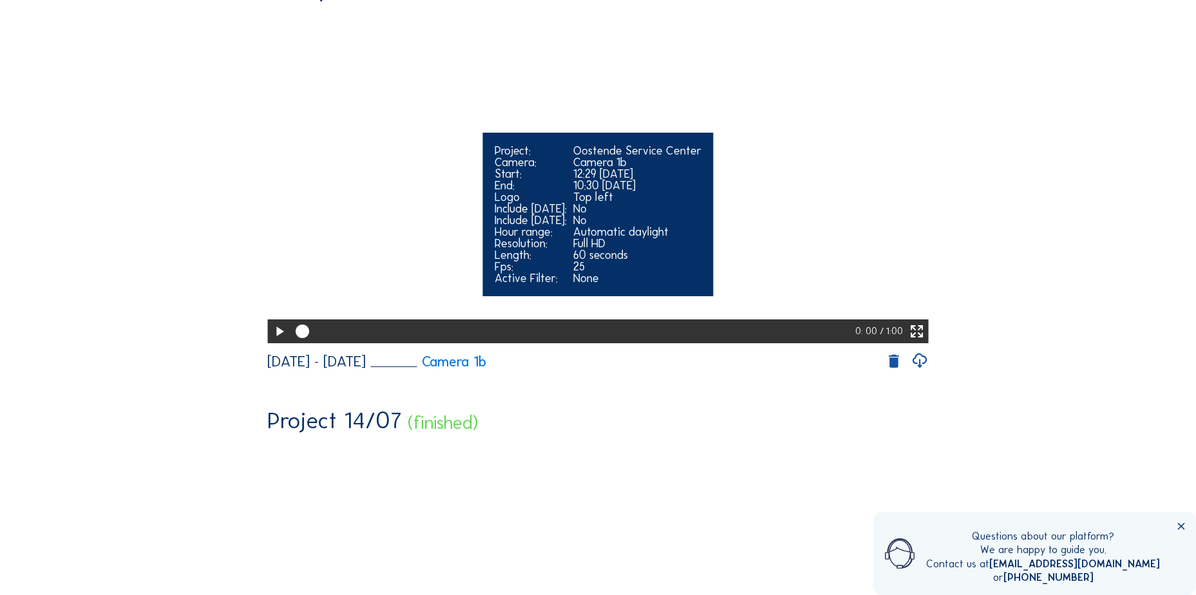
scroll to position [902, 0]
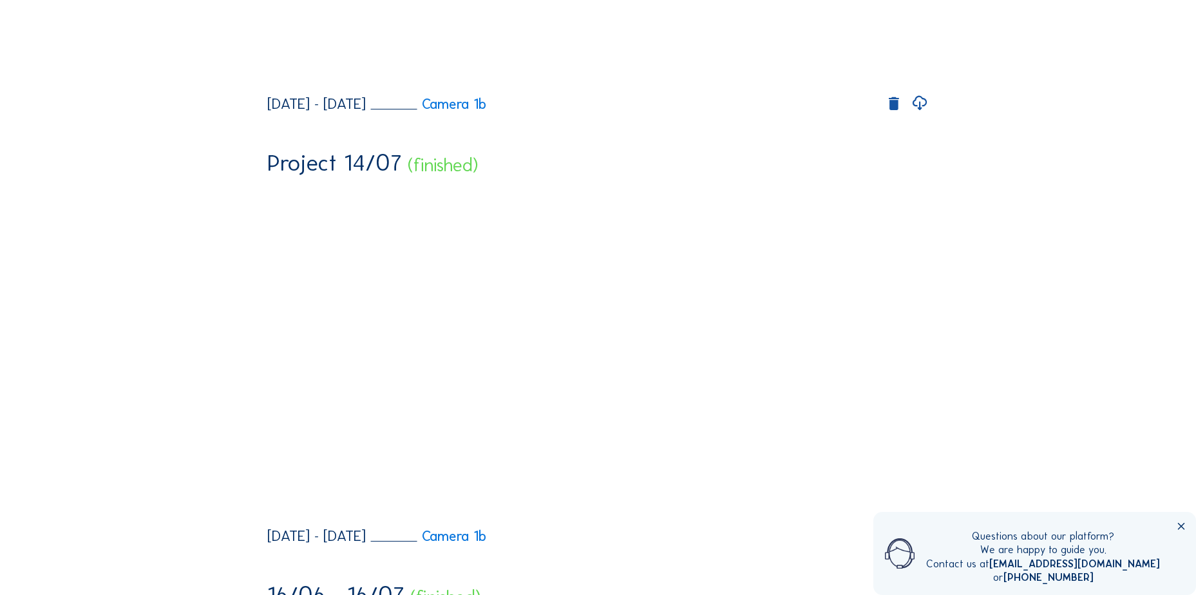
click at [922, 114] on icon at bounding box center [919, 103] width 17 height 21
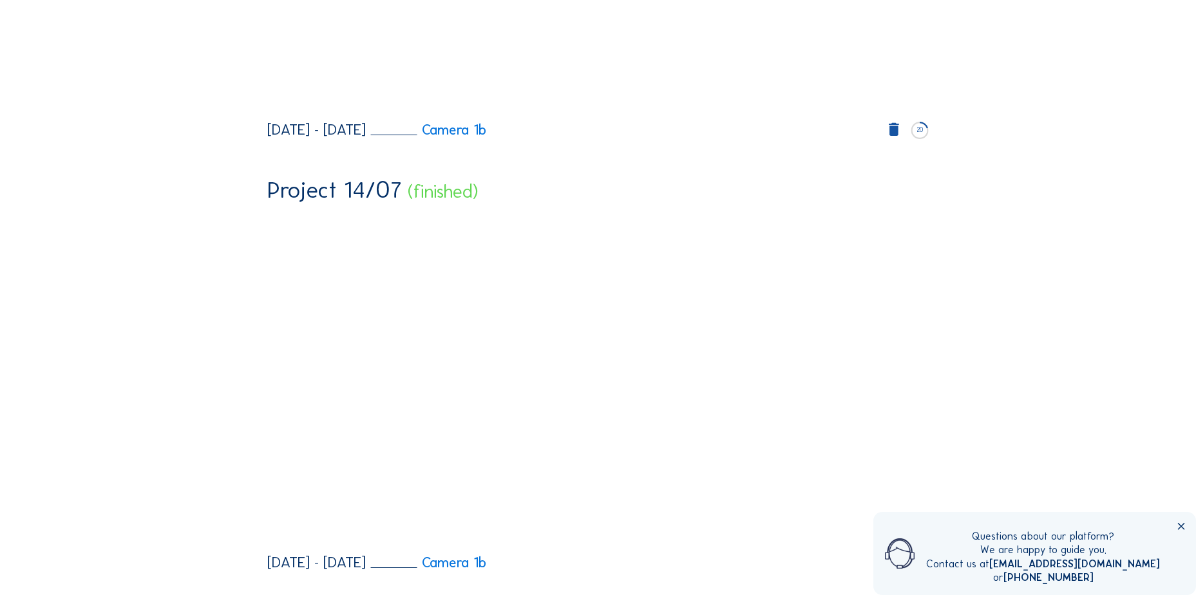
scroll to position [515, 0]
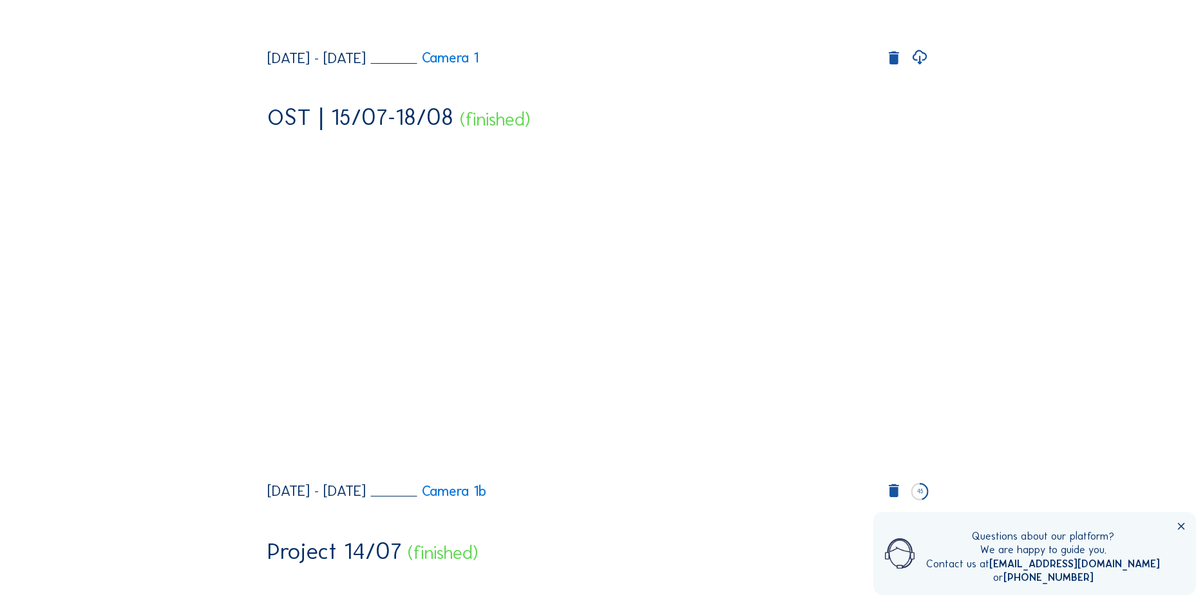
click at [919, 68] on icon at bounding box center [919, 57] width 17 height 21
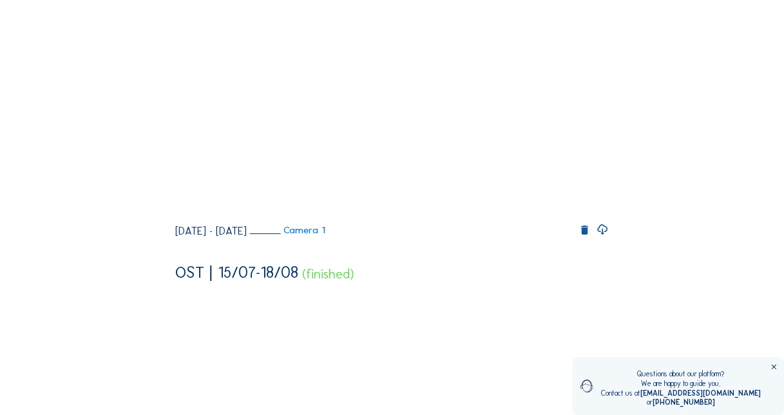
scroll to position [155, 0]
click at [607, 238] on icon at bounding box center [602, 230] width 12 height 15
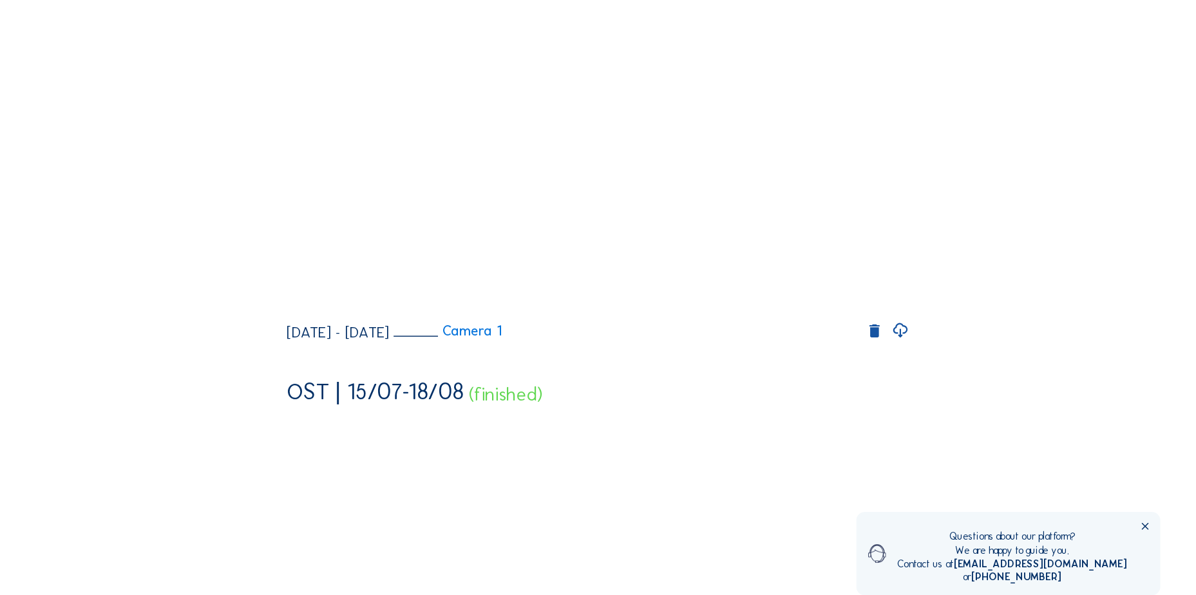
scroll to position [155, 0]
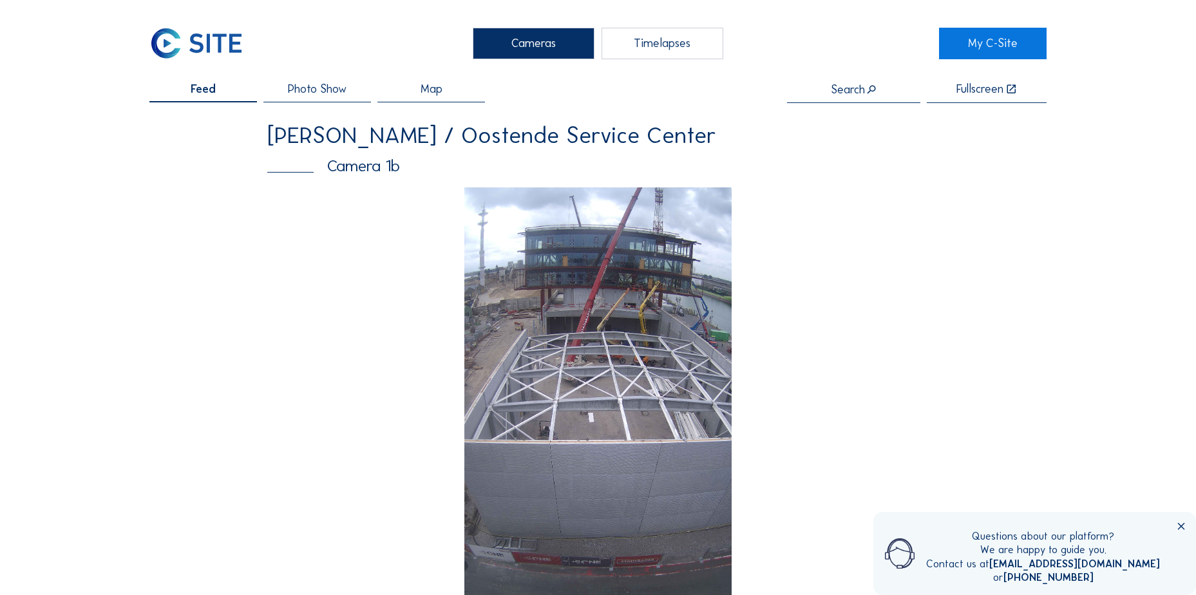
click at [633, 47] on div "Timelapses" at bounding box center [663, 44] width 122 height 32
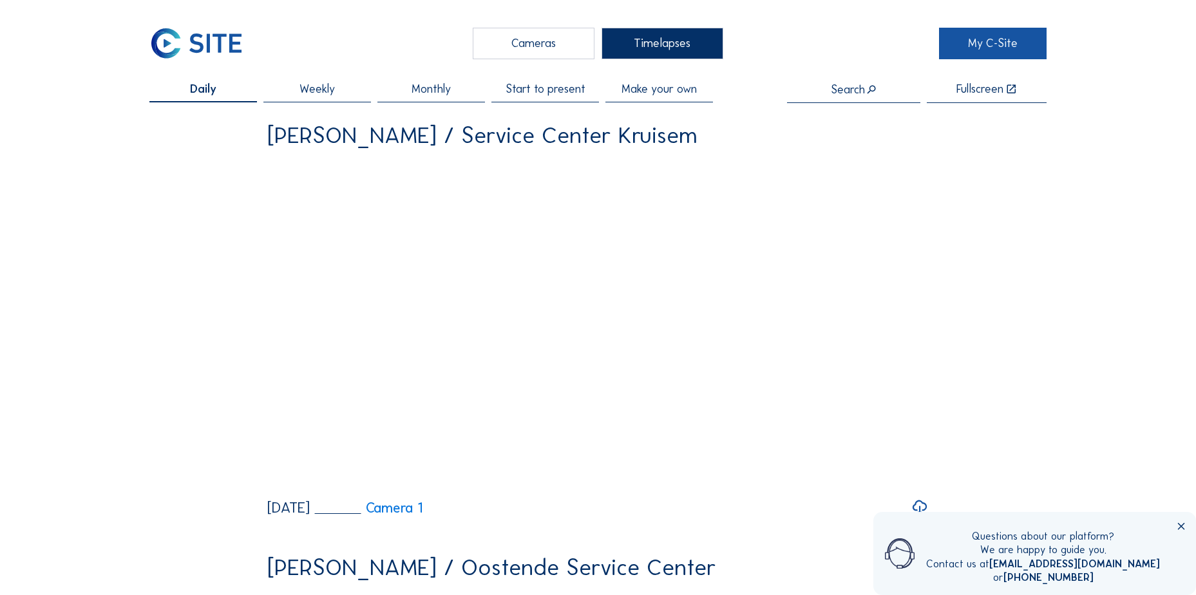
click at [993, 48] on link "My C-Site" at bounding box center [993, 44] width 108 height 32
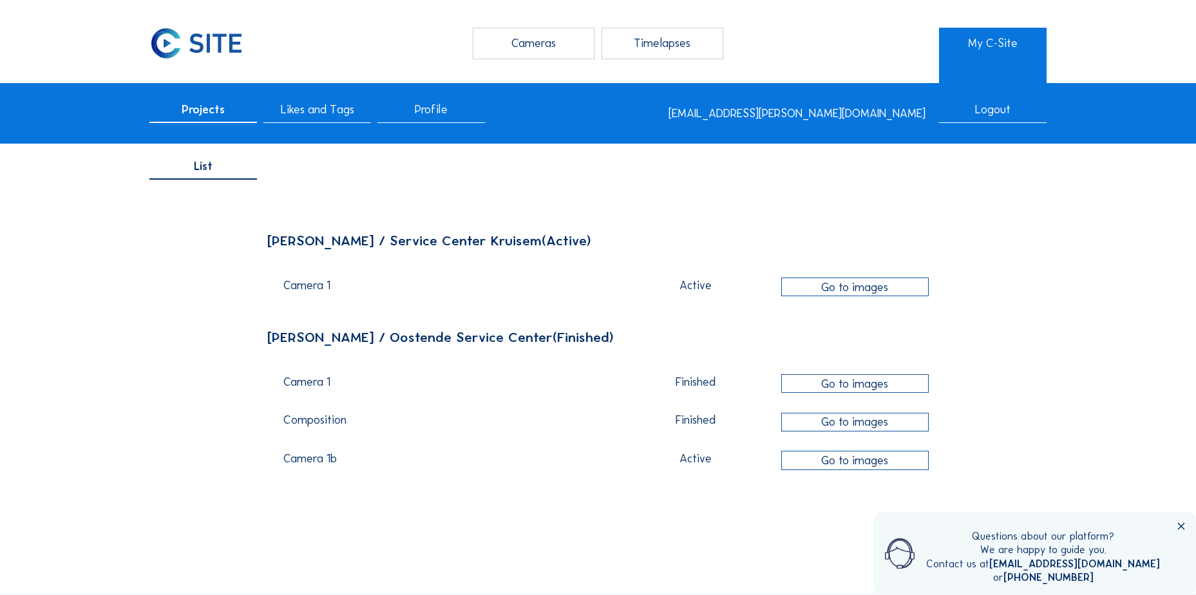
click at [705, 41] on div "Timelapses" at bounding box center [663, 44] width 122 height 32
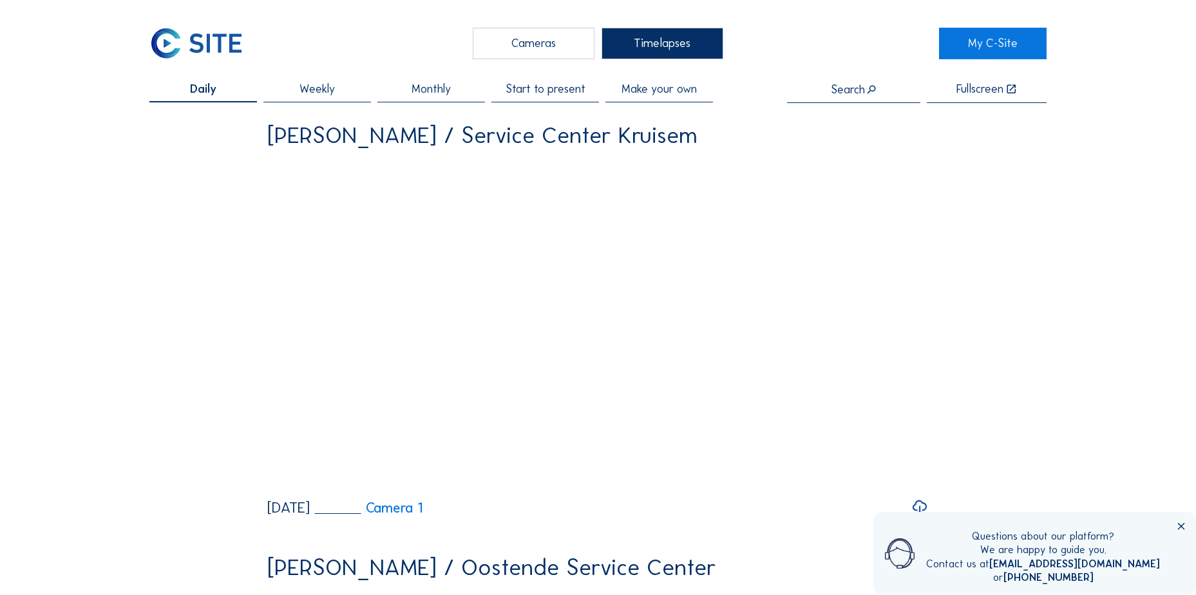
click at [652, 93] on span "Make your own" at bounding box center [659, 89] width 75 height 12
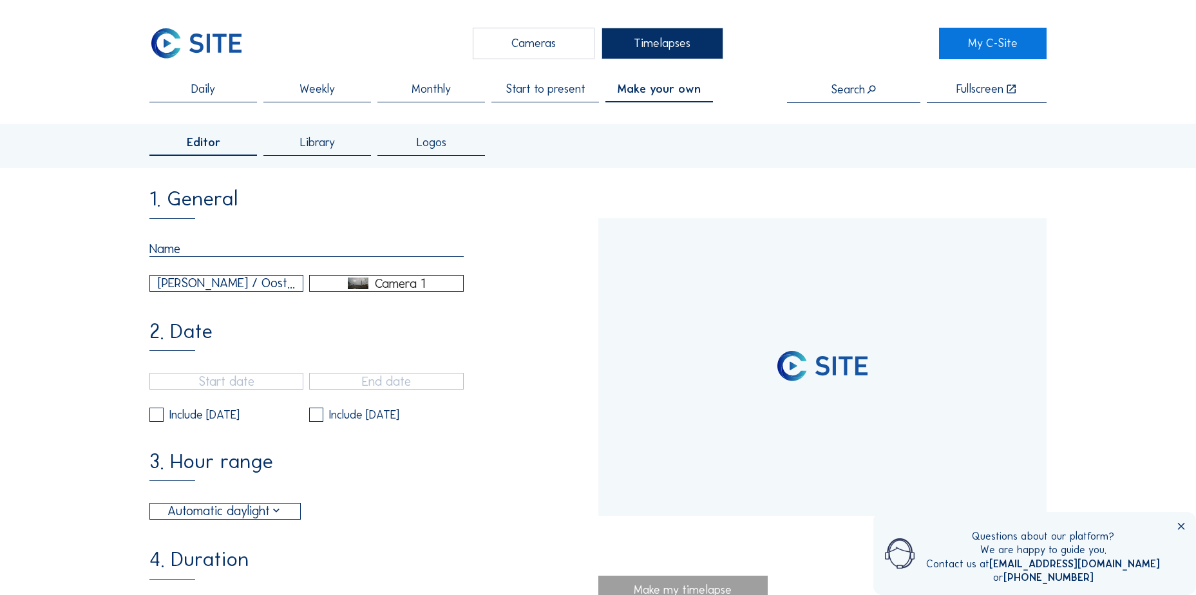
type input "[DATE] 14:45"
type input "[DATE] 10:15"
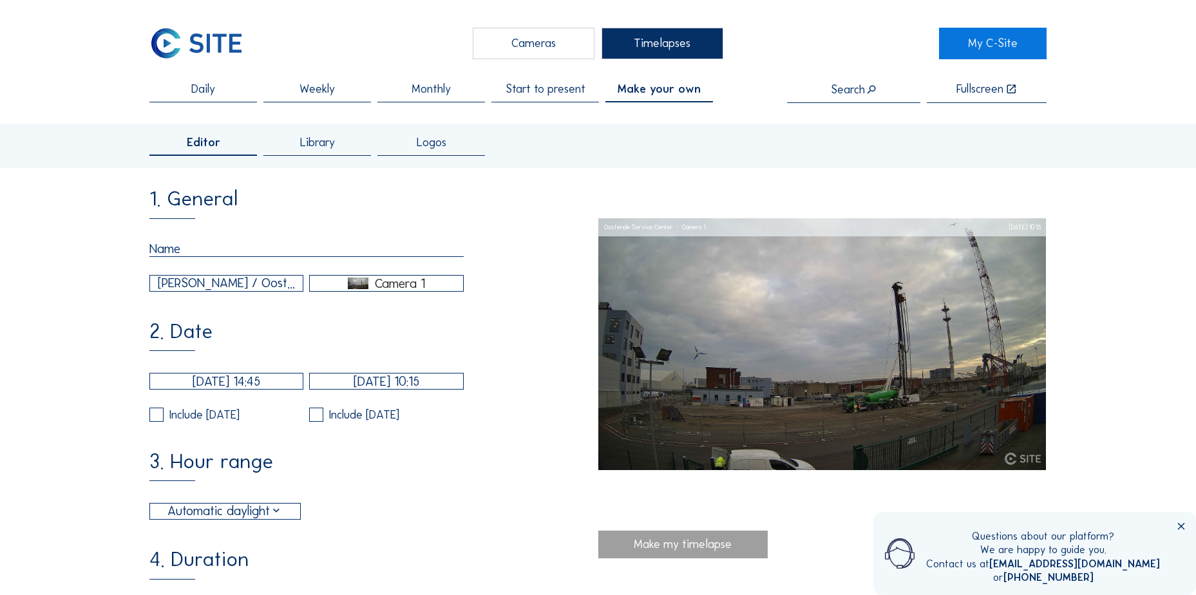
click at [314, 146] on span "Library" at bounding box center [317, 143] width 35 height 12
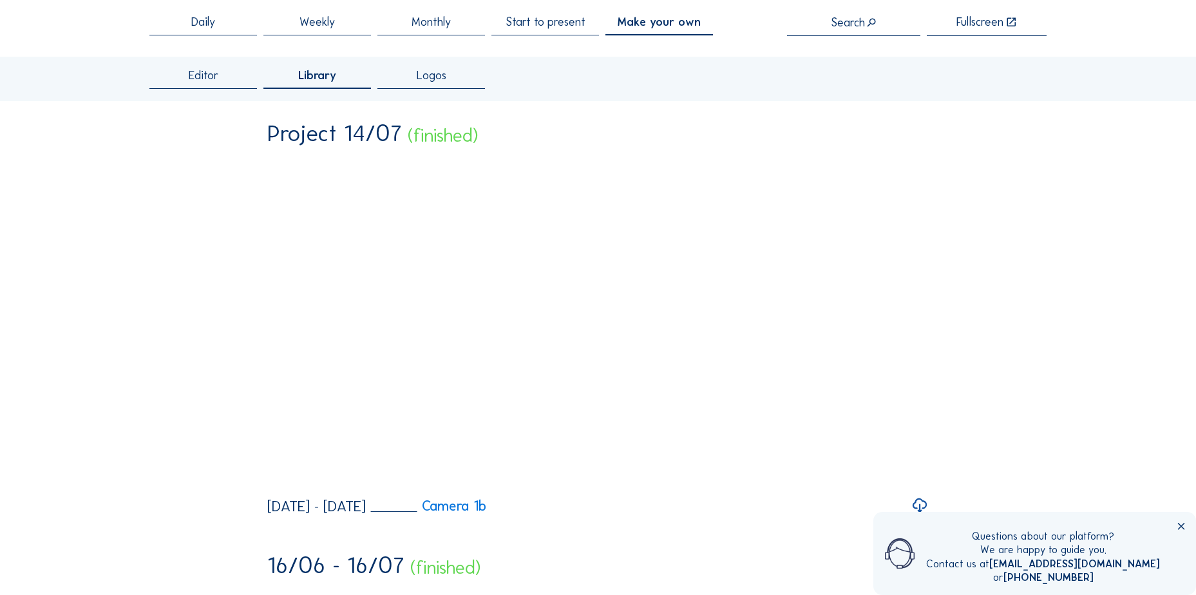
scroll to position [64, 0]
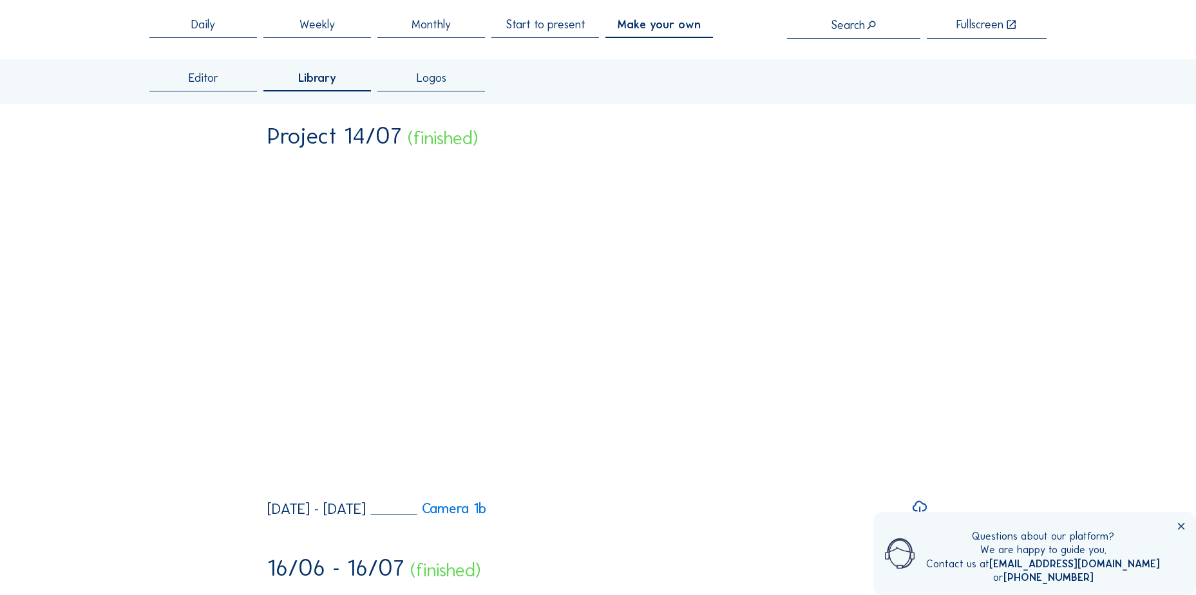
click at [327, 84] on span "Library" at bounding box center [317, 78] width 38 height 12
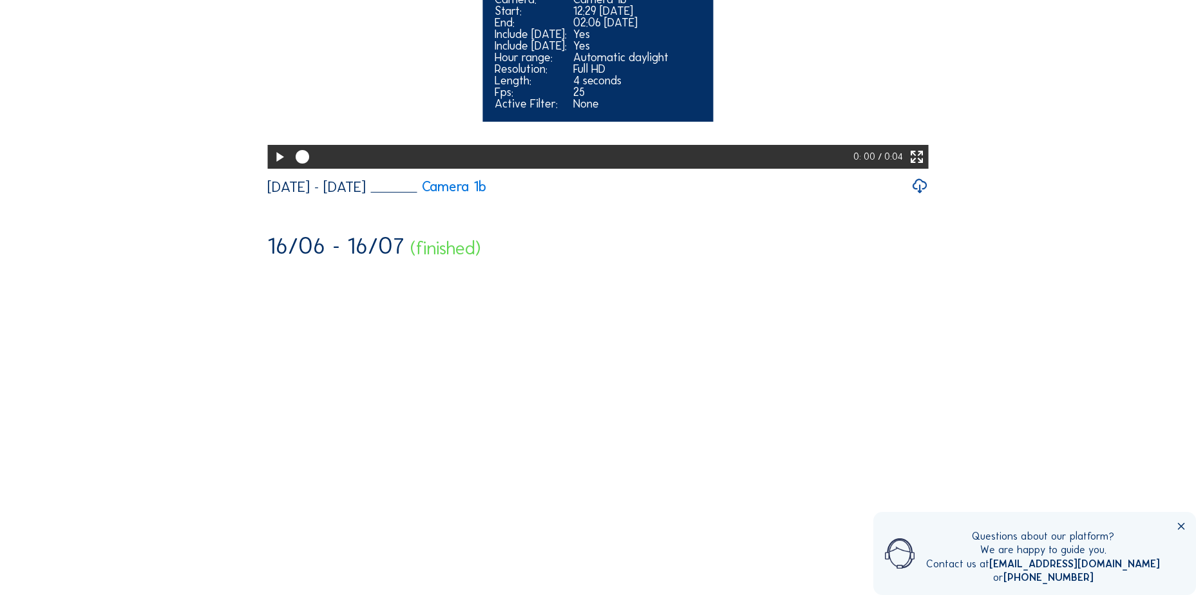
scroll to position [0, 0]
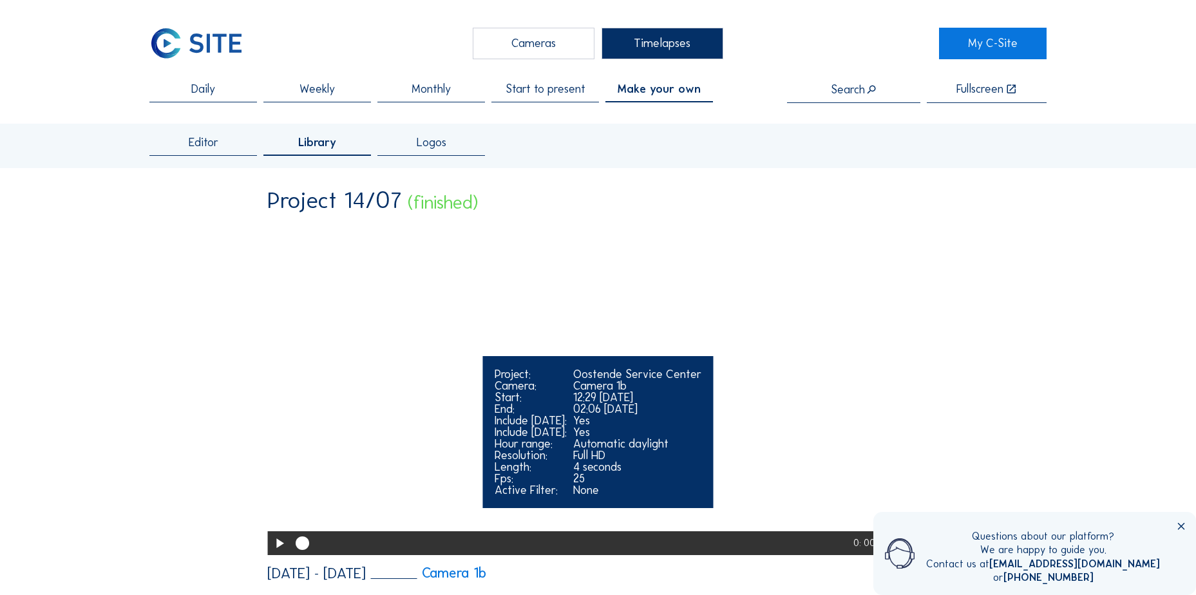
click at [307, 234] on video "Your browser does not support the video tag." at bounding box center [598, 388] width 662 height 330
